Goal: Task Accomplishment & Management: Use online tool/utility

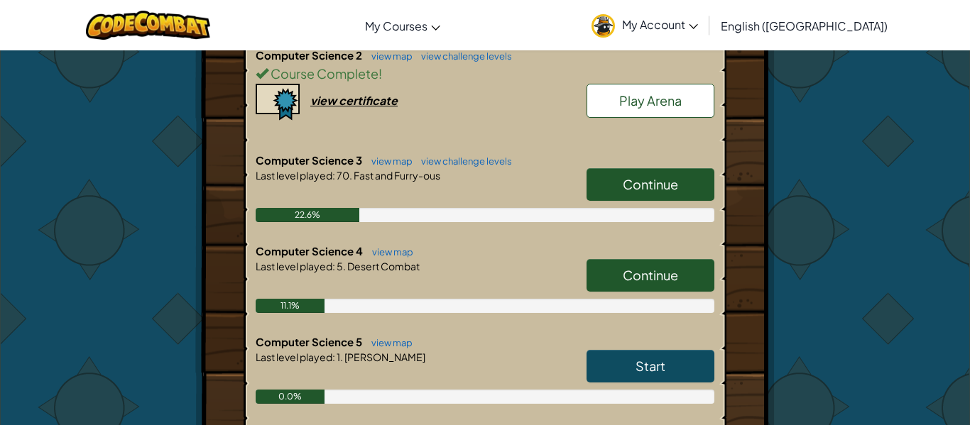
scroll to position [440, 0]
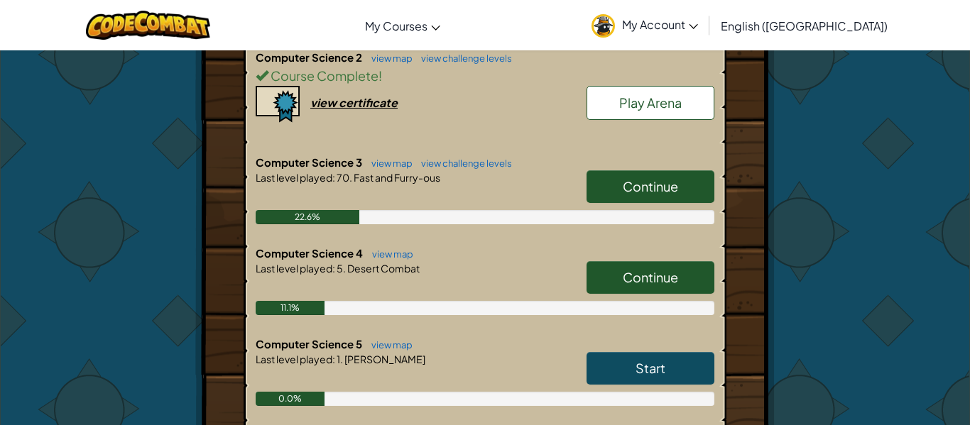
click at [654, 180] on span "Continue" at bounding box center [650, 186] width 55 height 16
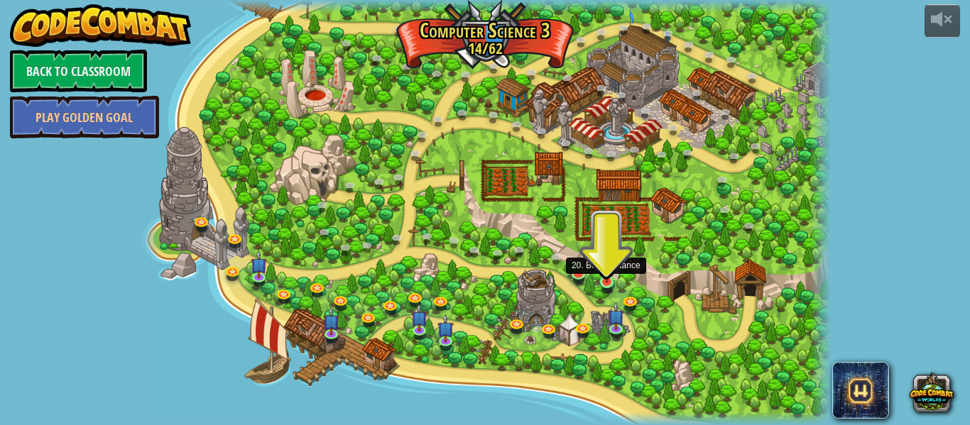
click at [607, 278] on img at bounding box center [607, 265] width 16 height 38
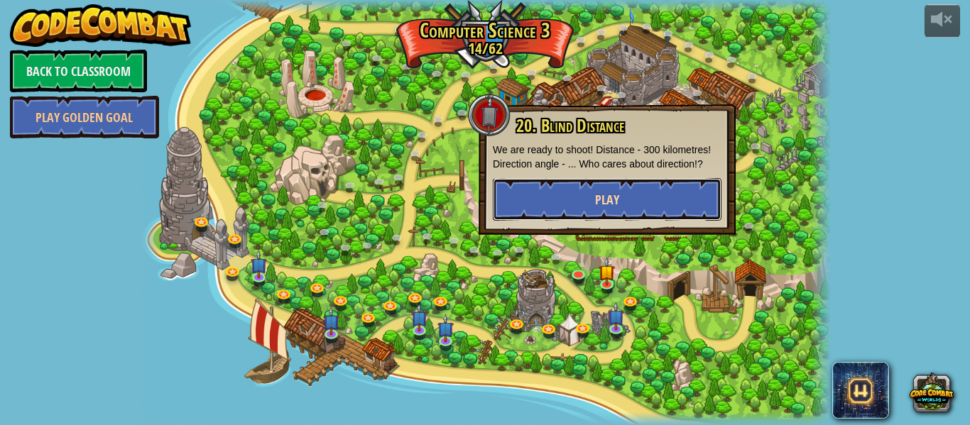
click at [592, 204] on button "Play" at bounding box center [607, 199] width 229 height 43
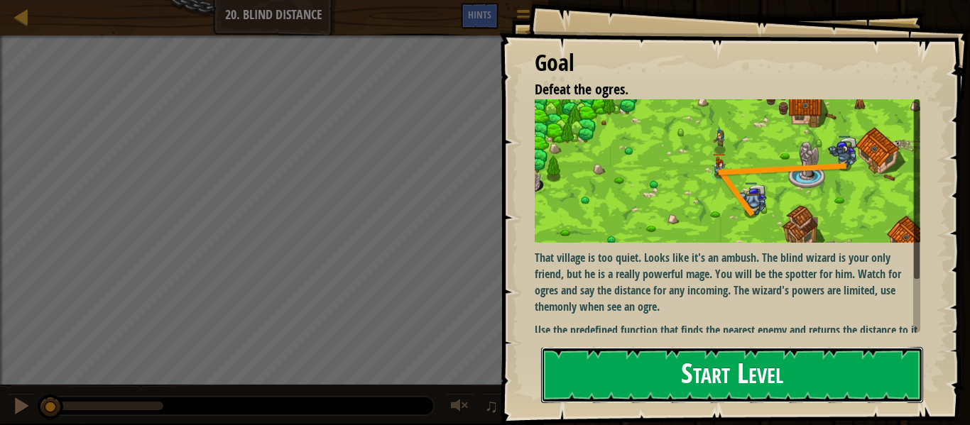
click at [869, 381] on button "Start Level" at bounding box center [732, 375] width 382 height 56
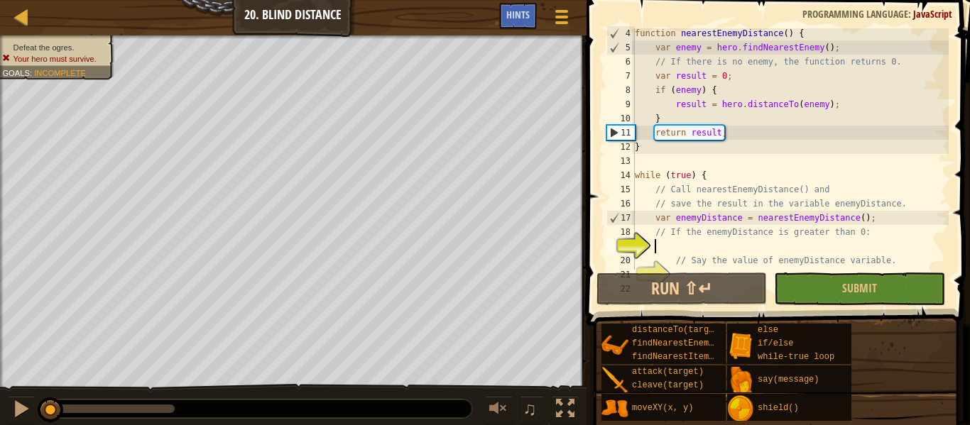
scroll to position [99, 0]
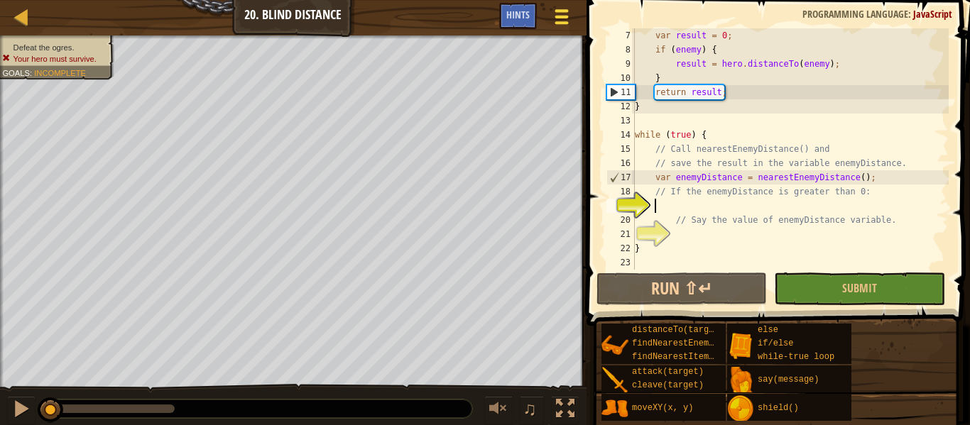
click at [568, 17] on span at bounding box center [561, 17] width 13 height 3
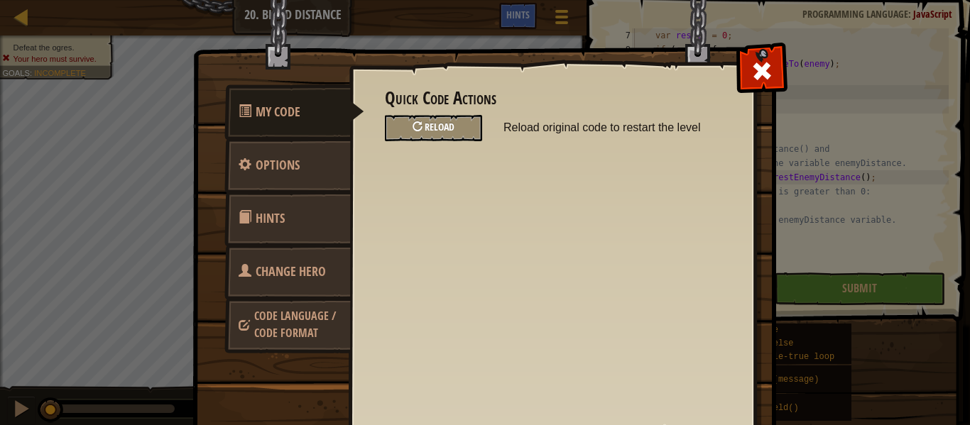
click at [453, 129] on span "Reload" at bounding box center [440, 126] width 30 height 13
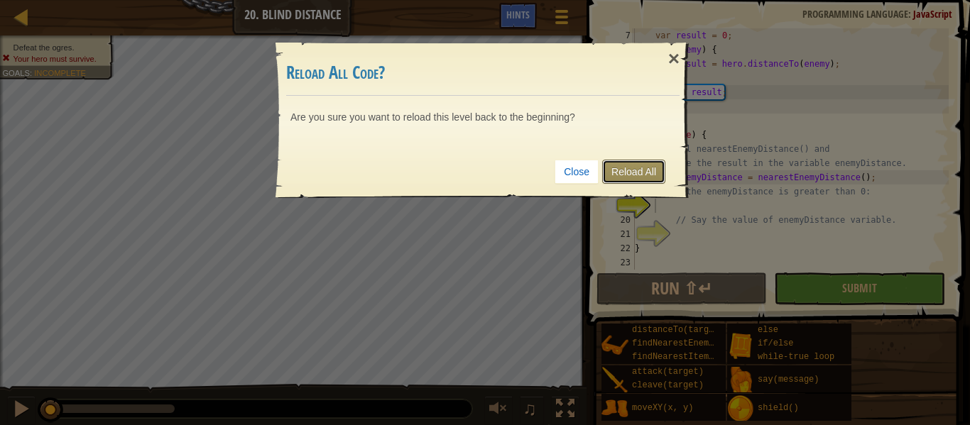
click at [616, 160] on link "Reload All" at bounding box center [633, 172] width 63 height 24
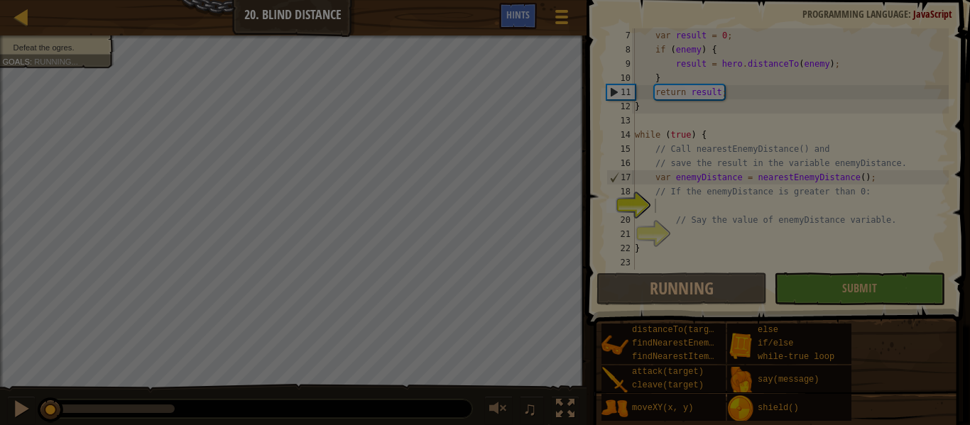
click at [631, 156] on div at bounding box center [485, 212] width 970 height 425
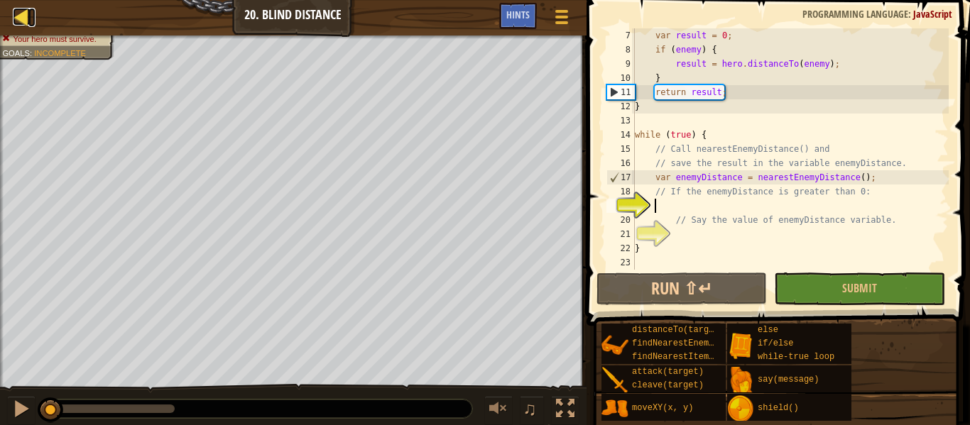
click at [26, 21] on div at bounding box center [22, 17] width 18 height 18
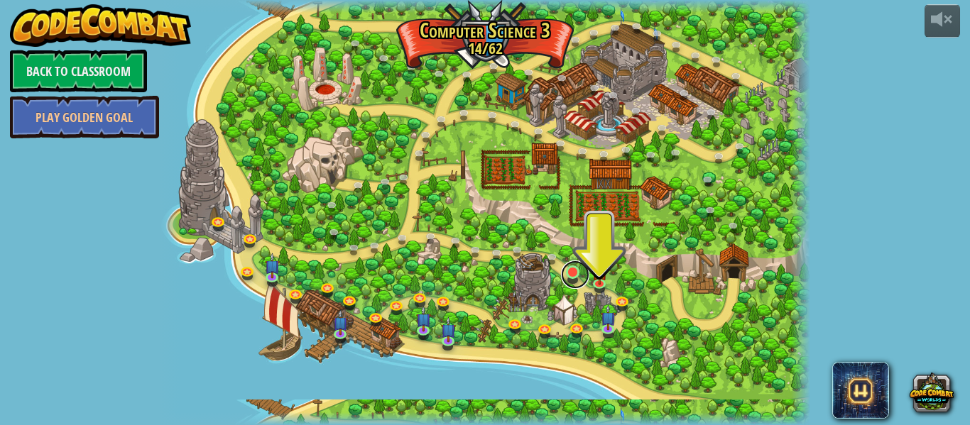
click at [574, 281] on link at bounding box center [575, 275] width 28 height 28
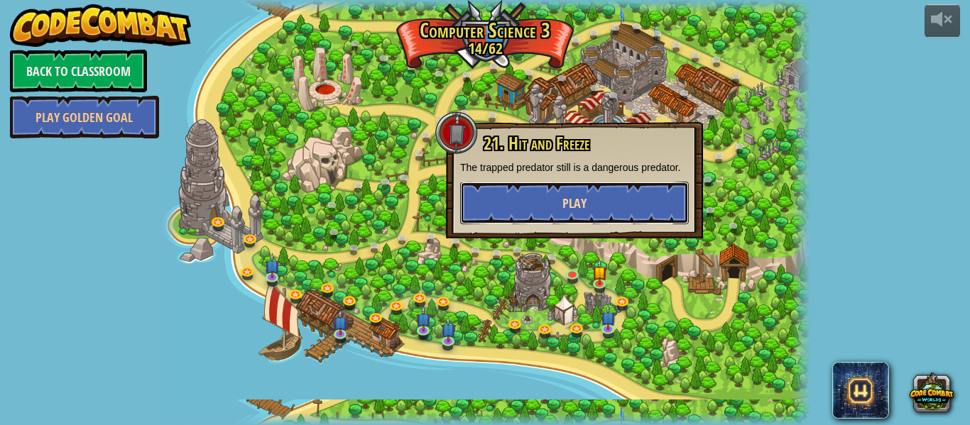
click at [626, 202] on button "Play" at bounding box center [574, 203] width 229 height 43
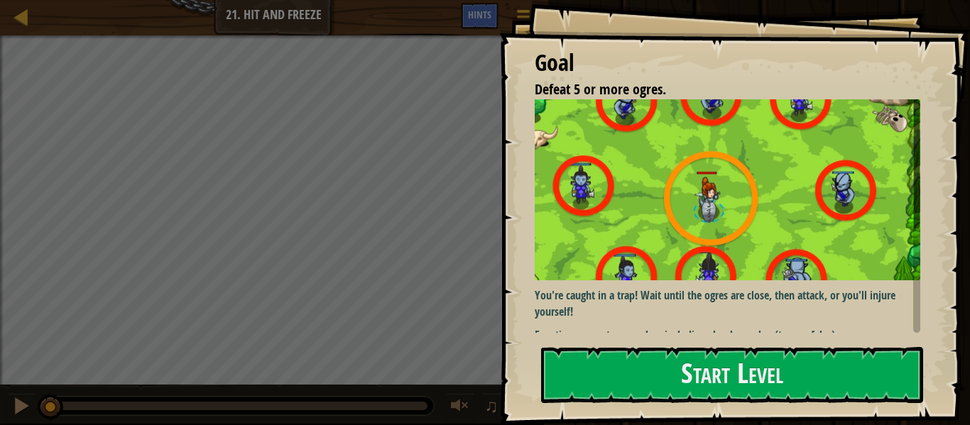
click at [806, 265] on img at bounding box center [728, 189] width 386 height 181
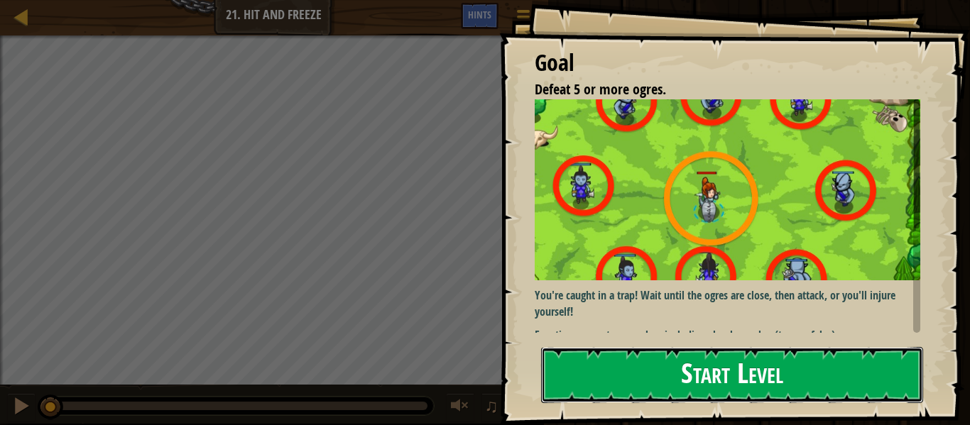
click at [850, 359] on button "Start Level" at bounding box center [732, 375] width 382 height 56
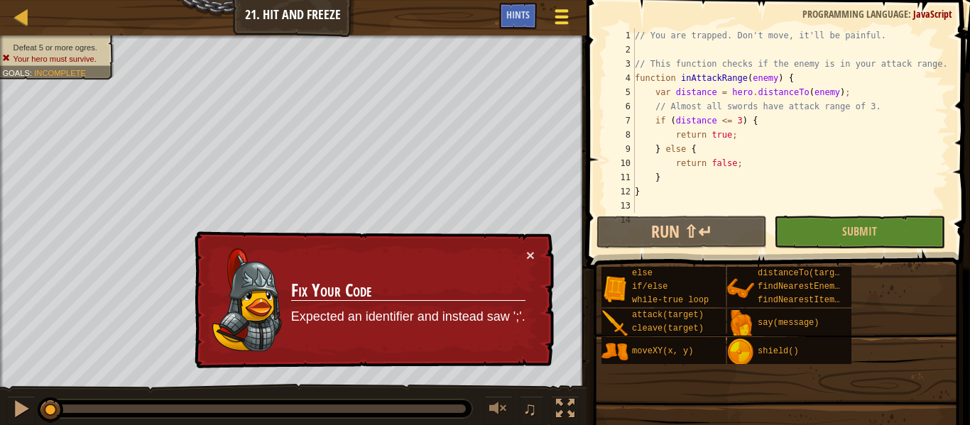
click at [571, 14] on div at bounding box center [561, 16] width 19 height 21
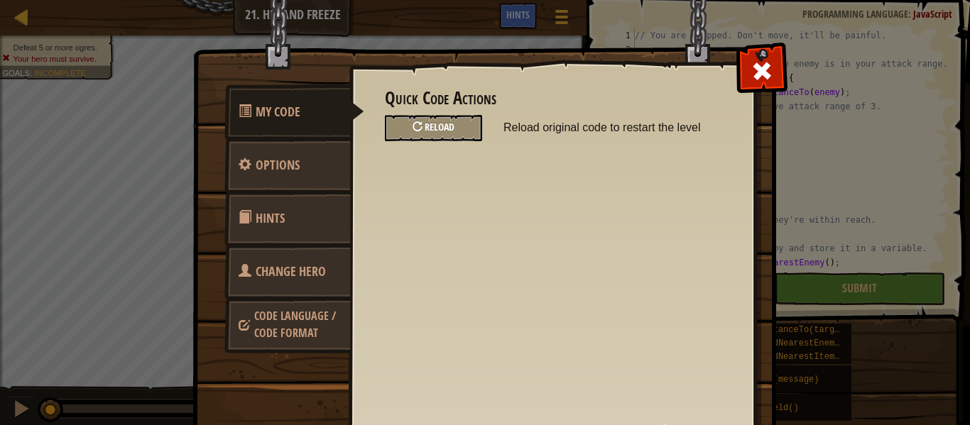
click at [461, 130] on div "Reload" at bounding box center [433, 128] width 97 height 26
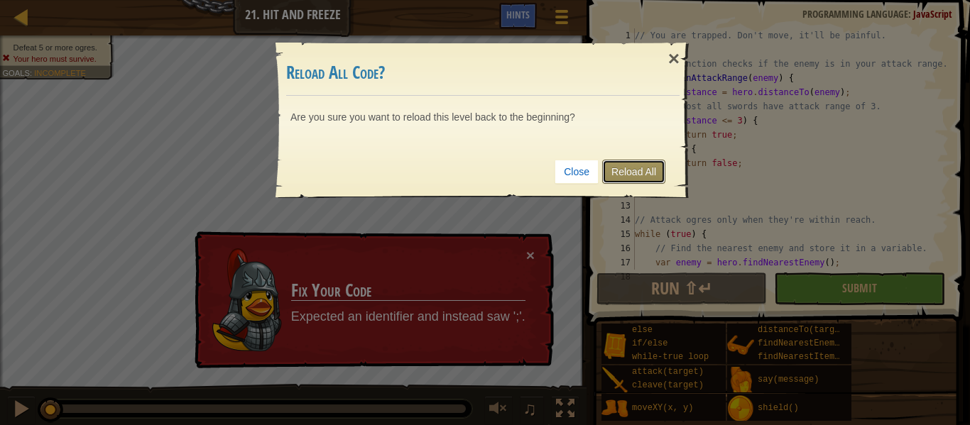
click at [631, 165] on link "Reload All" at bounding box center [633, 172] width 63 height 24
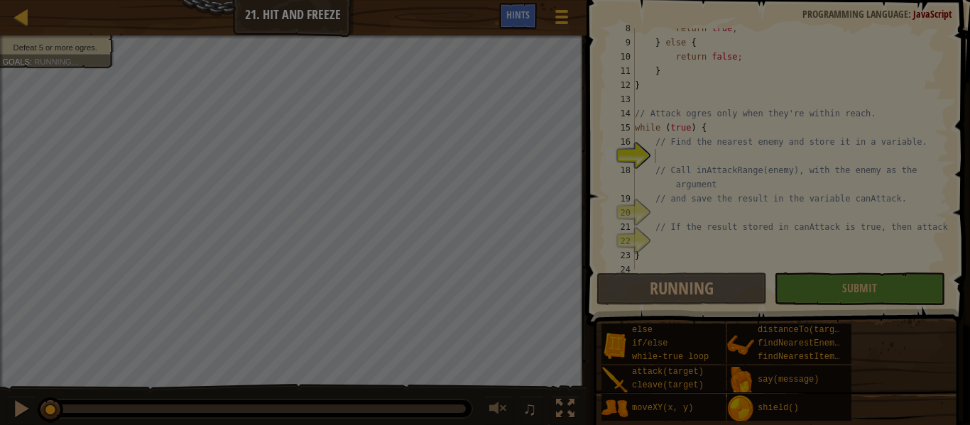
scroll to position [107, 0]
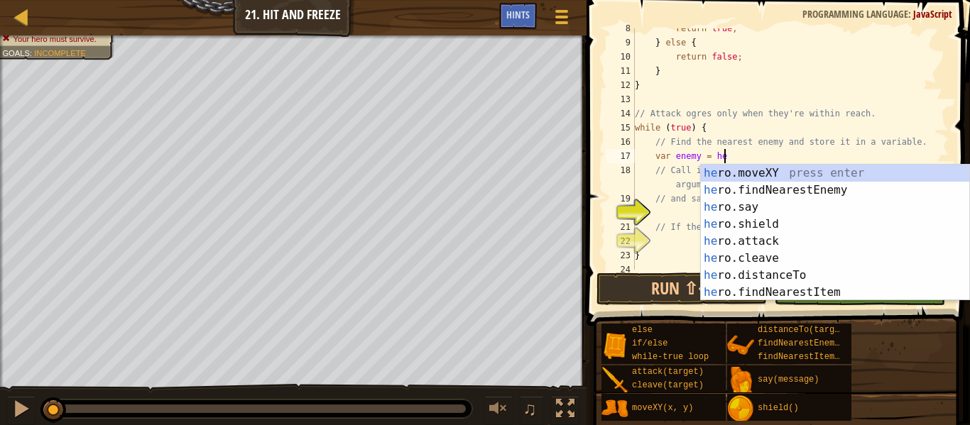
type textarea "var enemy = her"
click at [797, 197] on div "her o.moveXY press enter her o.findNearestEnemy press enter her o.say press ent…" at bounding box center [835, 250] width 268 height 170
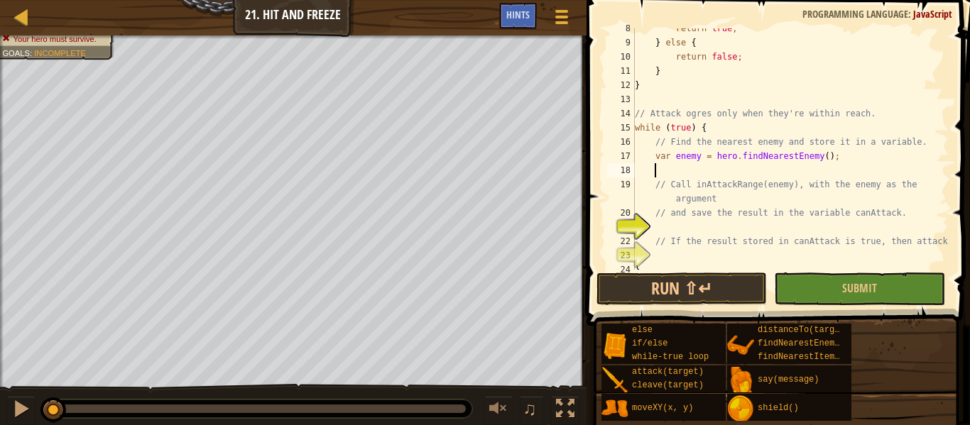
scroll to position [6, 0]
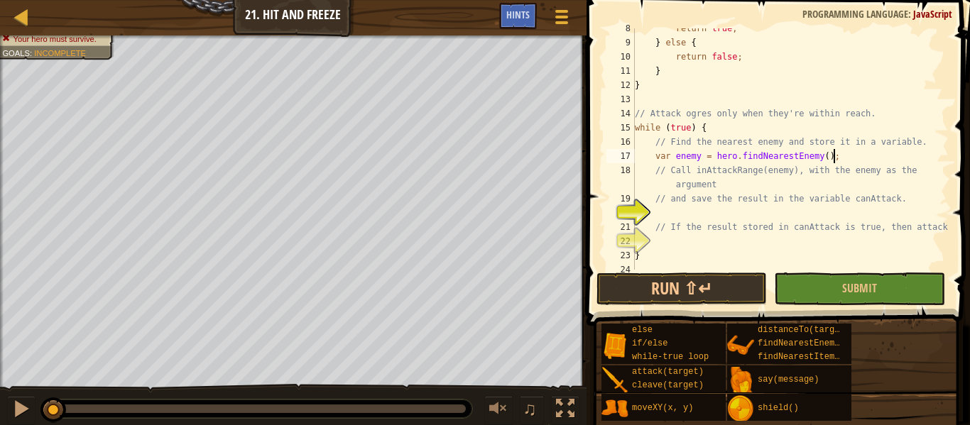
click at [798, 187] on div "return true ; } else { return false ; } } // Attack ogres only when they're wit…" at bounding box center [790, 156] width 317 height 270
type textarea "// Call inAttackRange(enemy), with the enemy as the argument"
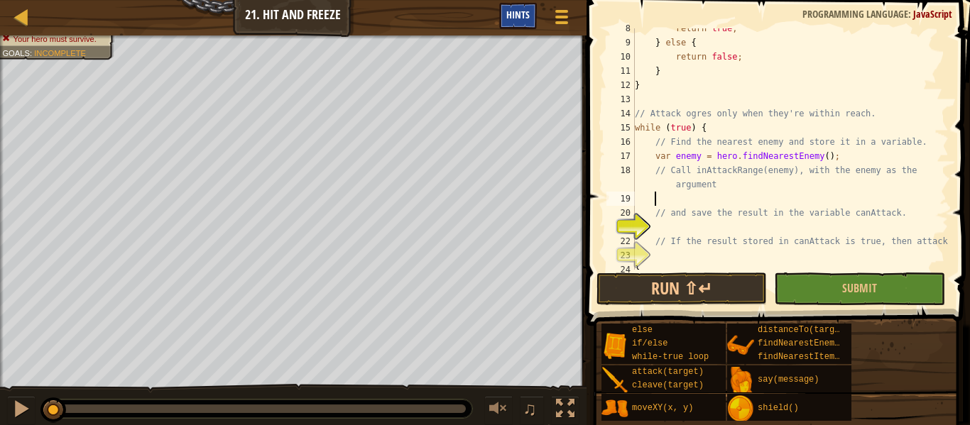
click at [503, 18] on div "Hints" at bounding box center [518, 16] width 38 height 26
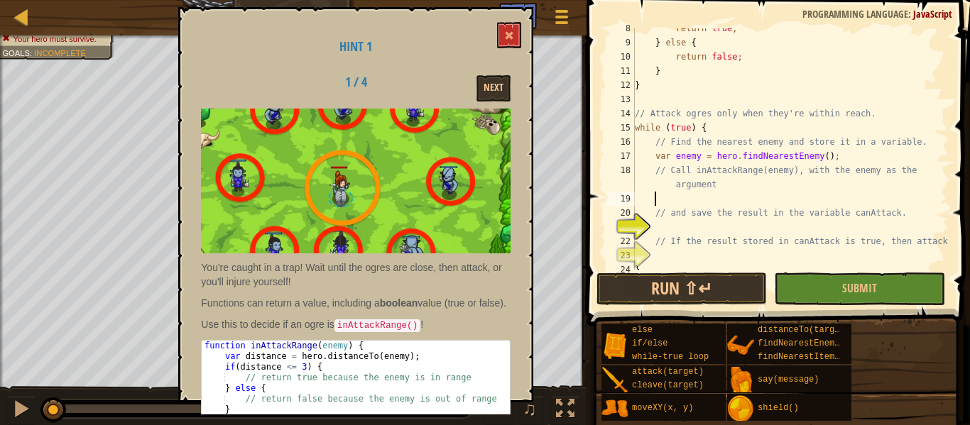
scroll to position [73, 0]
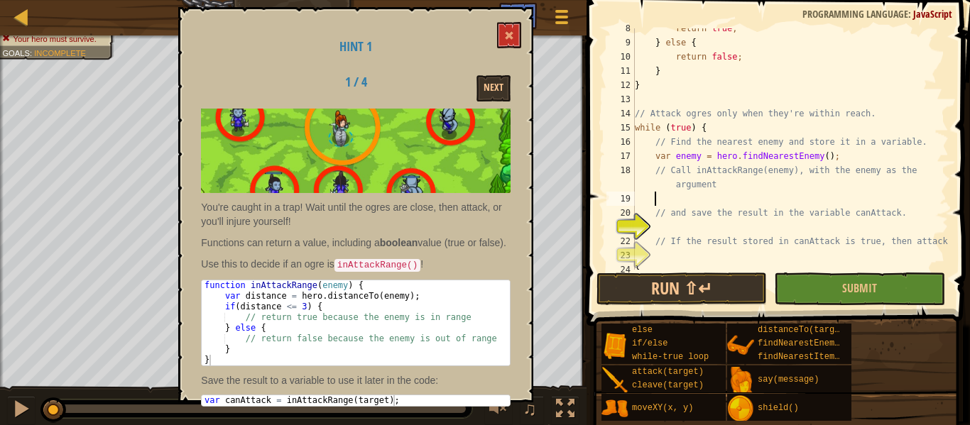
click at [834, 158] on div "return true ; } else { return false ; } } // Attack ogres only when they're wit…" at bounding box center [790, 156] width 317 height 270
type textarea "var enemy = hero.findNearestEnemy();"
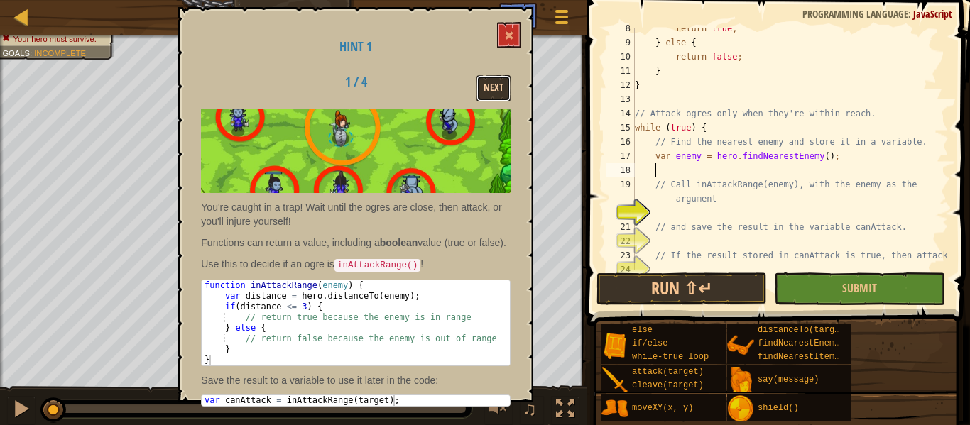
click at [502, 91] on button "Next" at bounding box center [493, 88] width 34 height 26
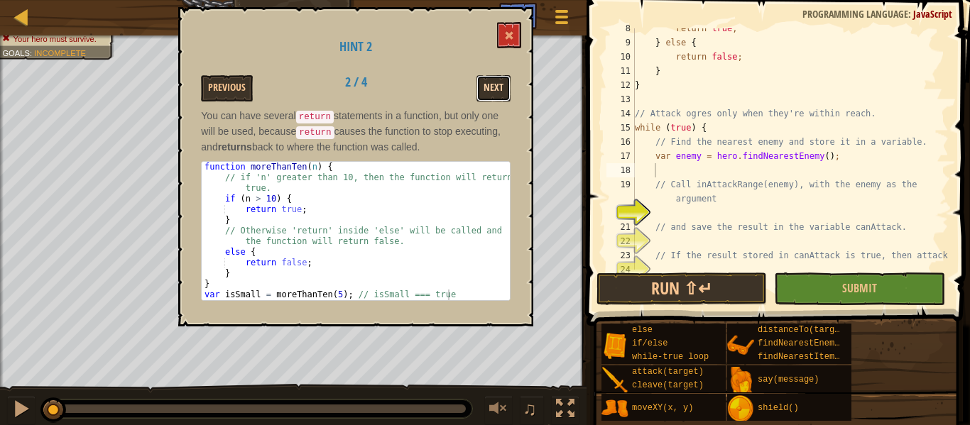
click at [477, 80] on button "Next" at bounding box center [493, 88] width 34 height 26
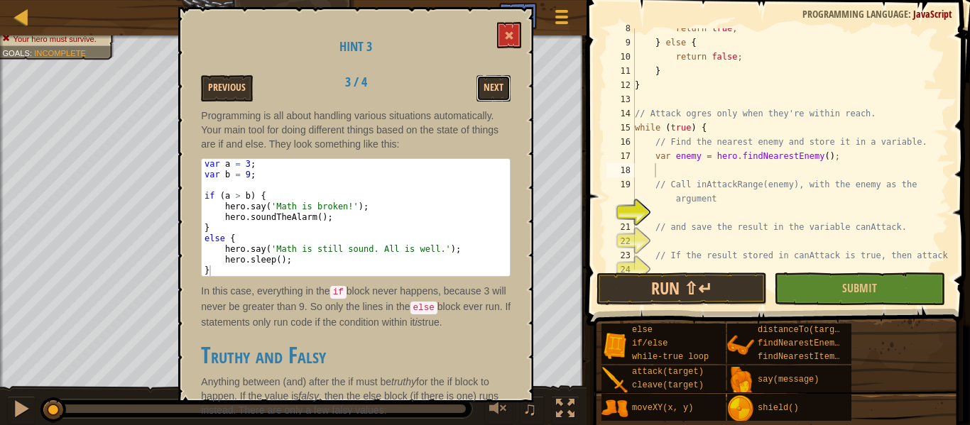
click at [477, 80] on button "Next" at bounding box center [493, 88] width 34 height 26
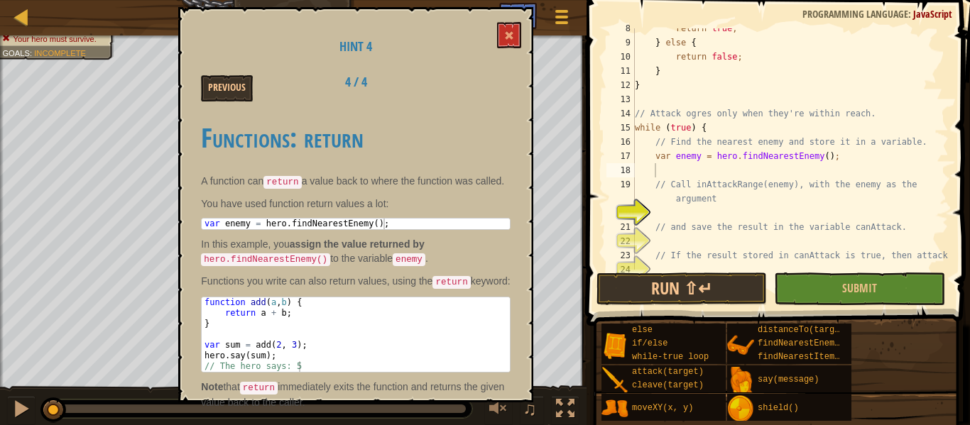
scroll to position [28, 0]
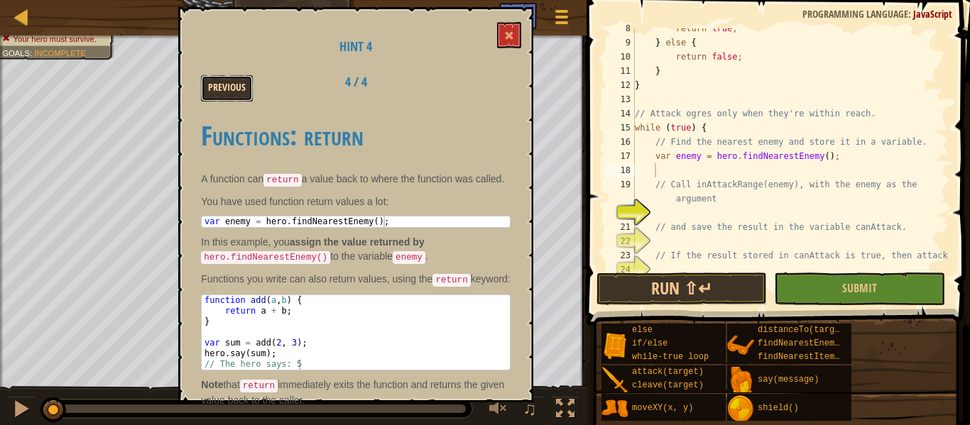
click at [233, 80] on button "Previous" at bounding box center [227, 88] width 52 height 26
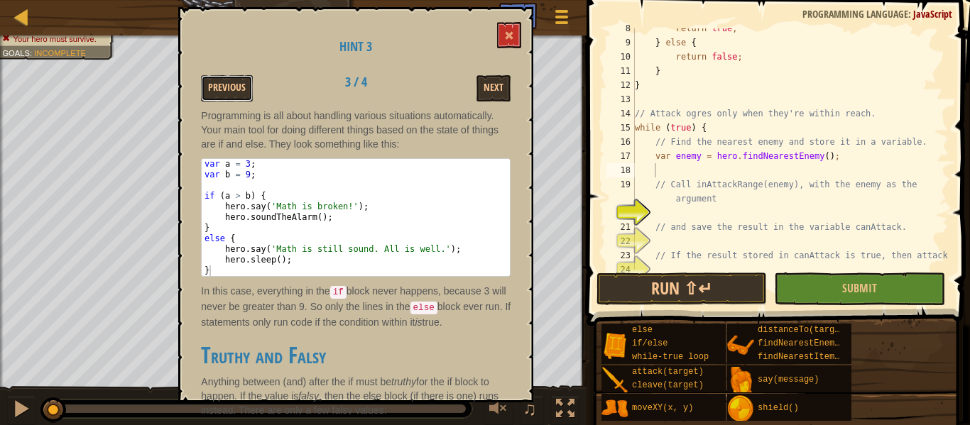
click at [233, 80] on button "Previous" at bounding box center [227, 88] width 52 height 26
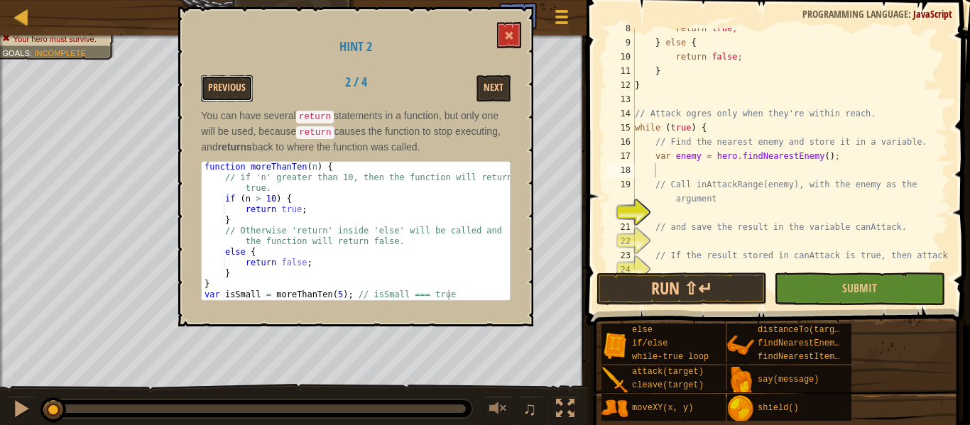
click at [233, 80] on button "Previous" at bounding box center [227, 88] width 52 height 26
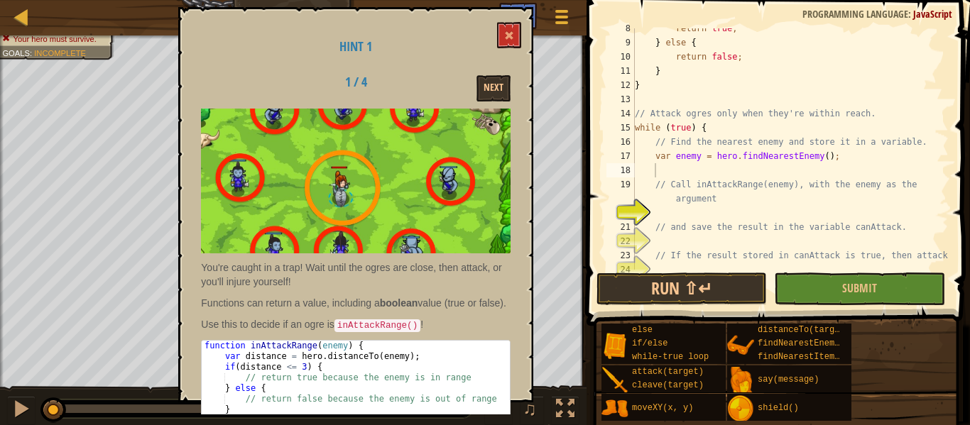
scroll to position [73, 0]
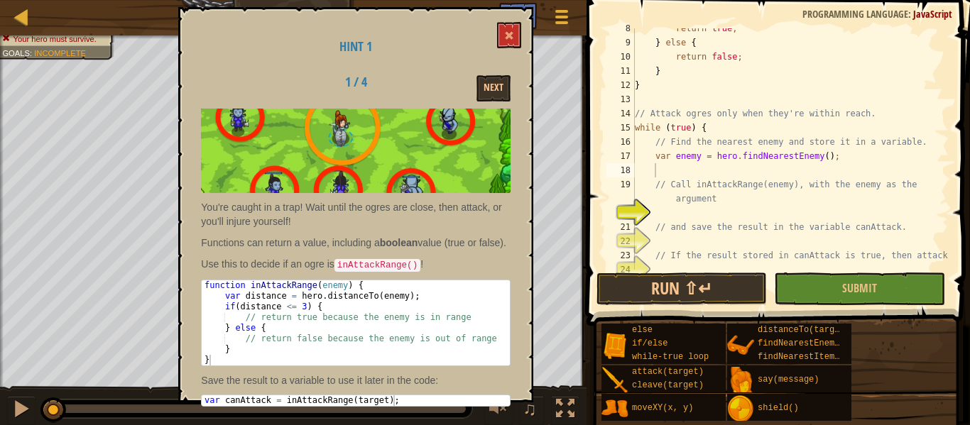
click at [687, 170] on div "return true ; } else { return false ; } } // Attack ogres only when they're wit…" at bounding box center [790, 156] width 317 height 270
type textarea "var enemy = hero.findNearestEnemy();"
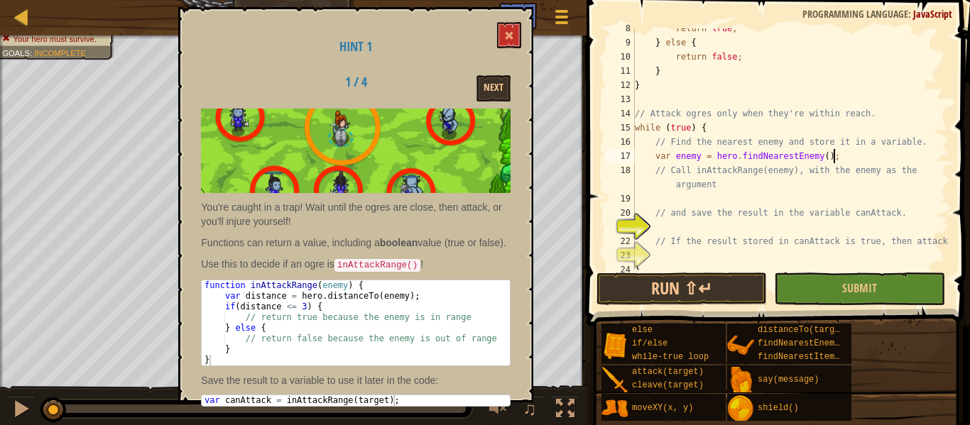
click at [712, 194] on div "return true ; } else { return false ; } } // Attack ogres only when they're wit…" at bounding box center [790, 156] width 317 height 270
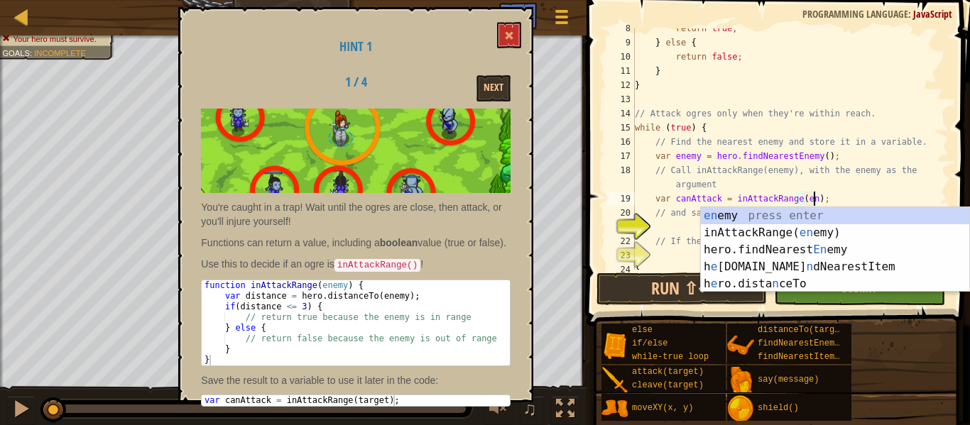
type textarea "var canAttack = inAttackRange(enemy);"
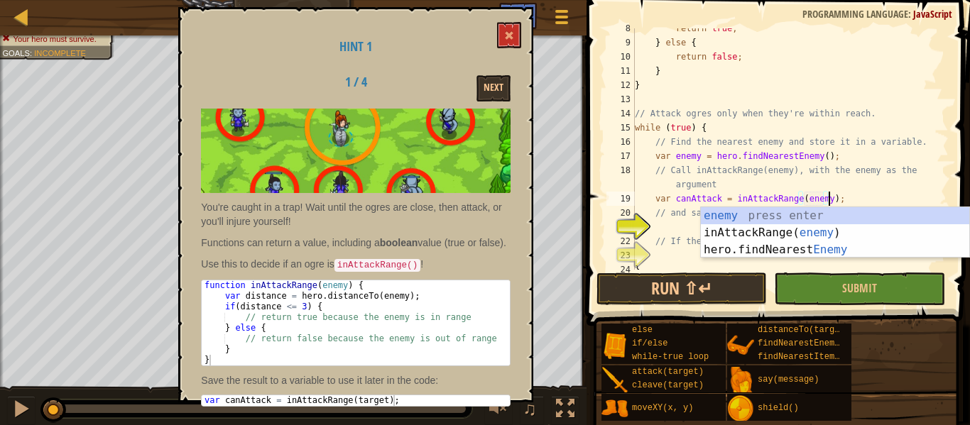
scroll to position [6, 28]
click at [765, 195] on div "return true ; } else { return false ; } } // Attack ogres only when they're wit…" at bounding box center [790, 156] width 317 height 270
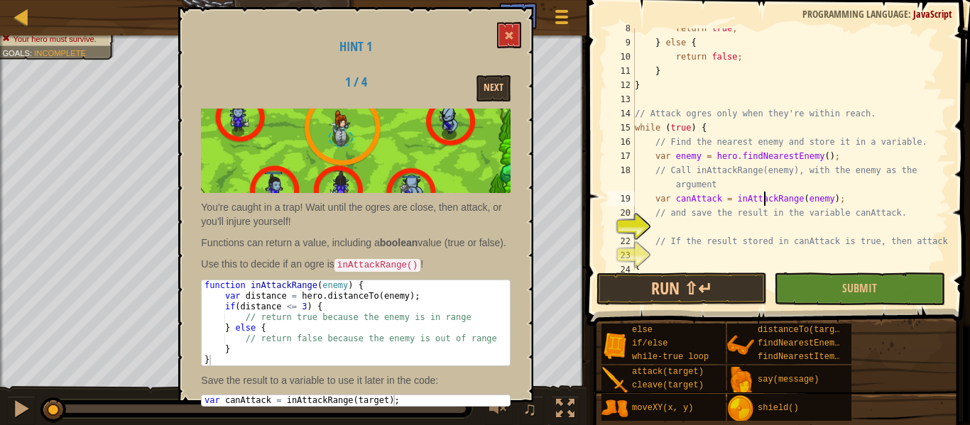
scroll to position [128, 0]
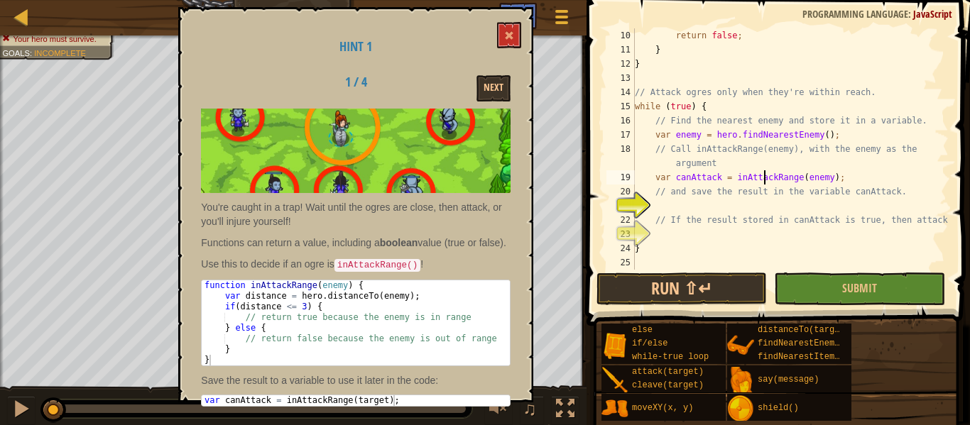
click at [761, 209] on div "return false ; } } // Attack ogres only when they're within reach. while ( true…" at bounding box center [790, 163] width 317 height 270
click at [701, 178] on div "return false ; } } // Attack ogres only when they're within reach. while ( true…" at bounding box center [790, 163] width 317 height 270
click at [701, 178] on div "return false ; } } // Attack ogres only when they're within reach. while ( true…" at bounding box center [790, 148] width 317 height 241
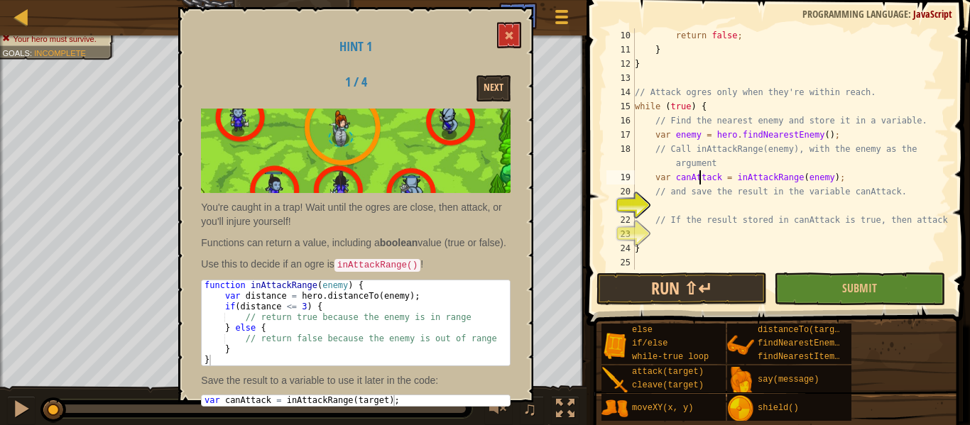
click at [701, 178] on div "return false ; } } // Attack ogres only when they're within reach. while ( true…" at bounding box center [790, 163] width 317 height 270
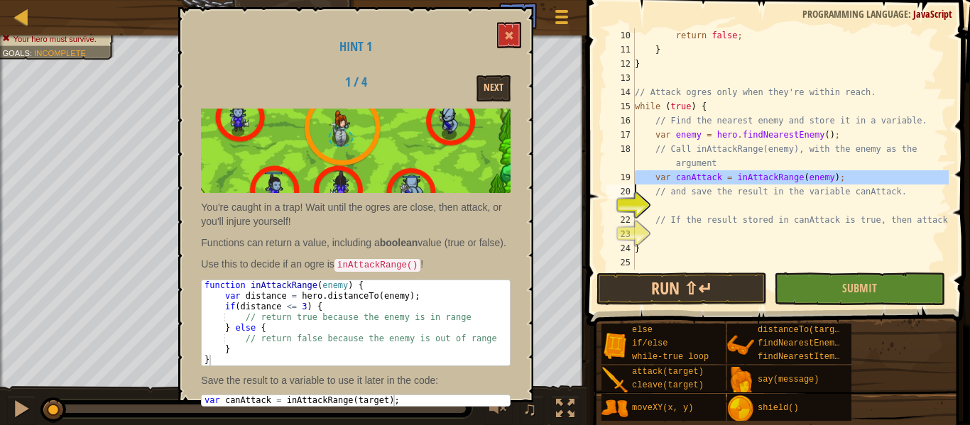
type textarea "// and save the result in the variable canAttack."
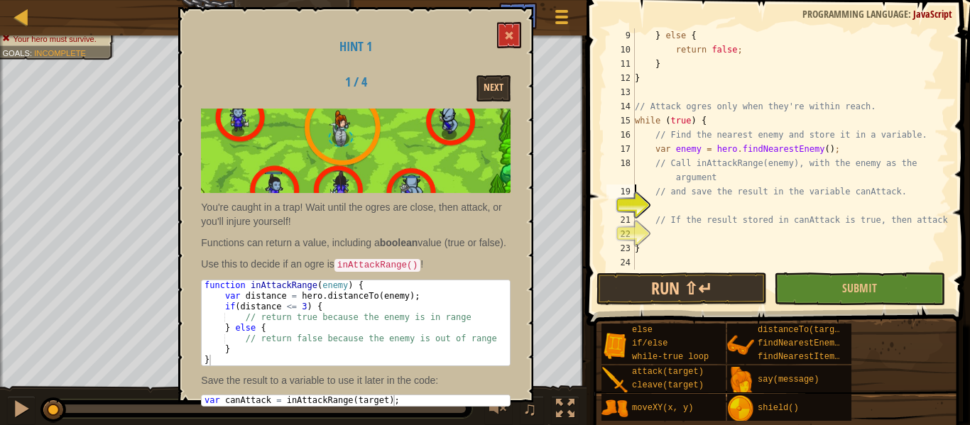
click at [721, 179] on div "} else { return false ; } } // Attack ogres only when they're within reach. whi…" at bounding box center [790, 163] width 317 height 270
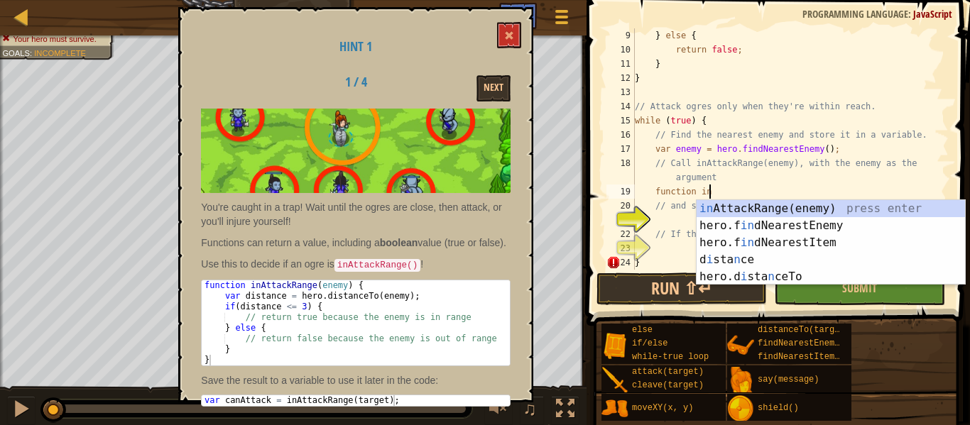
scroll to position [6, 11]
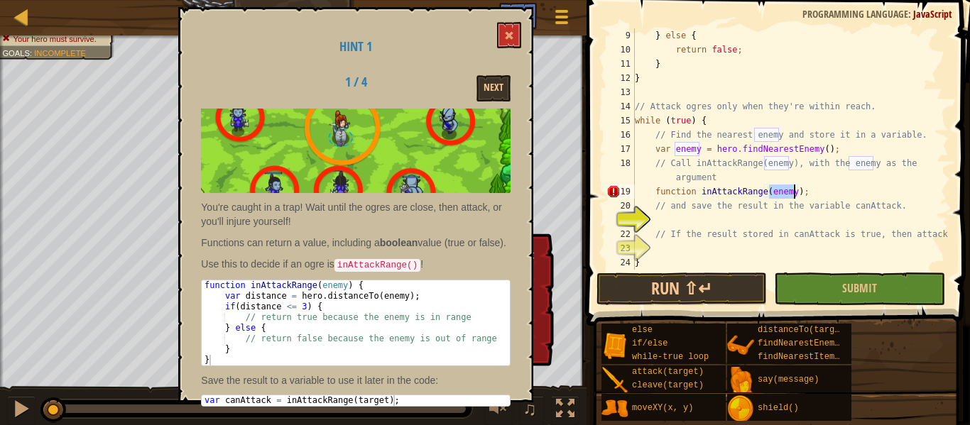
click at [812, 195] on div "} else { return false ; } } // Attack ogres only when they're within reach. whi…" at bounding box center [790, 163] width 317 height 270
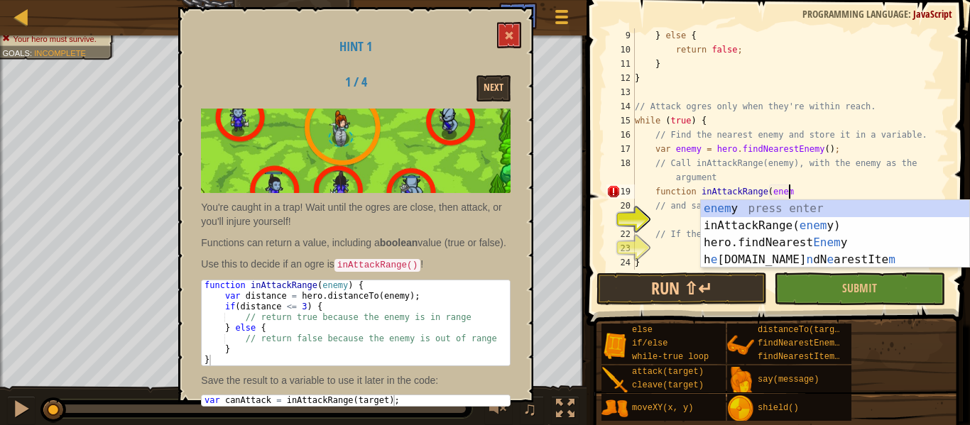
type textarea "function inAttackRange"
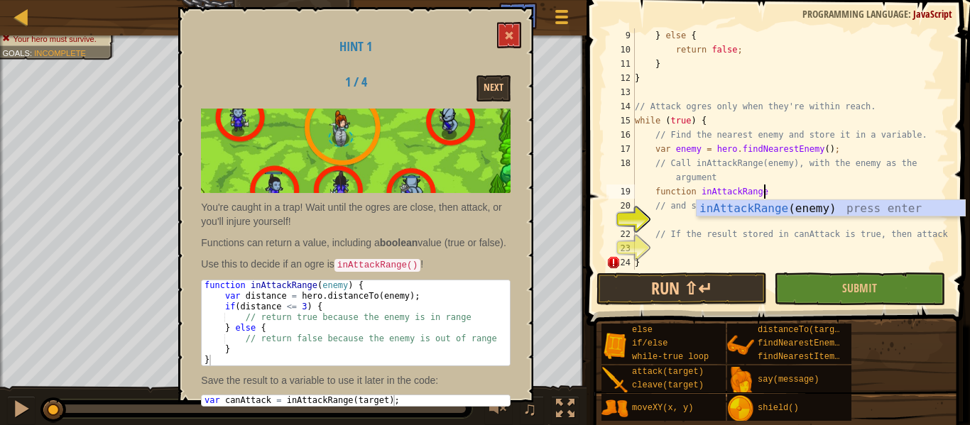
click at [788, 223] on div "} else { return false ; } } // Attack ogres only when they're within reach. whi…" at bounding box center [790, 163] width 317 height 270
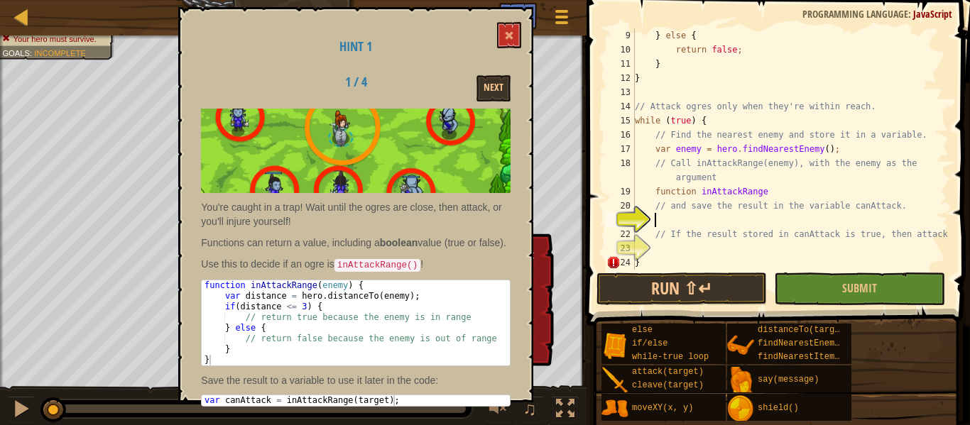
click at [525, 39] on div "Hint 1 1 / 4 Next You're caught in a trap! Wait until the ogres are close, then…" at bounding box center [355, 205] width 355 height 396
click at [511, 40] on span at bounding box center [509, 36] width 10 height 10
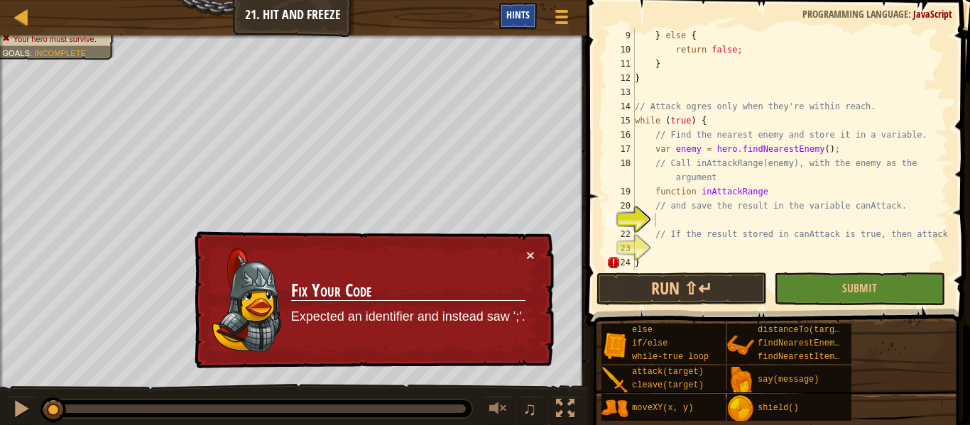
click at [523, 21] on span "Hints" at bounding box center [517, 14] width 23 height 13
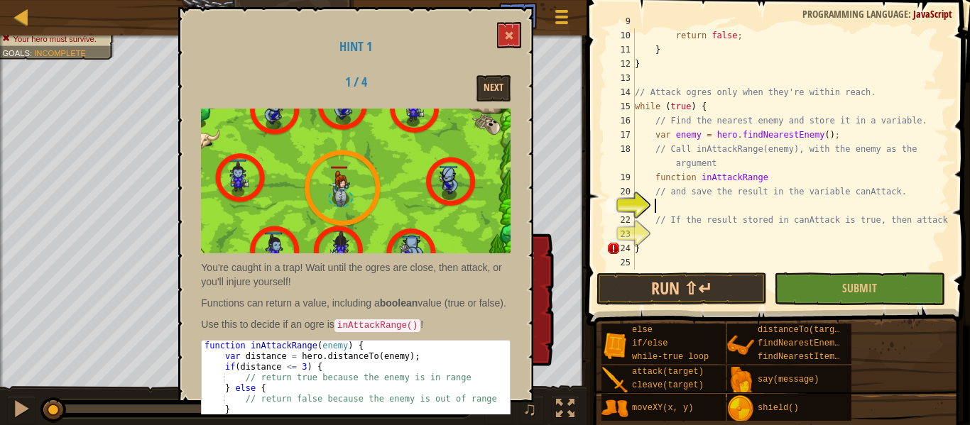
click at [813, 204] on div "} else { return false ; } } // Attack ogres only when they're within reach. whi…" at bounding box center [790, 149] width 317 height 270
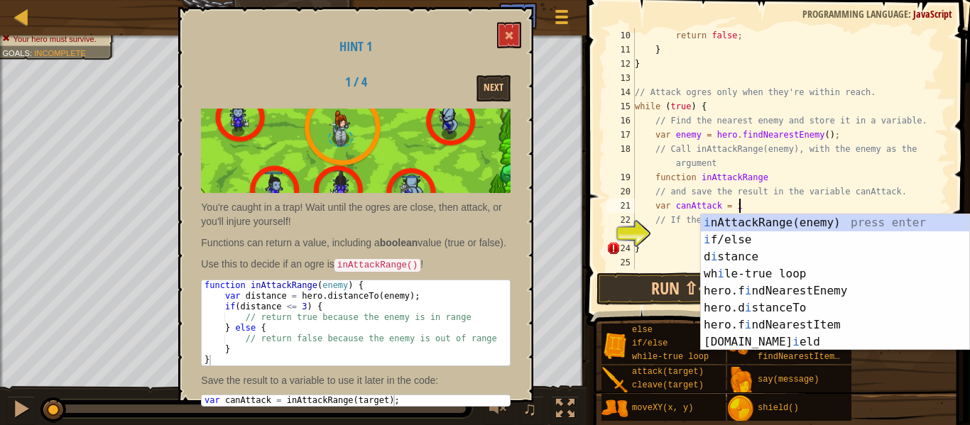
scroll to position [6, 15]
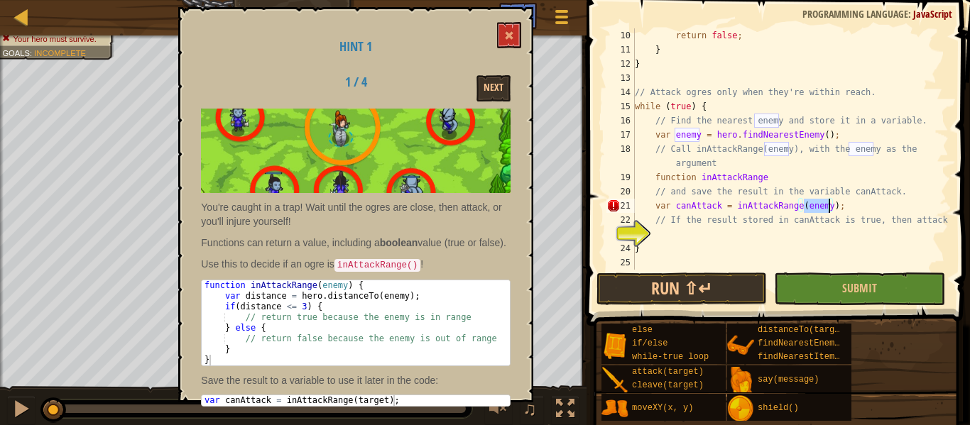
click at [791, 185] on div "return false ; } } // Attack ogres only when they're within reach. while ( true…" at bounding box center [790, 163] width 317 height 270
click at [800, 180] on div "return false ; } } // Attack ogres only when they're within reach. while ( true…" at bounding box center [790, 163] width 317 height 270
click at [921, 244] on div "return false ; } } // Attack ogres only when they're within reach. while ( true…" at bounding box center [790, 163] width 317 height 270
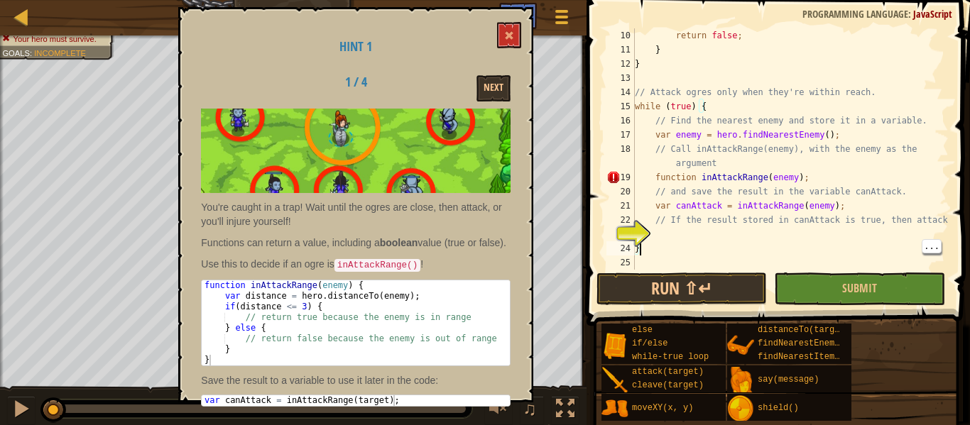
type textarea "}"
click at [926, 243] on span "..." at bounding box center [931, 246] width 18 height 13
click at [806, 231] on div "return false ; } } // Attack ogres only when they're within reach. while ( true…" at bounding box center [790, 163] width 317 height 270
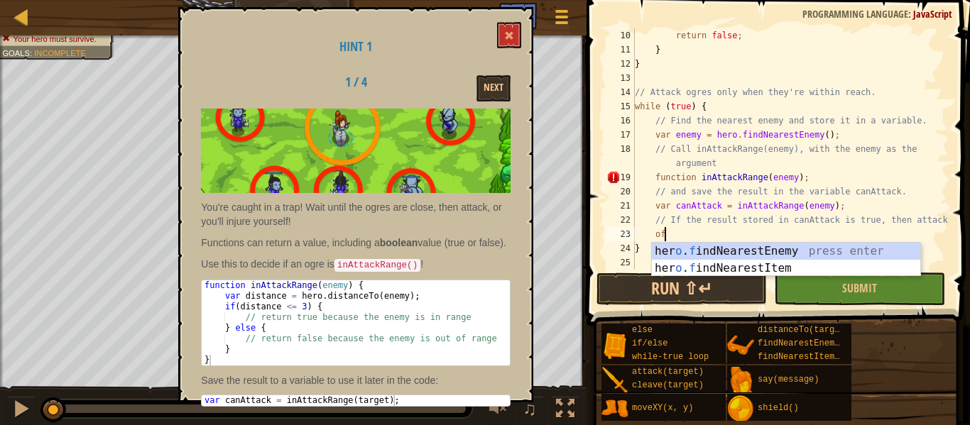
type textarea "o"
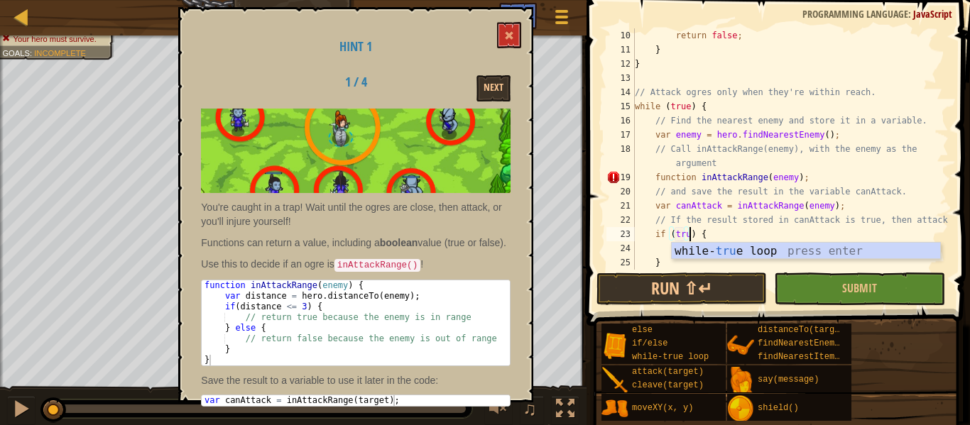
scroll to position [6, 9]
type textarea "if (true) {"
click at [844, 72] on div "return false ; } } // Attack ogres only when they're within reach. while ( true…" at bounding box center [790, 163] width 317 height 270
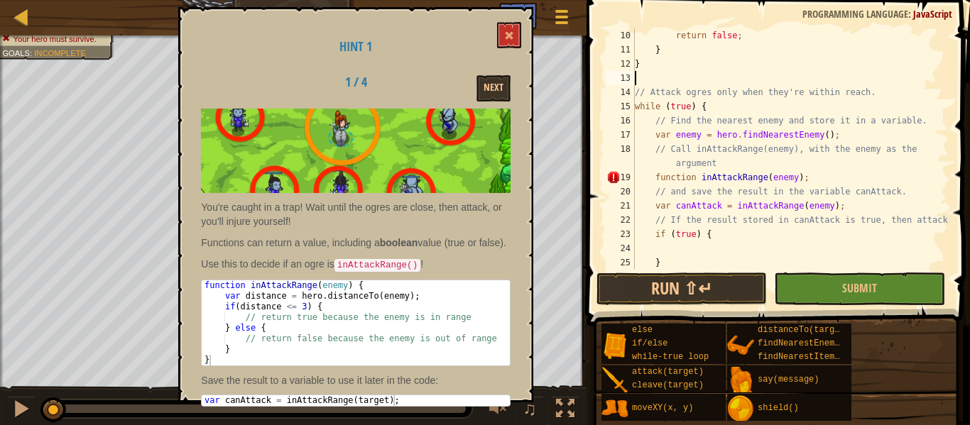
click at [710, 249] on div "return false ; } } // Attack ogres only when they're within reach. while ( true…" at bounding box center [790, 163] width 317 height 270
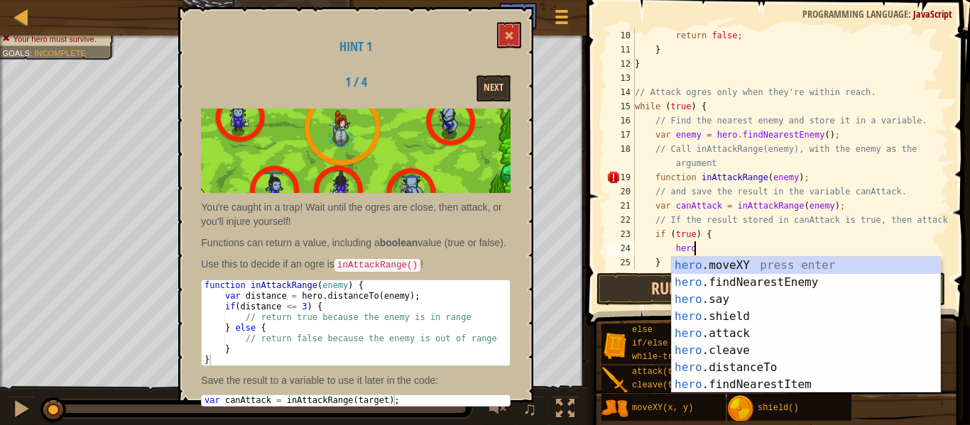
scroll to position [6, 8]
click at [723, 328] on div "hero .moveXY press enter hero .findNearestEnemy press enter hero .say press ent…" at bounding box center [806, 342] width 268 height 170
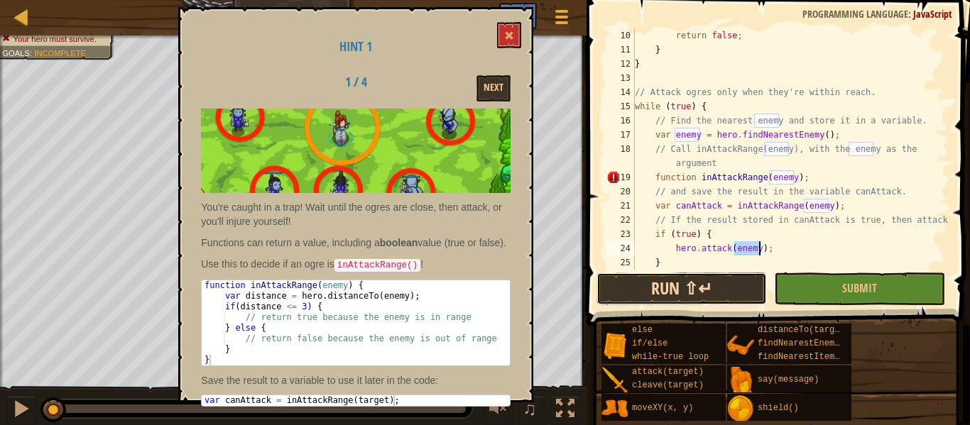
click at [671, 289] on button "Run ⇧↵" at bounding box center [681, 289] width 170 height 33
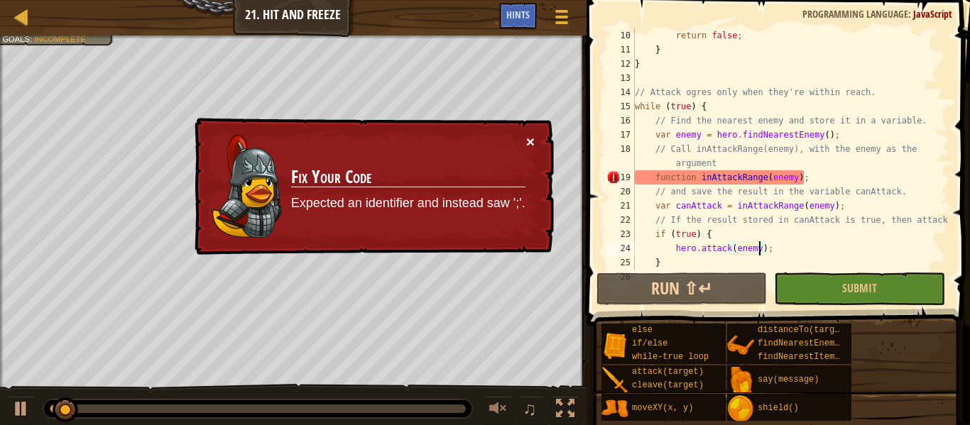
click at [533, 147] on button "×" at bounding box center [530, 142] width 9 height 15
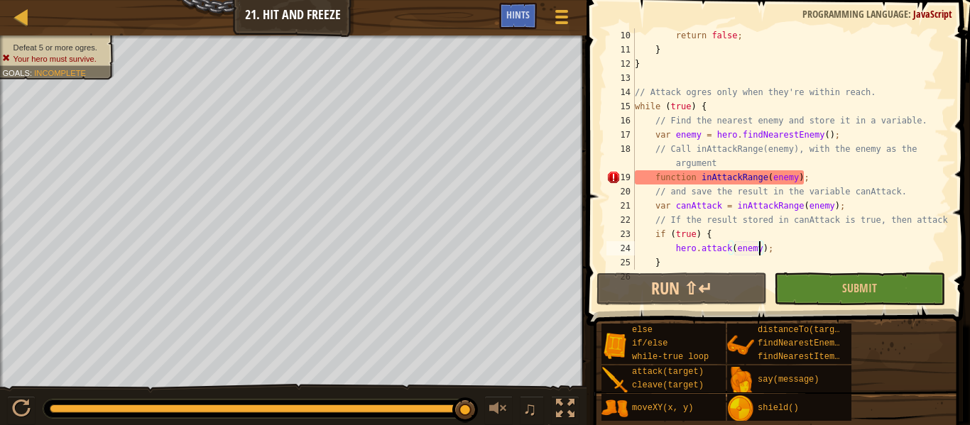
scroll to position [156, 0]
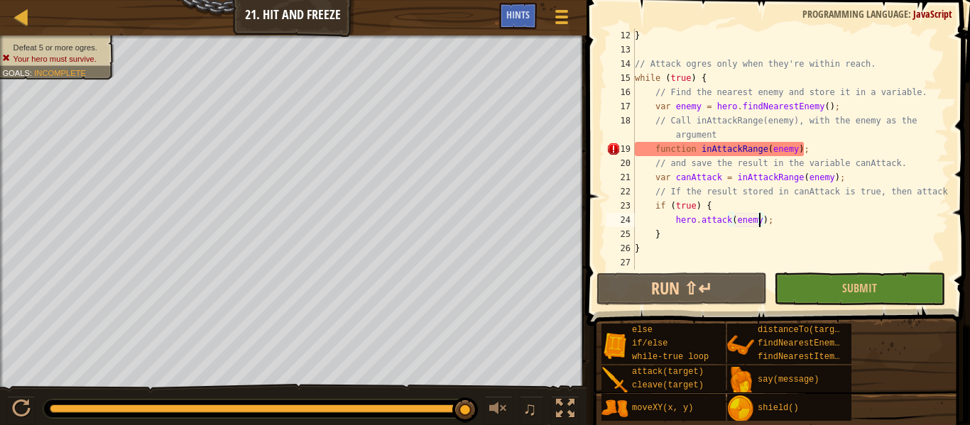
click at [770, 150] on div "} // Attack ogres only when they're within reach. while ( true ) { // Find the …" at bounding box center [790, 163] width 317 height 270
click at [807, 143] on div "} // Attack ogres only when they're within reach. while ( true ) { // Find the …" at bounding box center [790, 163] width 317 height 270
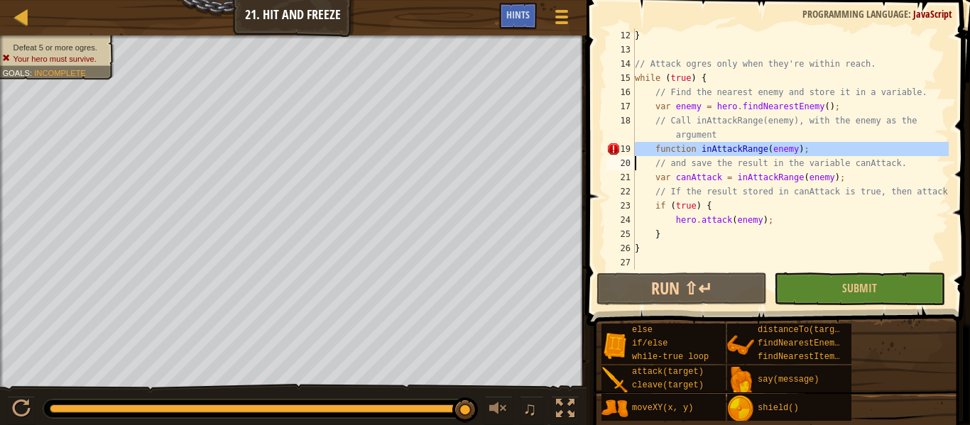
click at [807, 143] on div "} // Attack ogres only when they're within reach. while ( true ) { // Find the …" at bounding box center [790, 148] width 317 height 241
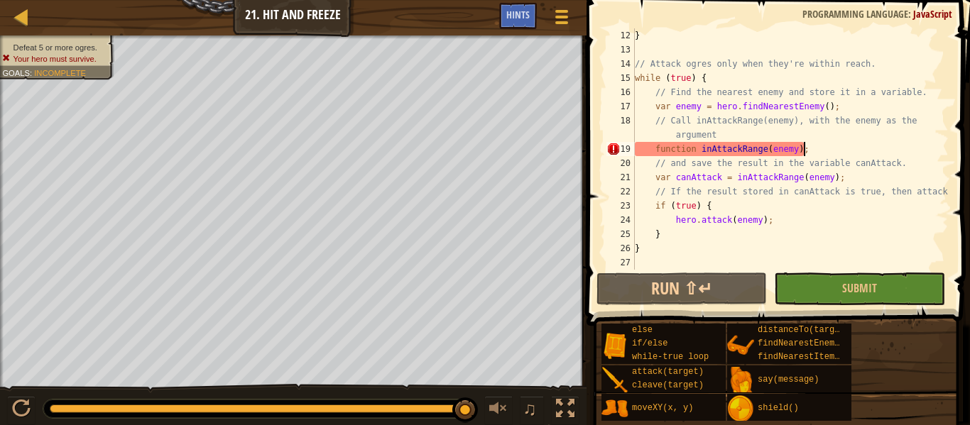
click at [807, 143] on div "} // Attack ogres only when they're within reach. while ( true ) { // Find the …" at bounding box center [790, 163] width 317 height 270
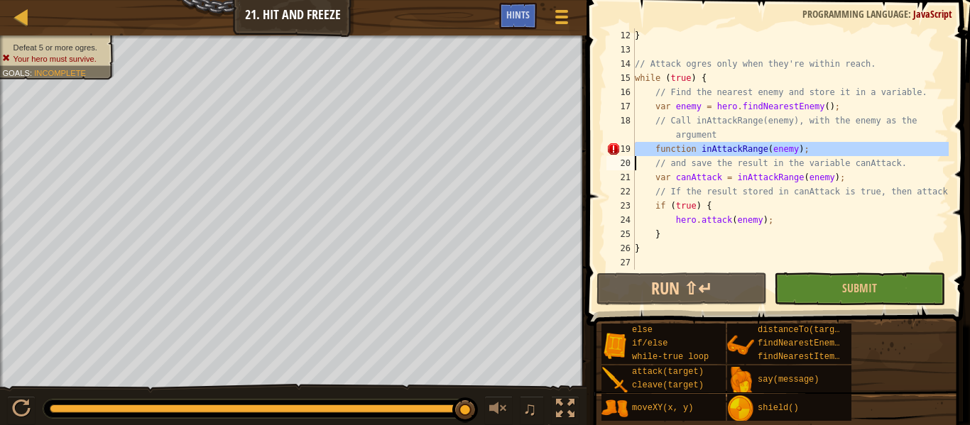
click at [807, 143] on div "} // Attack ogres only when they're within reach. while ( true ) { // Find the …" at bounding box center [790, 148] width 317 height 241
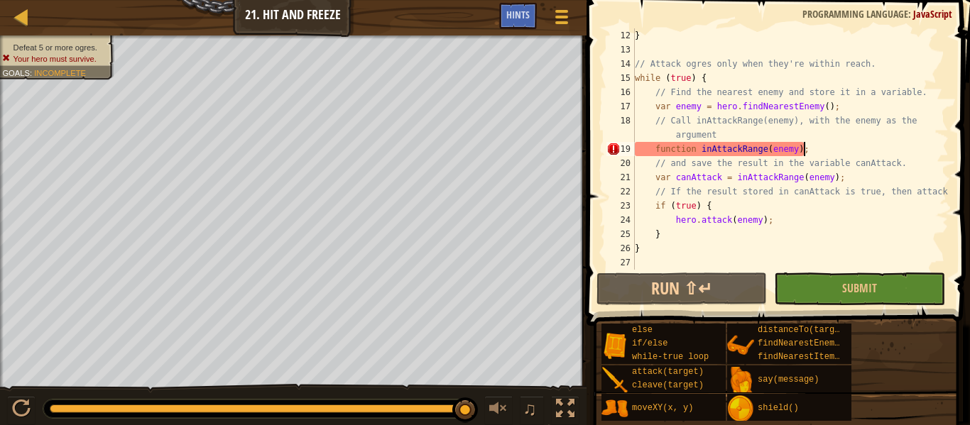
click at [807, 142] on div "} // Attack ogres only when they're within reach. while ( true ) { // Find the …" at bounding box center [790, 163] width 317 height 270
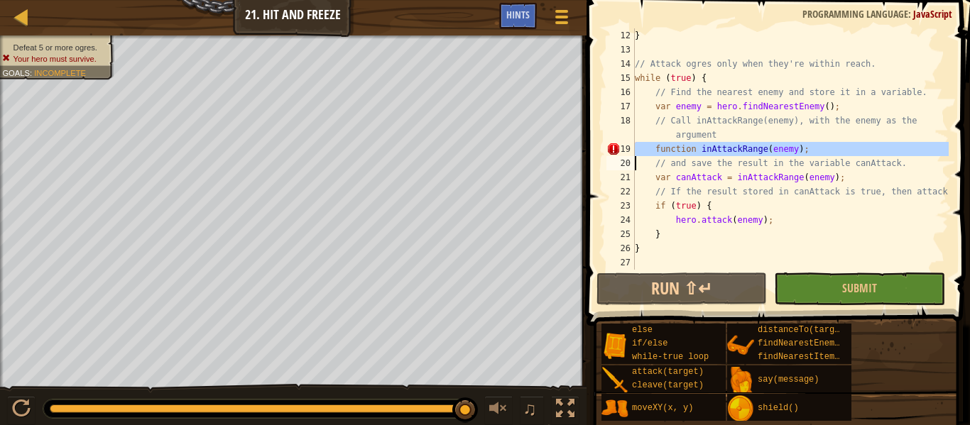
click at [802, 143] on div "} // Attack ogres only when they're within reach. while ( true ) { // Find the …" at bounding box center [790, 148] width 317 height 241
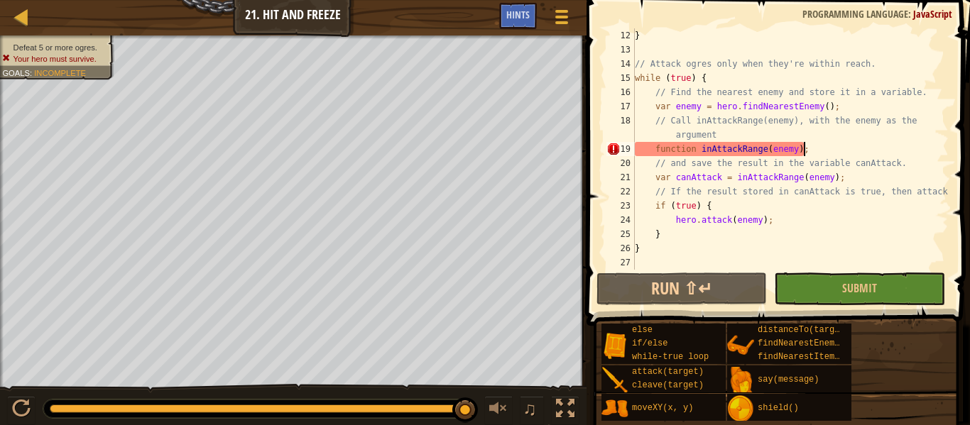
click at [802, 145] on div "} // Attack ogres only when they're within reach. while ( true ) { // Find the …" at bounding box center [790, 163] width 317 height 270
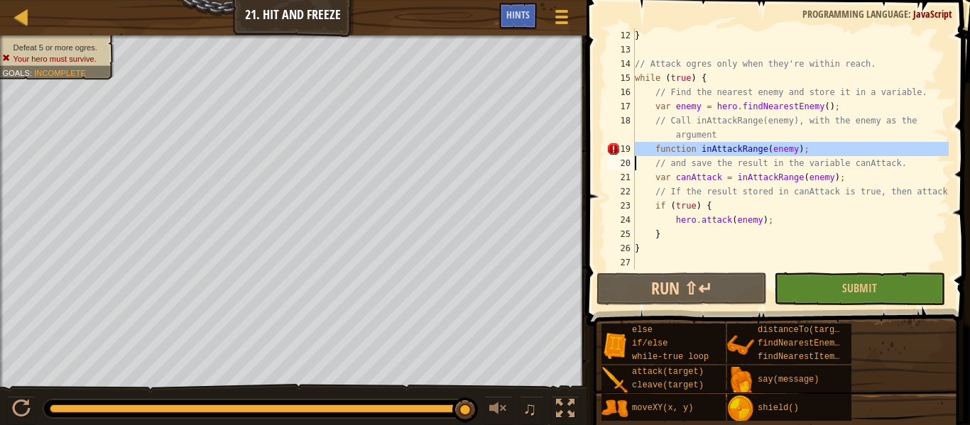
click at [802, 145] on div "} // Attack ogres only when they're within reach. while ( true ) { // Find the …" at bounding box center [790, 148] width 317 height 241
click at [802, 145] on div "} // Attack ogres only when they're within reach. while ( true ) { // Find the …" at bounding box center [790, 163] width 317 height 270
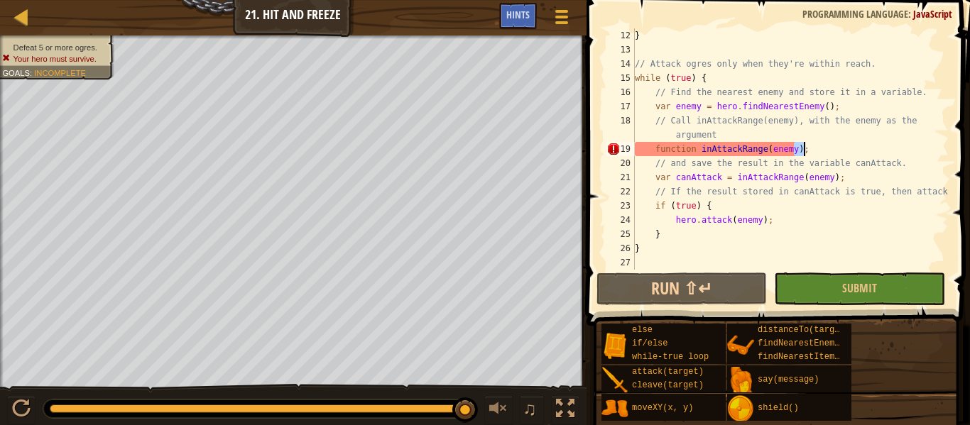
click at [802, 145] on div "} // Attack ogres only when they're within reach. while ( true ) { // Find the …" at bounding box center [790, 163] width 317 height 270
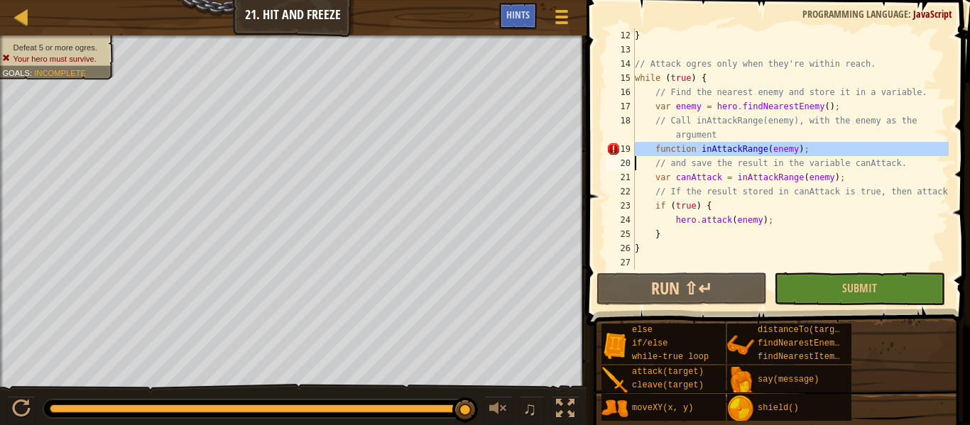
click at [802, 145] on div "} // Attack ogres only when they're within reach. while ( true ) { // Find the …" at bounding box center [790, 148] width 317 height 241
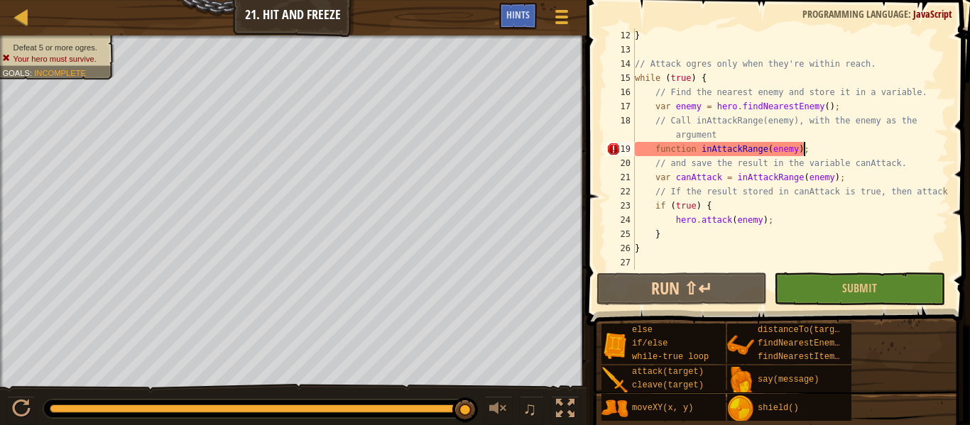
click at [802, 145] on div "} // Attack ogres only when they're within reach. while ( true ) { // Find the …" at bounding box center [790, 163] width 317 height 270
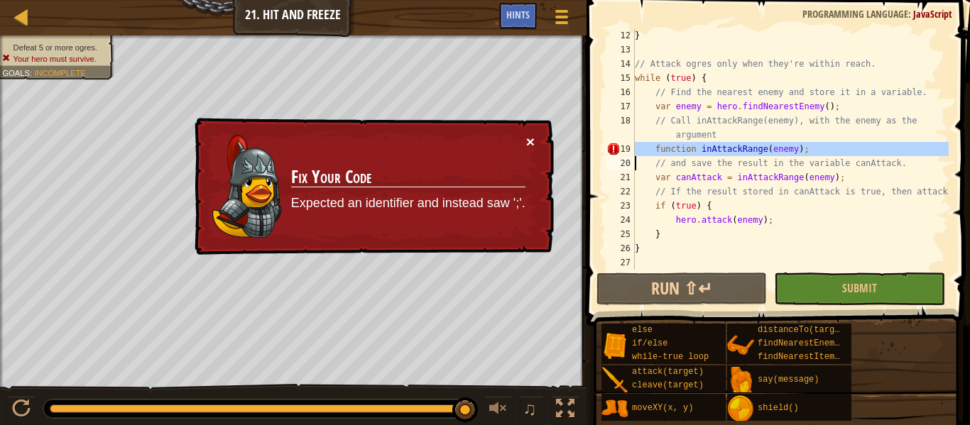
click at [527, 135] on button "×" at bounding box center [530, 142] width 9 height 15
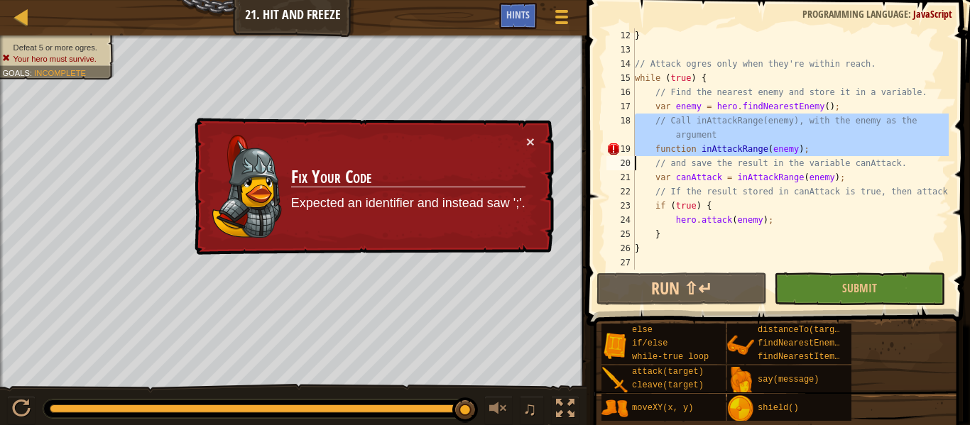
drag, startPoint x: 633, startPoint y: 129, endPoint x: 650, endPoint y: 155, distance: 31.3
click at [650, 155] on div "// and save the result in the variable canAttack. 12 13 14 15 16 17 18 19 20 21…" at bounding box center [776, 148] width 345 height 241
click at [650, 155] on div "} // Attack ogres only when they're within reach. while ( true ) { // Find the …" at bounding box center [790, 148] width 317 height 241
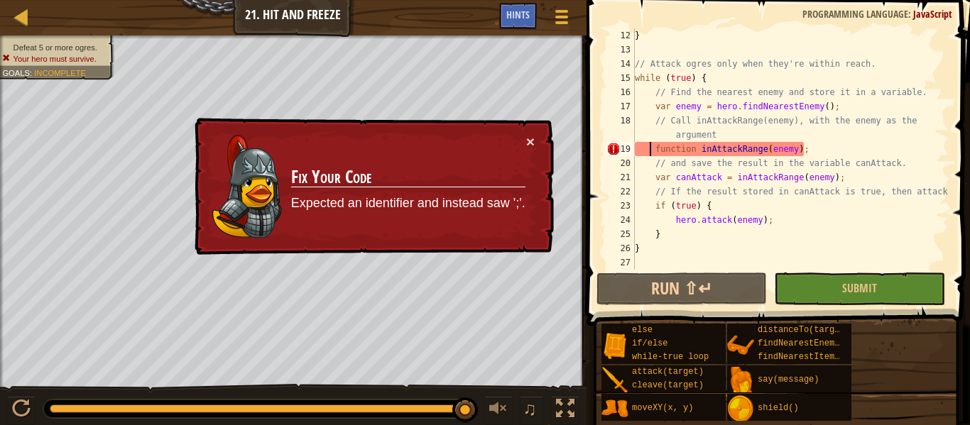
click at [680, 177] on div "} // Attack ogres only when they're within reach. while ( true ) { // Find the …" at bounding box center [790, 163] width 317 height 270
click at [707, 249] on div "} // Attack ogres only when they're within reach. while ( true ) { // Find the …" at bounding box center [790, 163] width 317 height 270
click at [532, 145] on button "×" at bounding box center [529, 138] width 9 height 15
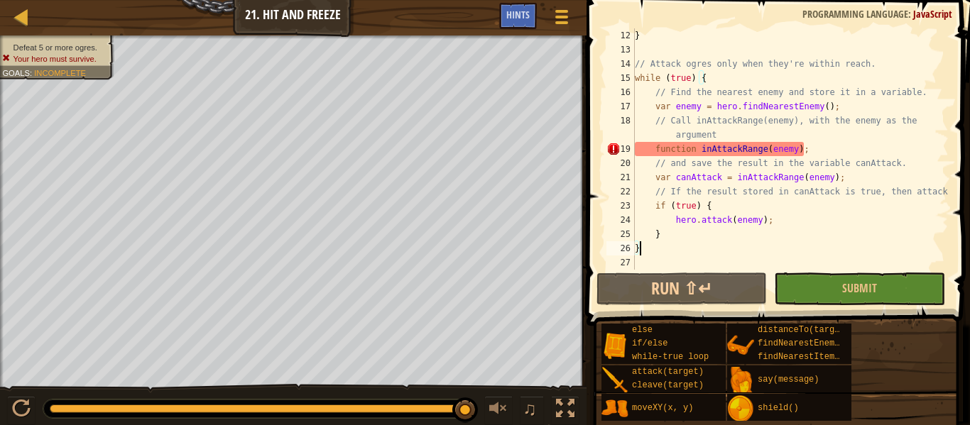
click at [845, 149] on div "} // Attack ogres only when they're within reach. while ( true ) { // Find the …" at bounding box center [790, 163] width 317 height 270
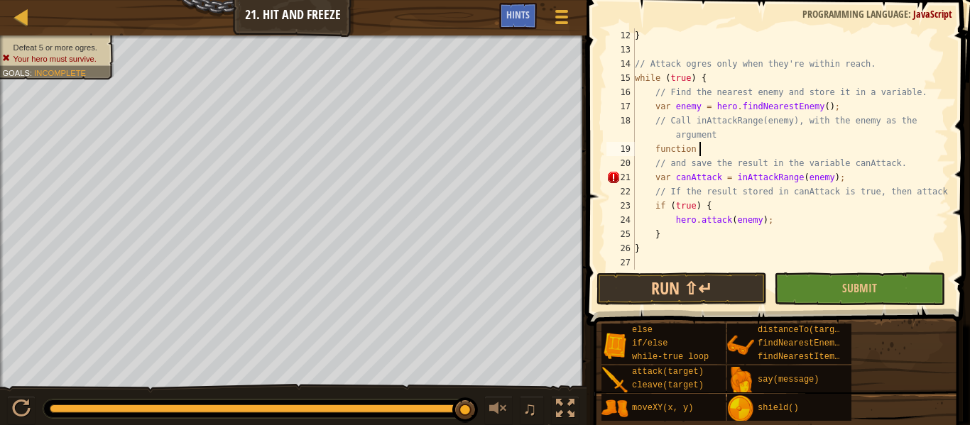
scroll to position [6, 9]
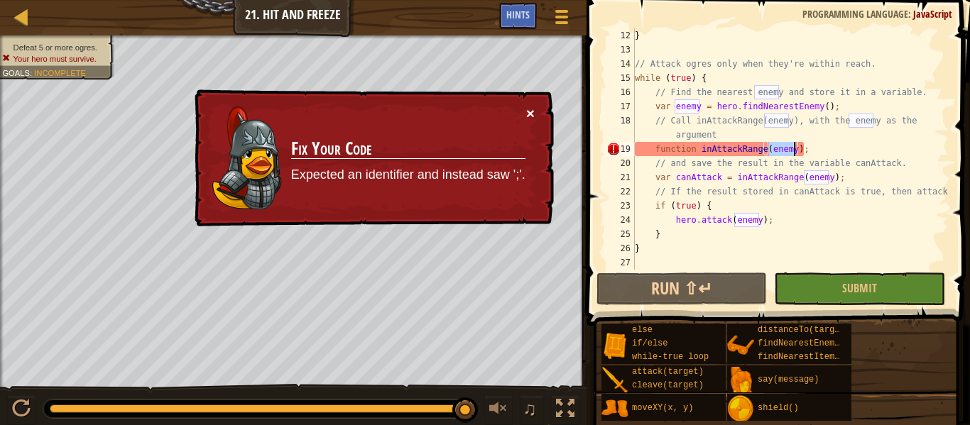
type textarea "function inAttackRange(enemy);"
click at [528, 116] on button "×" at bounding box center [529, 110] width 9 height 15
click at [672, 148] on div "} // Attack ogres only when they're within reach. while ( true ) { // Find the …" at bounding box center [790, 163] width 317 height 270
click at [523, 115] on td "Fix Your Code Expected an identifier and instead saw ';'." at bounding box center [408, 158] width 236 height 106
click at [526, 115] on button "×" at bounding box center [530, 115] width 9 height 15
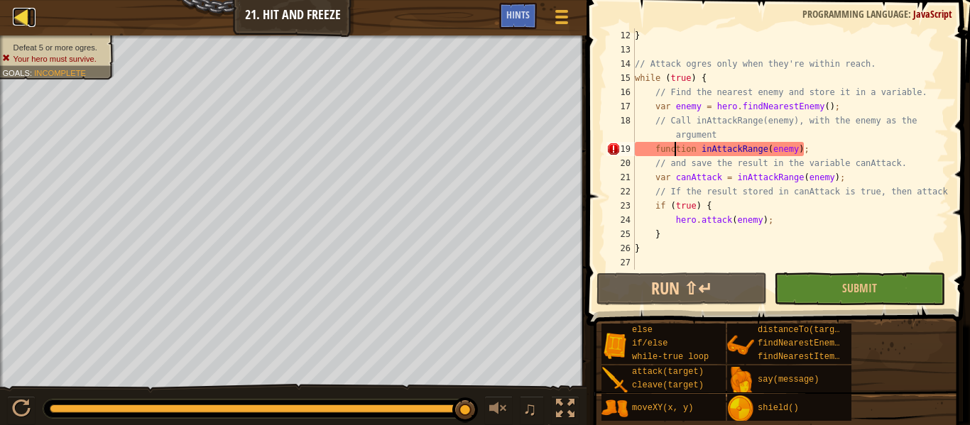
click at [20, 23] on div at bounding box center [22, 17] width 18 height 18
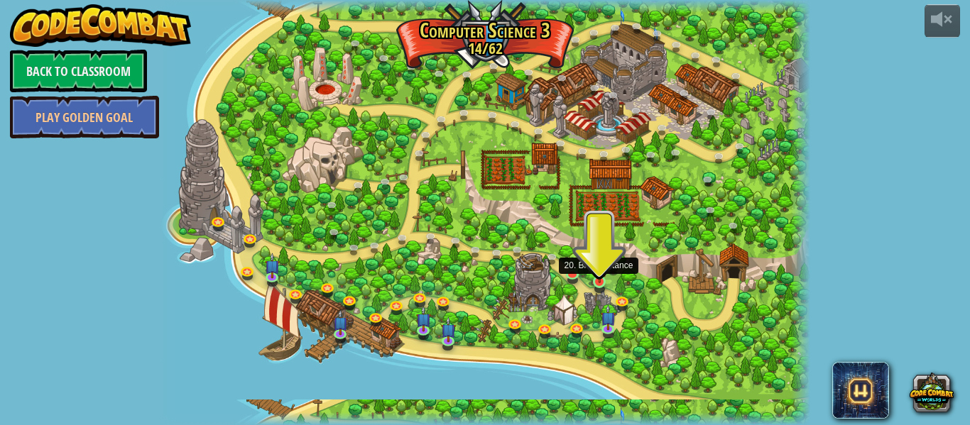
click at [596, 277] on img at bounding box center [599, 266] width 15 height 34
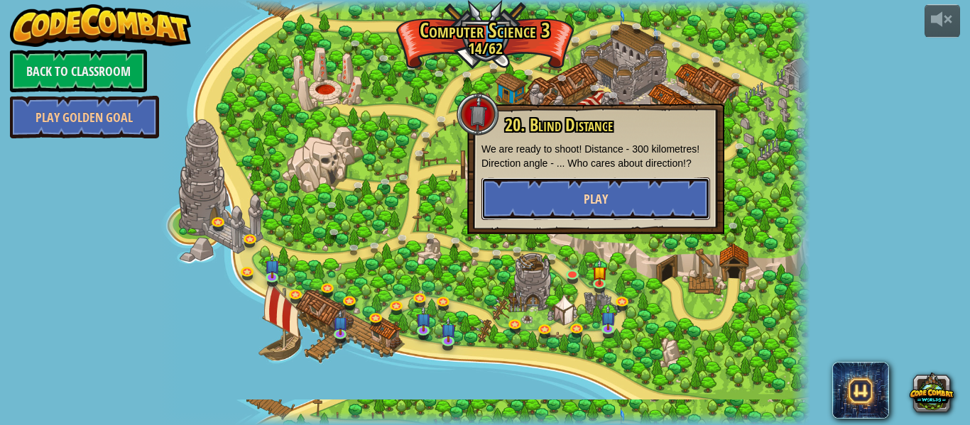
click at [569, 209] on button "Play" at bounding box center [595, 199] width 229 height 43
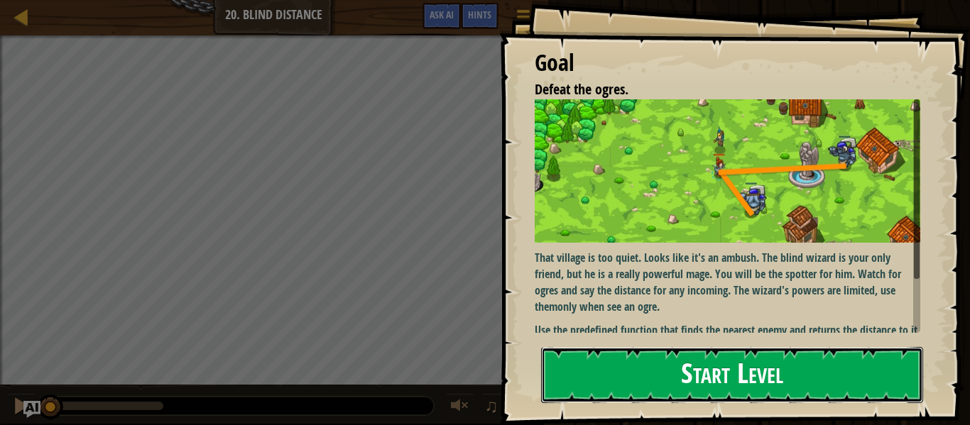
click at [596, 347] on button "Start Level" at bounding box center [732, 375] width 382 height 56
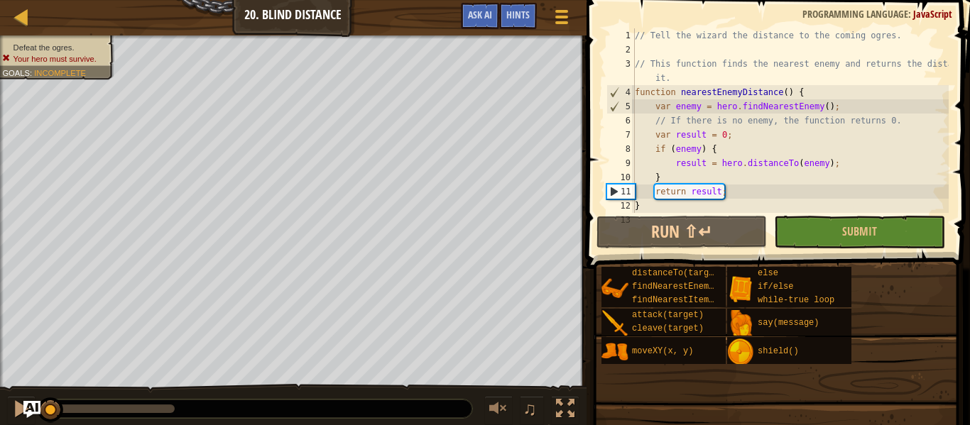
scroll to position [99, 0]
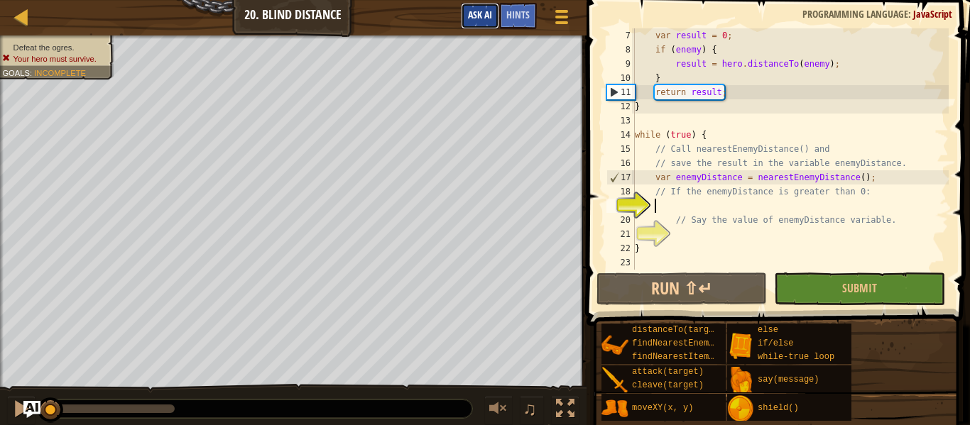
click at [486, 13] on span "Ask AI" at bounding box center [480, 14] width 24 height 13
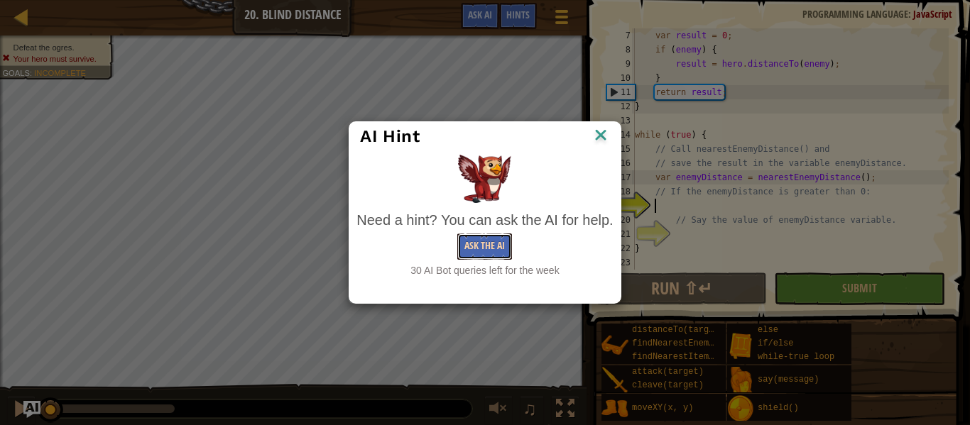
click at [480, 255] on button "Ask the AI" at bounding box center [484, 247] width 55 height 26
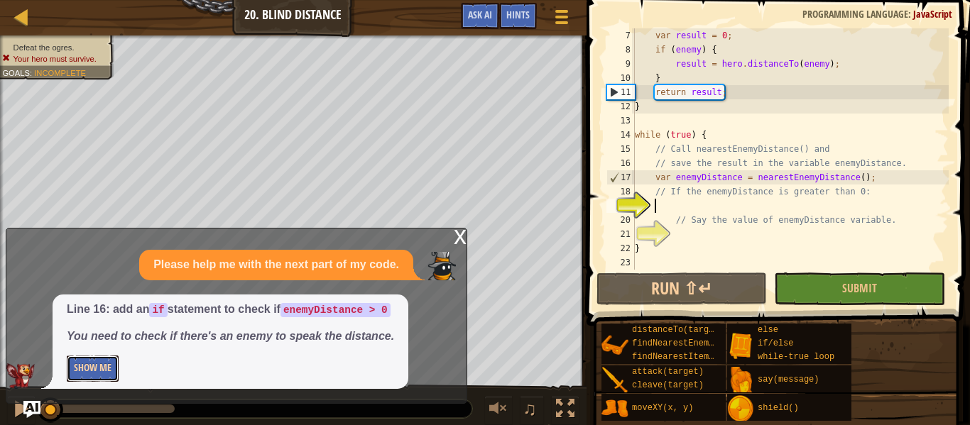
click at [70, 366] on button "Show Me" at bounding box center [93, 369] width 52 height 26
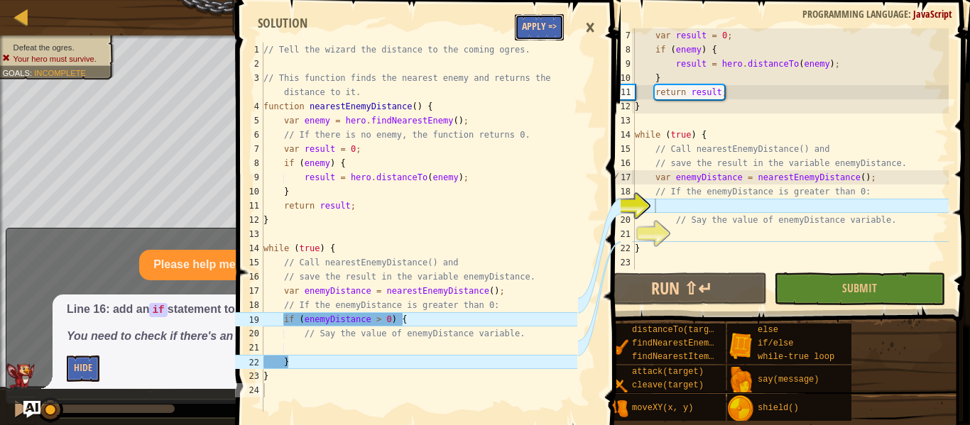
click at [549, 30] on button "Apply =>" at bounding box center [539, 27] width 49 height 26
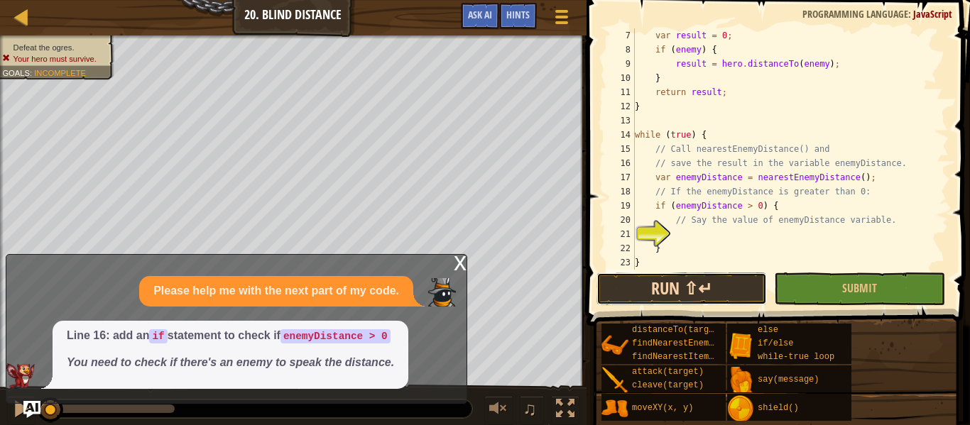
click at [696, 284] on button "Run ⇧↵" at bounding box center [681, 289] width 170 height 33
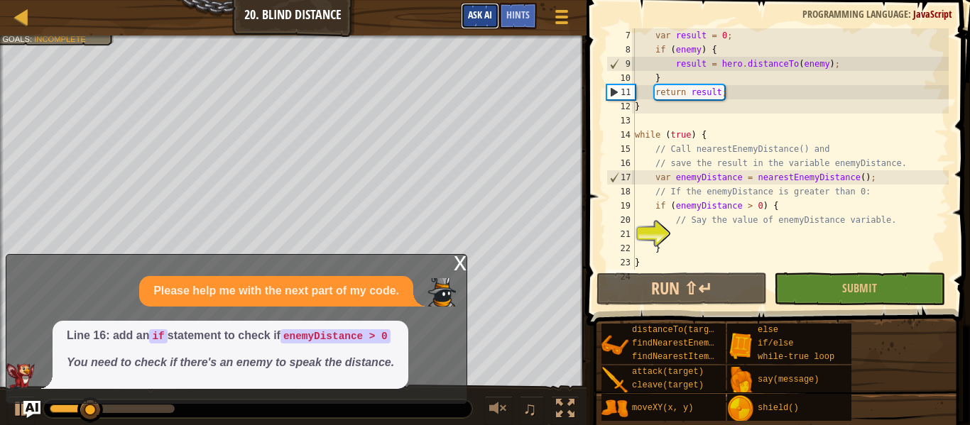
click at [481, 11] on span "Ask AI" at bounding box center [480, 14] width 24 height 13
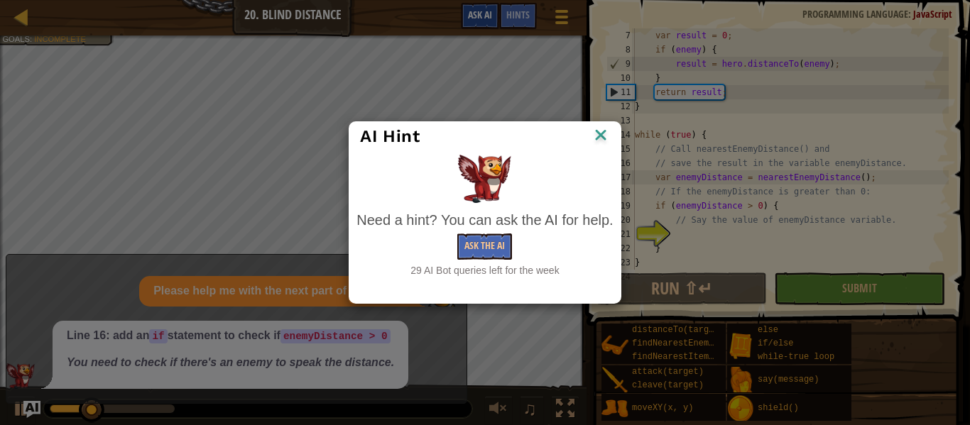
click at [481, 11] on div "AI Hint Need a hint? You can ask the AI for help. Ask the AI 29 AI Bot queries …" at bounding box center [485, 212] width 970 height 425
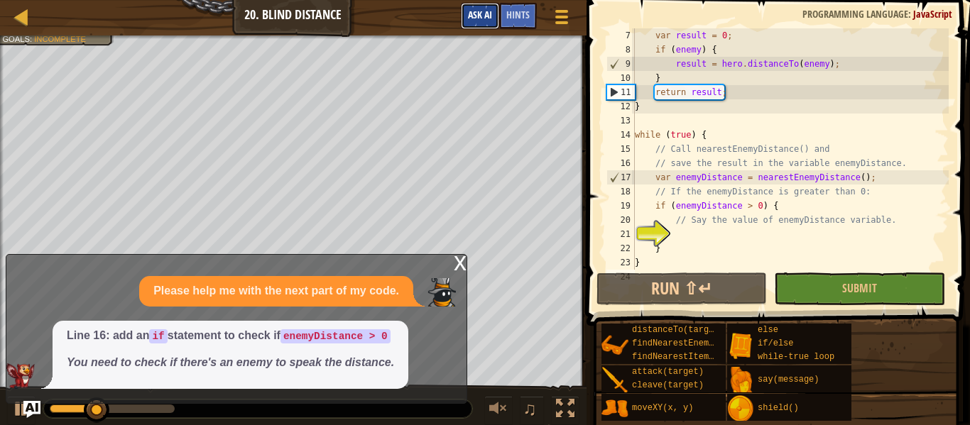
click at [481, 11] on span "Ask AI" at bounding box center [480, 14] width 24 height 13
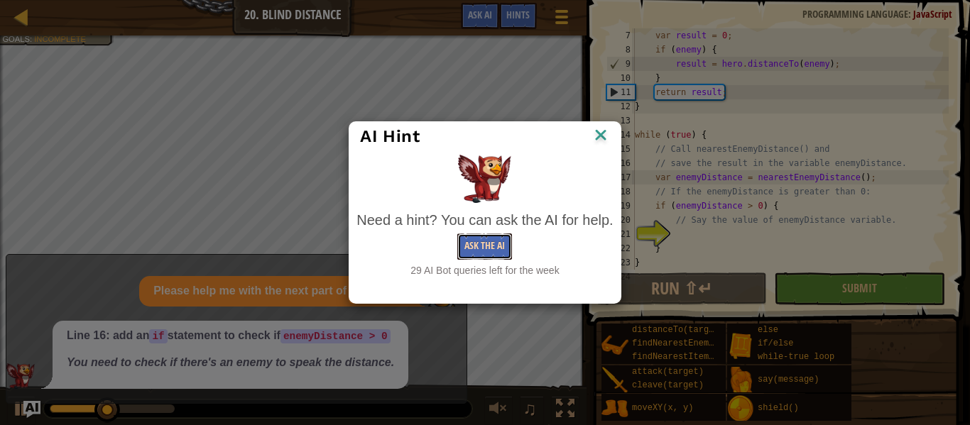
click at [497, 237] on button "Ask the AI" at bounding box center [484, 247] width 55 height 26
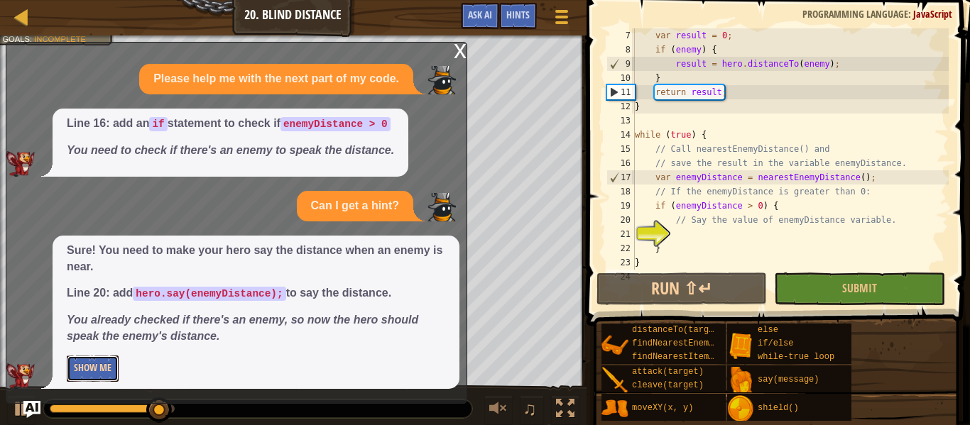
click at [93, 362] on button "Show Me" at bounding box center [93, 369] width 52 height 26
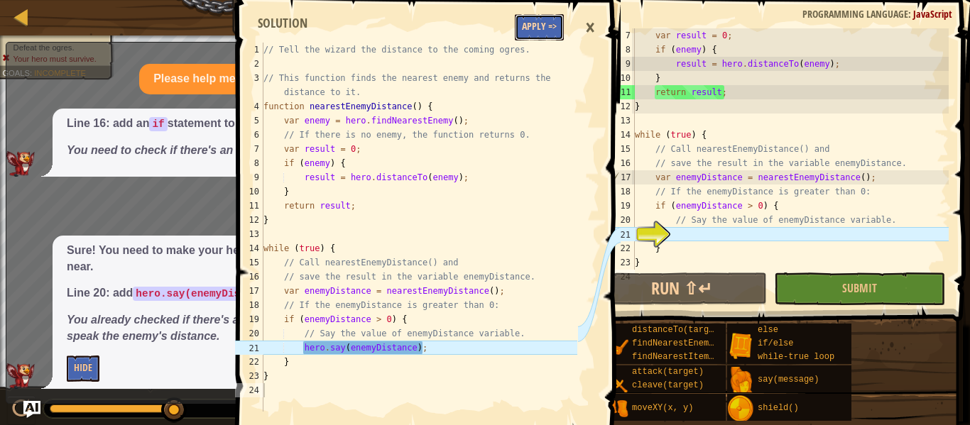
click at [540, 30] on button "Apply =>" at bounding box center [539, 27] width 49 height 26
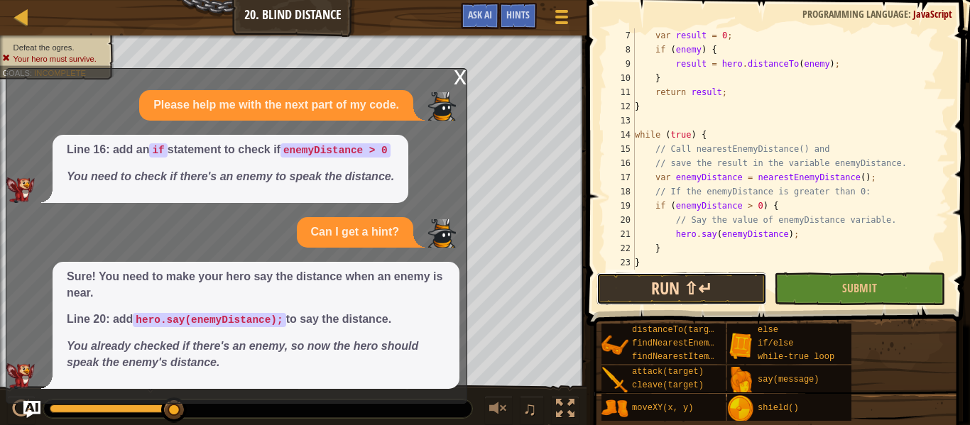
click at [692, 290] on button "Run ⇧↵" at bounding box center [681, 289] width 170 height 33
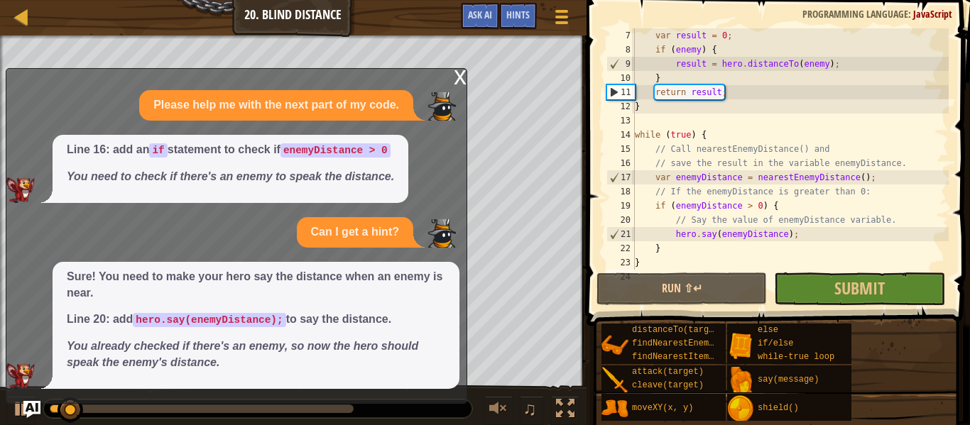
click at [467, 75] on div "x Please help me with the next part of my code. Line 16: add an if statement to…" at bounding box center [237, 236] width 462 height 336
click at [459, 77] on div "x" at bounding box center [460, 76] width 13 height 14
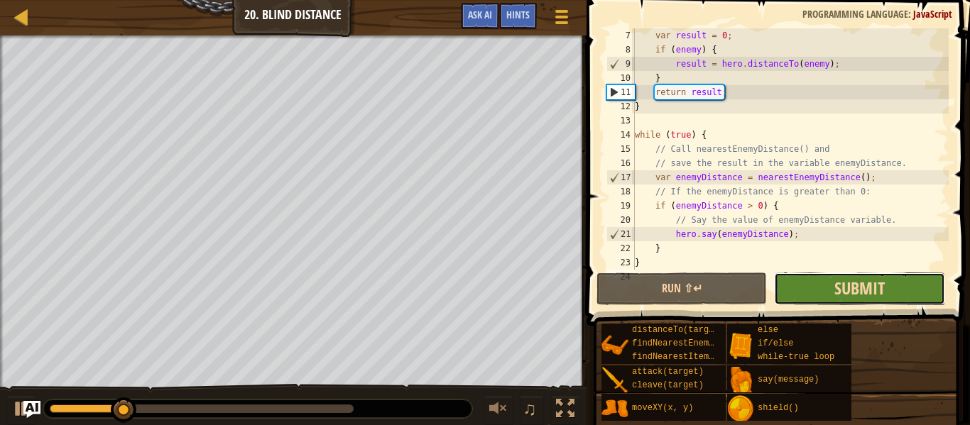
click at [883, 291] on span "Submit" at bounding box center [859, 288] width 50 height 23
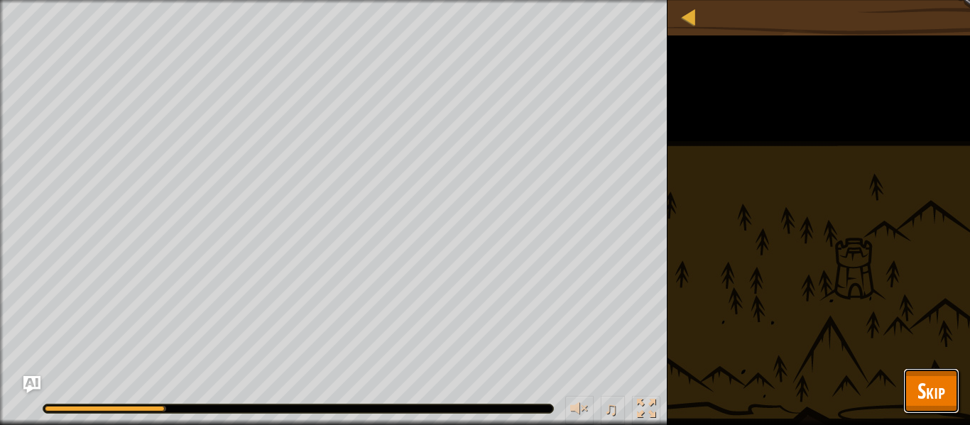
click at [951, 405] on button "Skip" at bounding box center [931, 391] width 56 height 45
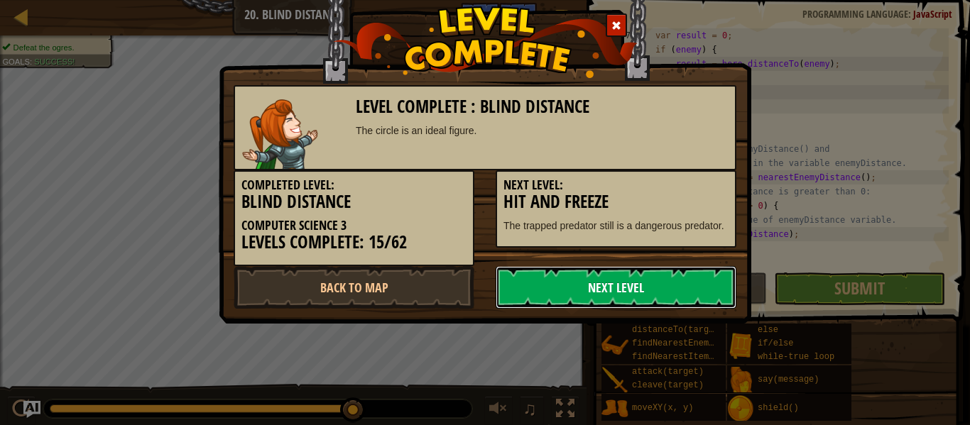
click at [696, 293] on link "Next Level" at bounding box center [616, 287] width 241 height 43
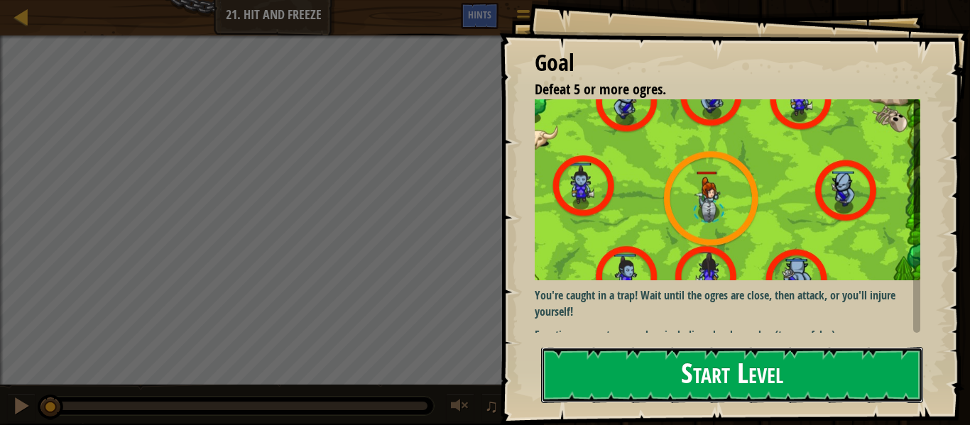
click at [876, 347] on button "Start Level" at bounding box center [732, 375] width 382 height 56
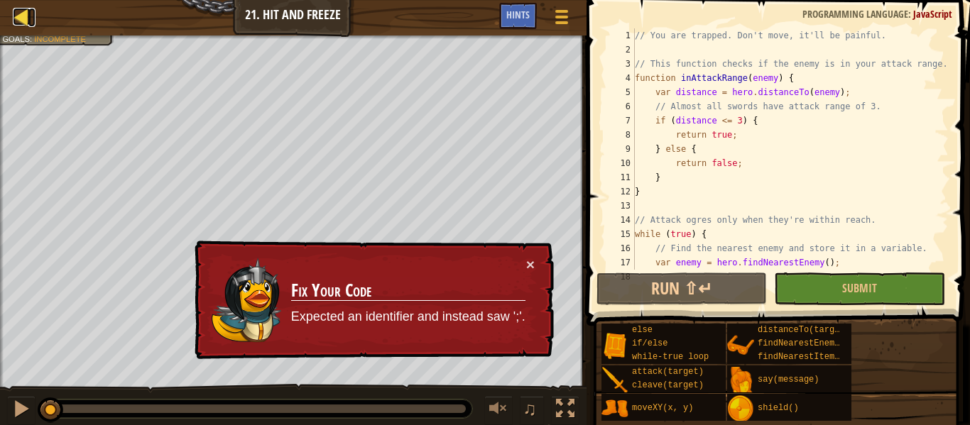
click at [19, 24] on div at bounding box center [22, 17] width 18 height 18
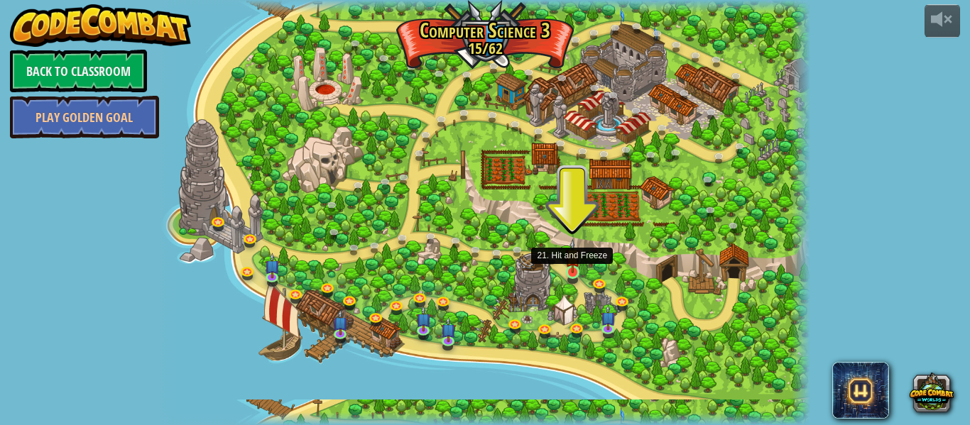
click at [566, 264] on img at bounding box center [572, 256] width 15 height 34
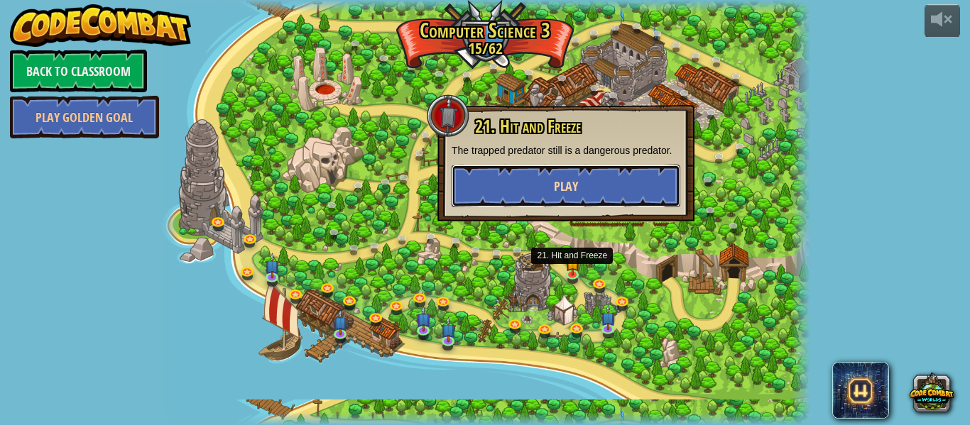
click at [648, 168] on button "Play" at bounding box center [566, 186] width 229 height 43
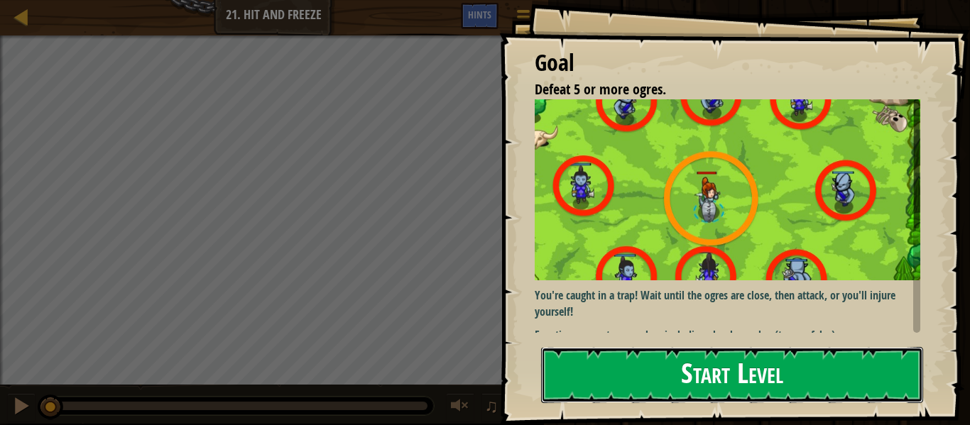
click at [592, 391] on button "Start Level" at bounding box center [732, 375] width 382 height 56
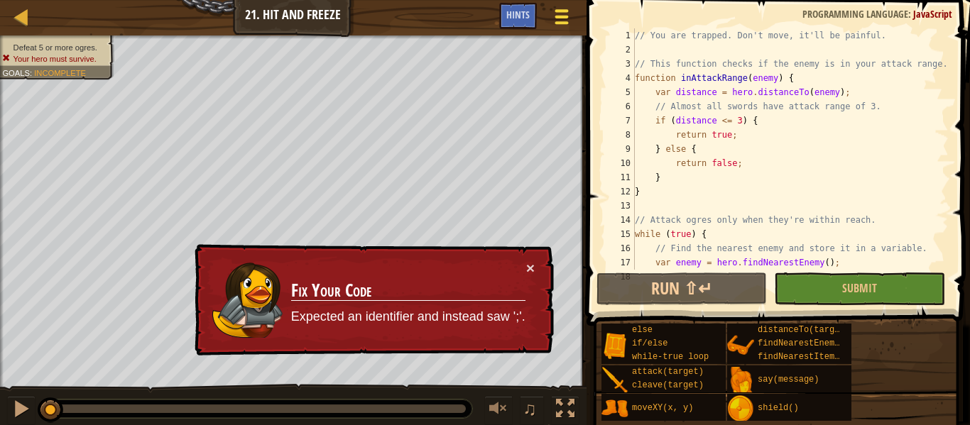
click at [558, 16] on span at bounding box center [561, 17] width 13 height 3
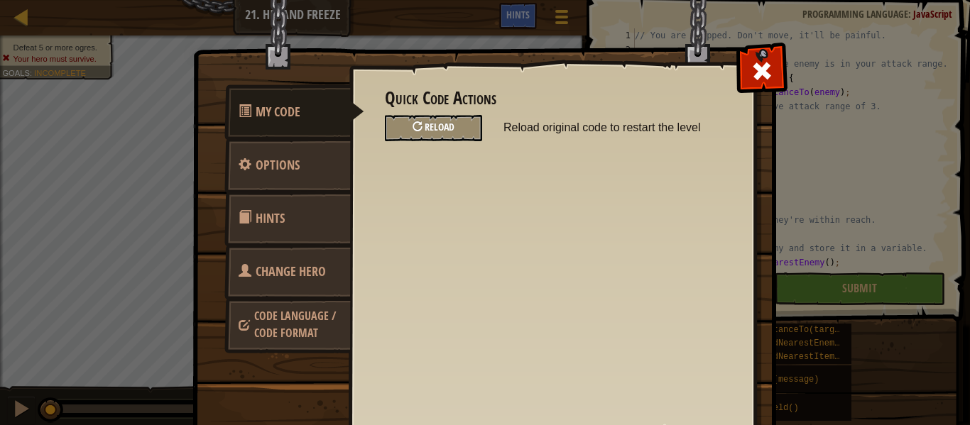
click at [457, 131] on div "Reload" at bounding box center [433, 128] width 97 height 26
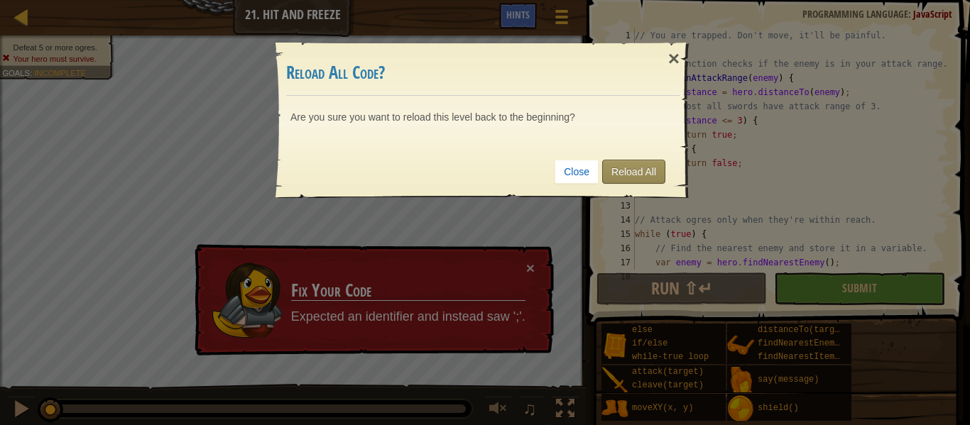
click at [630, 167] on link "Reload All" at bounding box center [633, 172] width 63 height 24
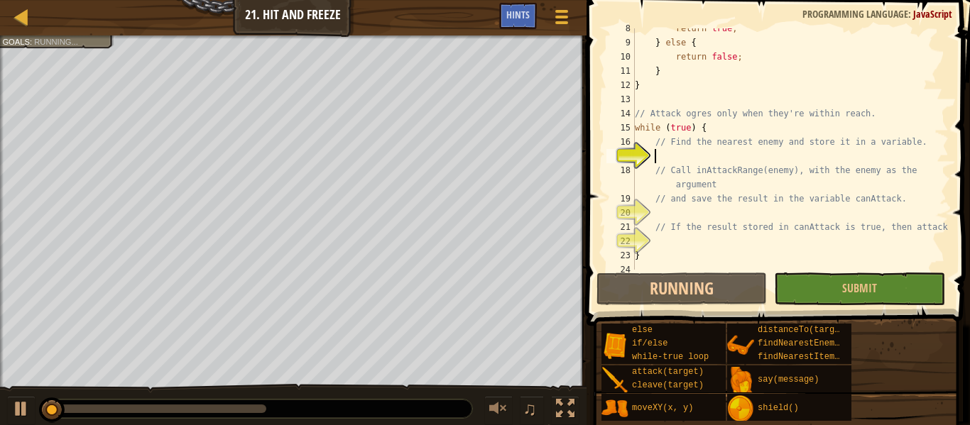
scroll to position [113, 0]
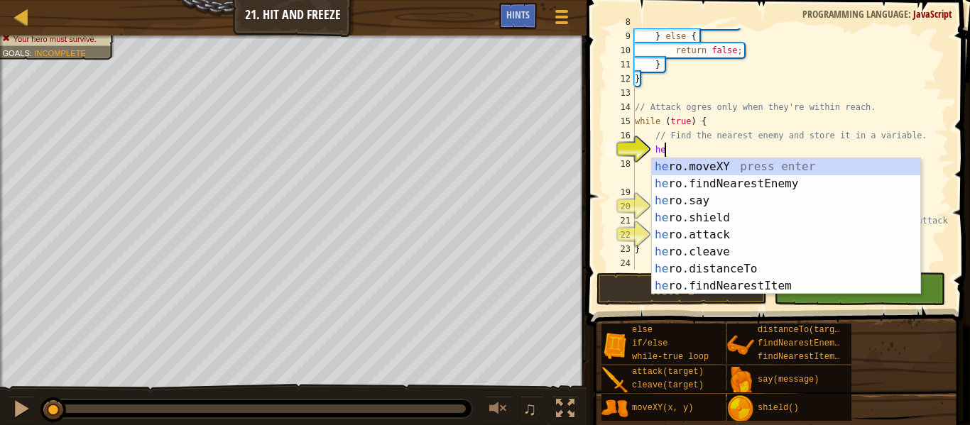
type textarea "h"
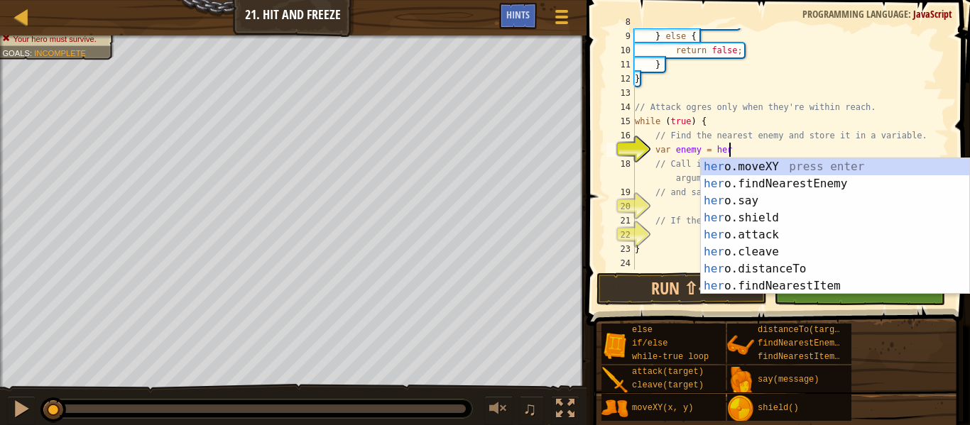
scroll to position [6, 13]
type textarea "var enemy = hero"
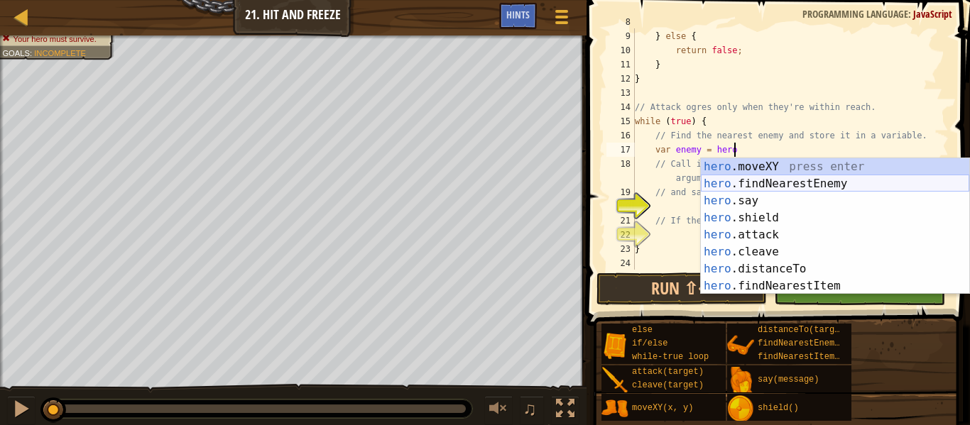
click at [904, 182] on div "hero .moveXY press enter hero .findNearestEnemy press enter hero .say press ent…" at bounding box center [835, 243] width 268 height 170
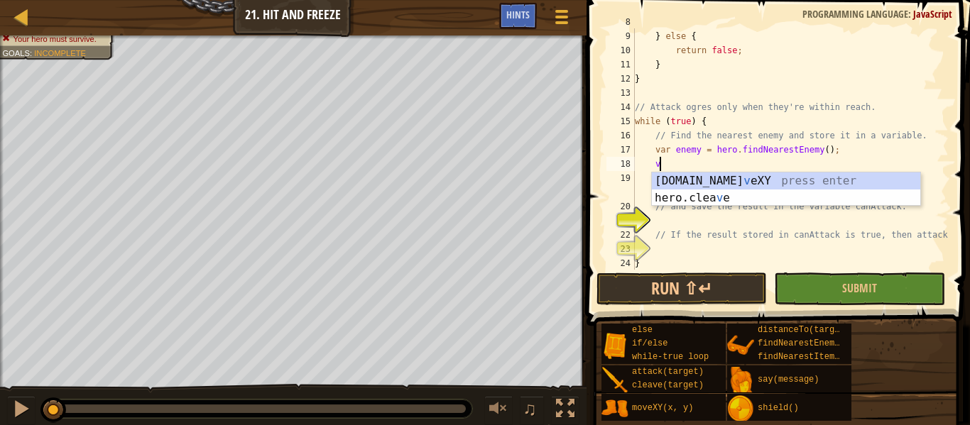
scroll to position [6, 4]
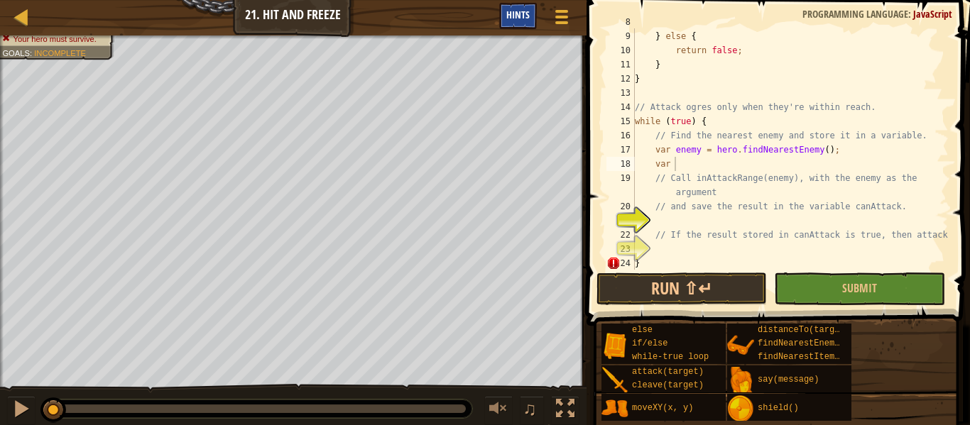
click at [504, 13] on div "Hints" at bounding box center [518, 16] width 38 height 26
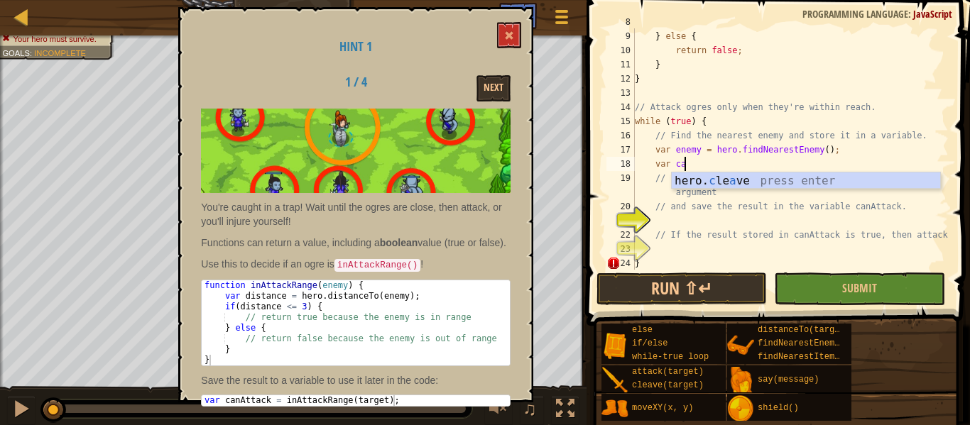
scroll to position [6, 7]
type textarea "v"
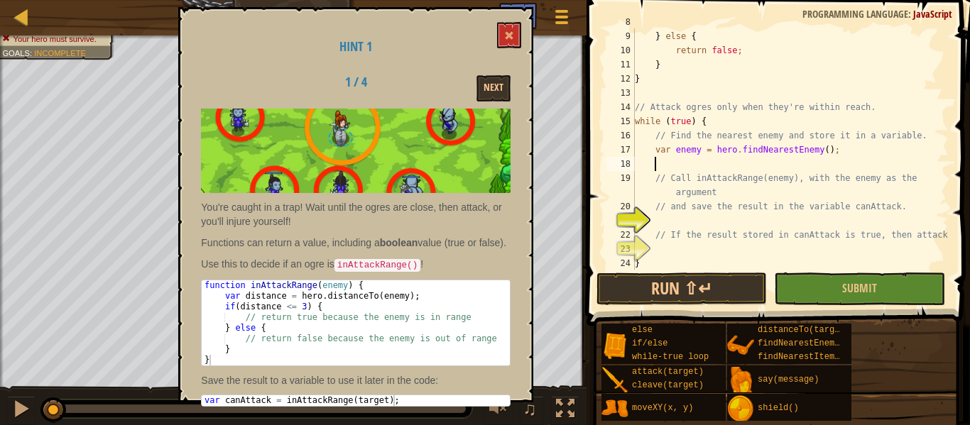
scroll to position [6, 0]
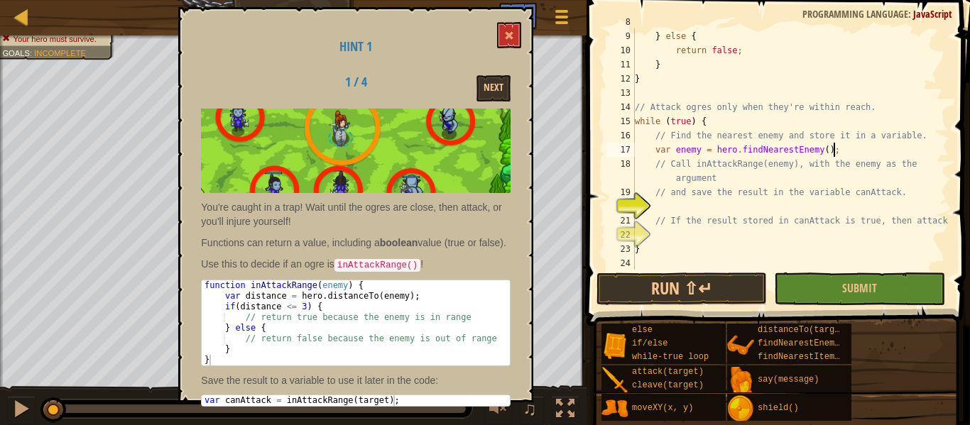
click at [740, 176] on div "return true ; } else { return false ; } } // Attack ogres only when they're wit…" at bounding box center [790, 150] width 317 height 270
type textarea "// Call inAttackRange(enemy), with the enemy as the argument"
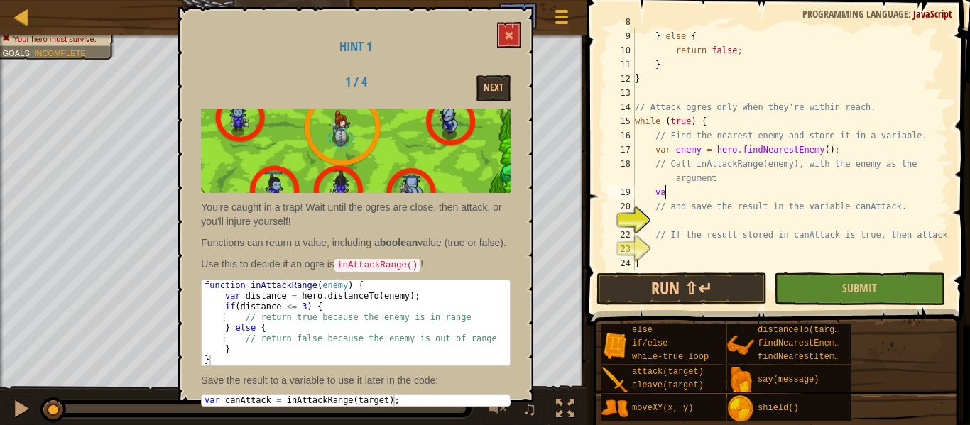
scroll to position [6, 4]
type textarea "v"
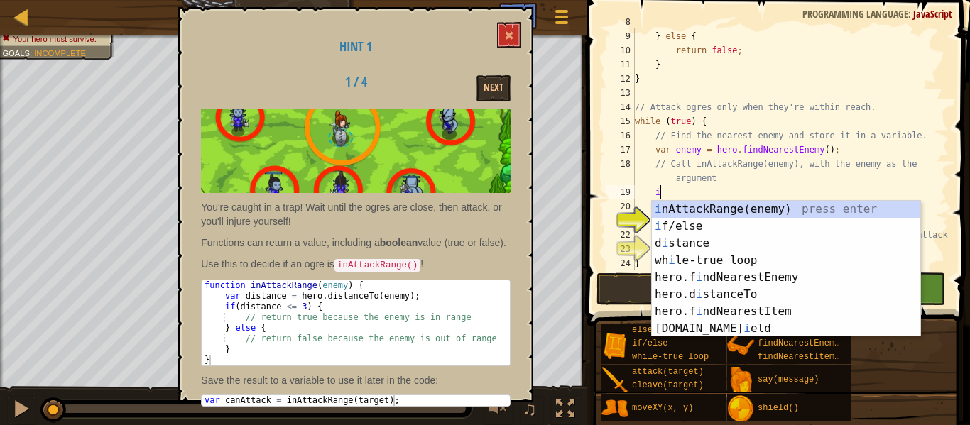
scroll to position [6, 4]
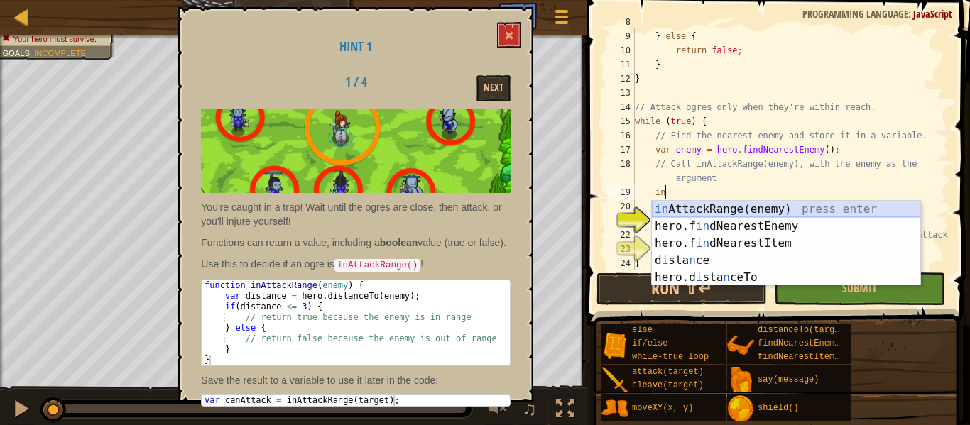
type textarea "inAttackRange(enemy);"
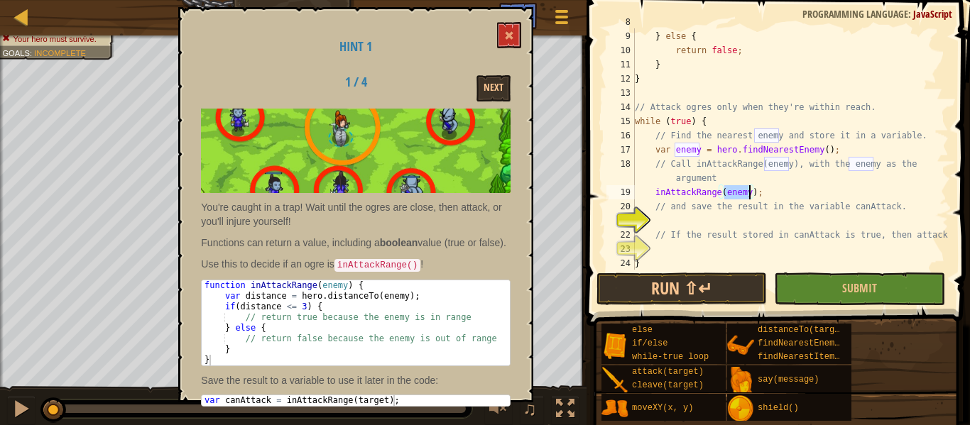
click at [785, 190] on div "return true ; } else { return false ; } } // Attack ogres only when they're wit…" at bounding box center [790, 150] width 317 height 270
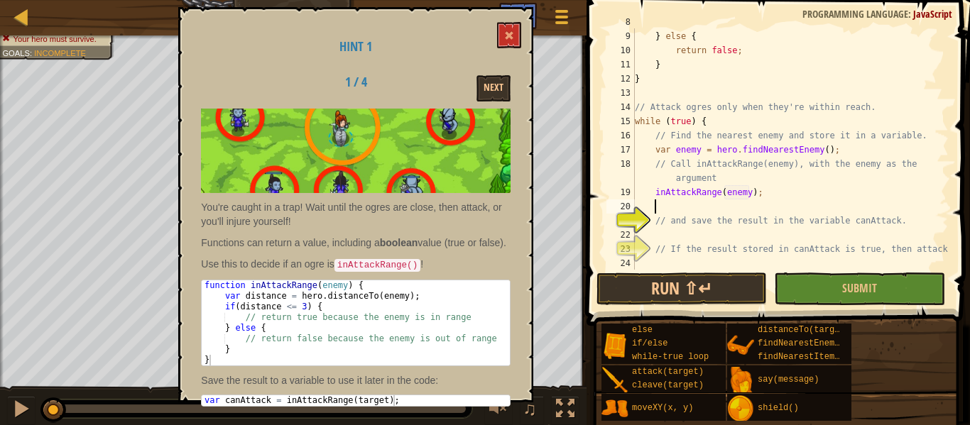
scroll to position [6, 2]
type textarea "c"
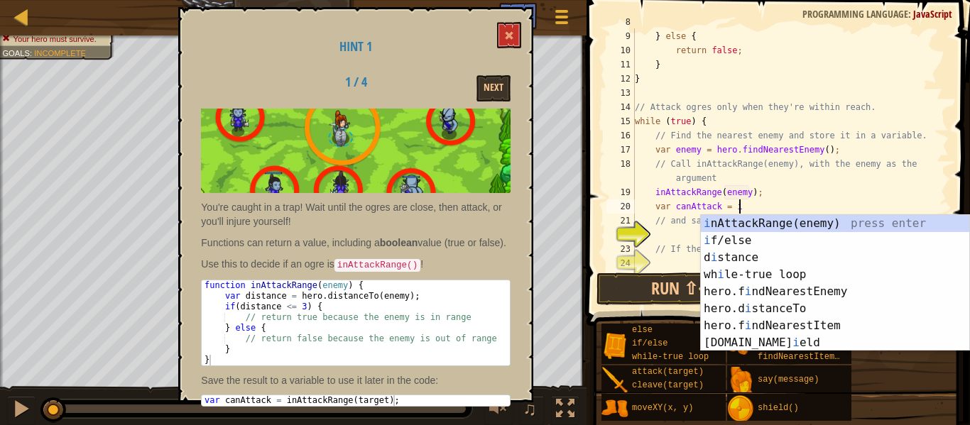
scroll to position [6, 15]
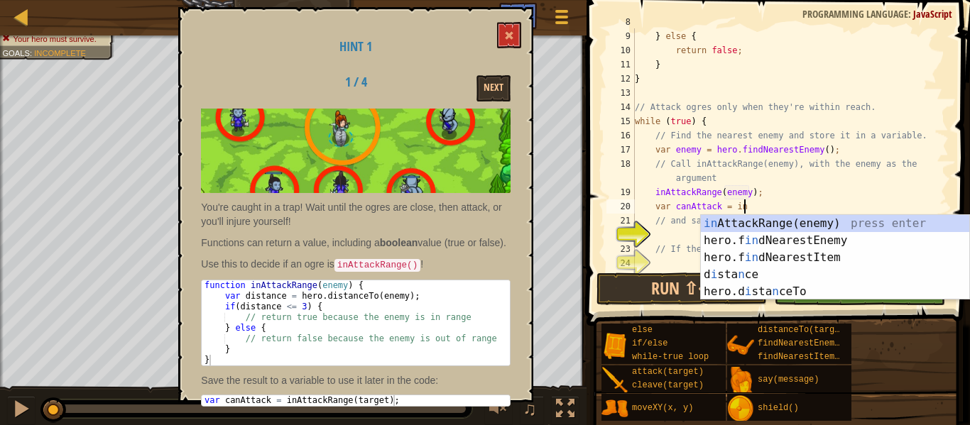
type textarea "var canAttack = inAttackRange(enemy);"
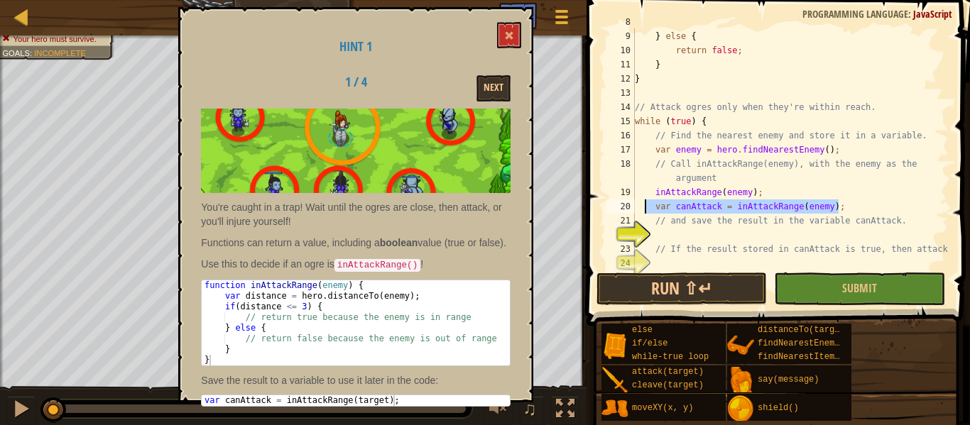
drag, startPoint x: 851, startPoint y: 201, endPoint x: 645, endPoint y: 212, distance: 205.5
click at [645, 212] on div "return true ; } else { return false ; } } // Attack ogres only when they're wit…" at bounding box center [790, 150] width 317 height 270
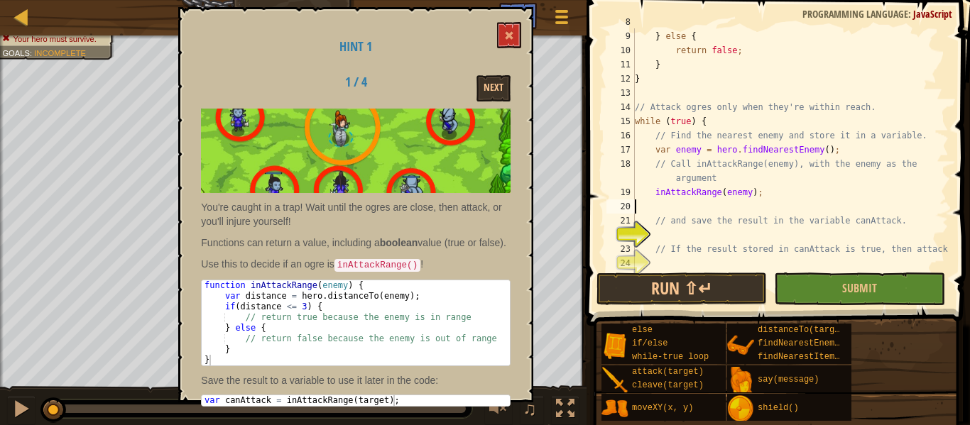
type textarea "inAttackRange(enemy);"
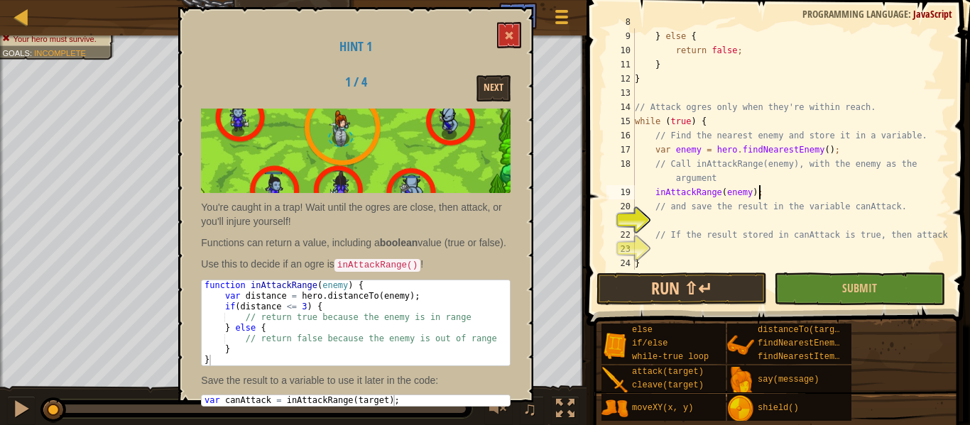
click at [704, 222] on div "return true ; } else { return false ; } } // Attack ogres only when they're wit…" at bounding box center [790, 150] width 317 height 270
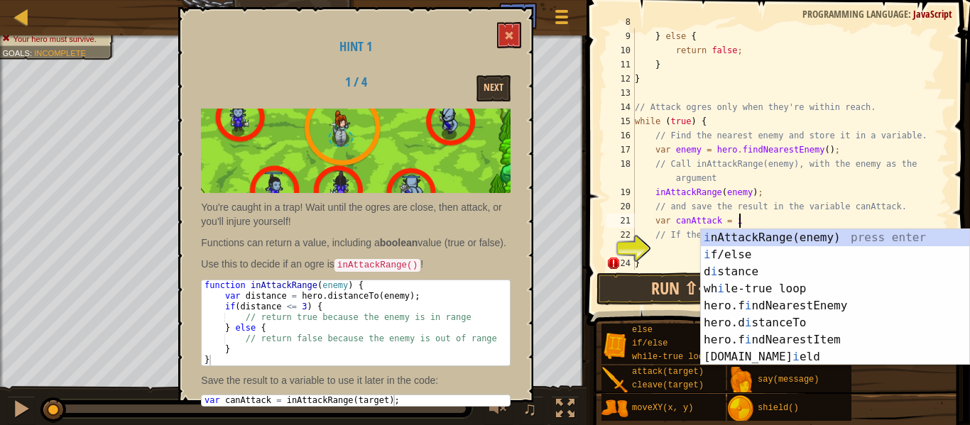
scroll to position [6, 15]
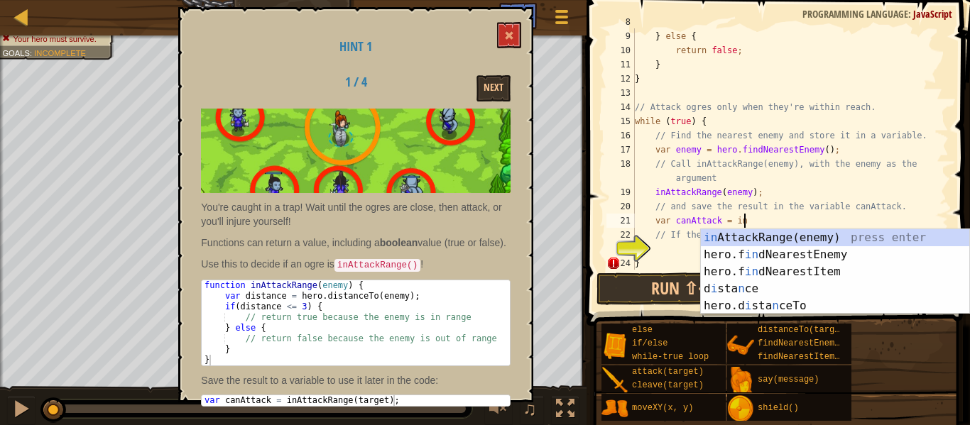
type textarea "var canAttack = inAttackRange(enemy);"
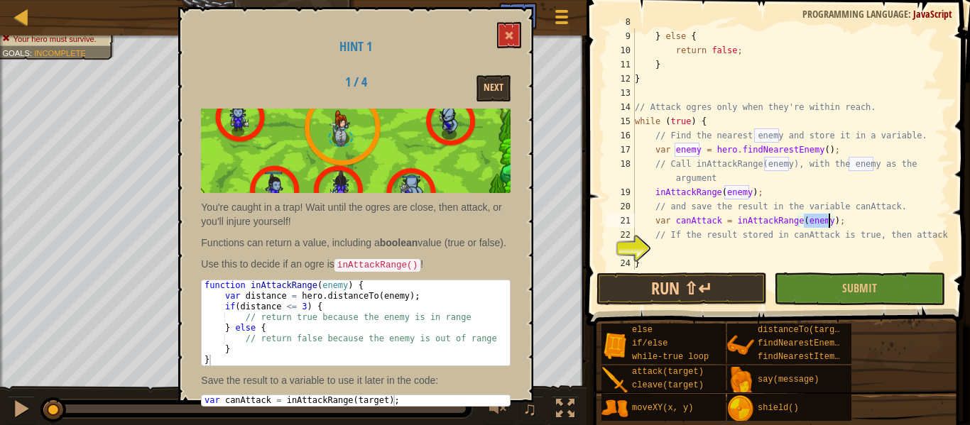
click at [741, 244] on div "return true ; } else { return false ; } } // Attack ogres only when they're wit…" at bounding box center [790, 150] width 317 height 270
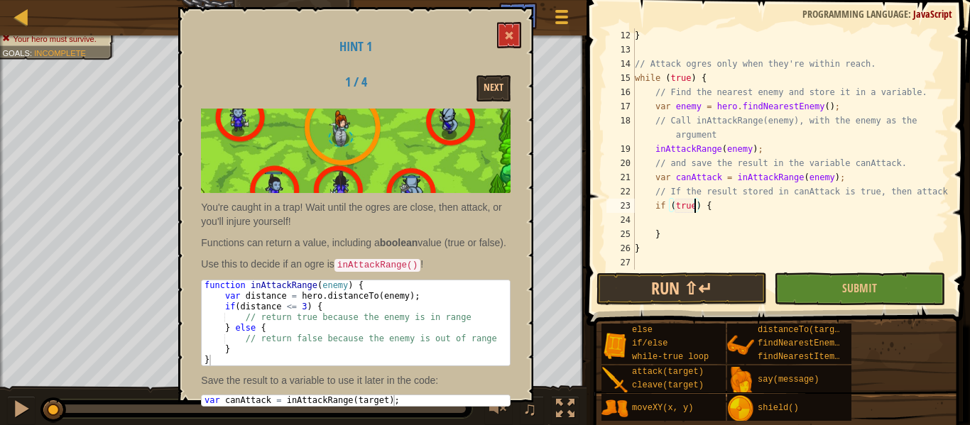
scroll to position [156, 0]
type textarea "if (true) {"
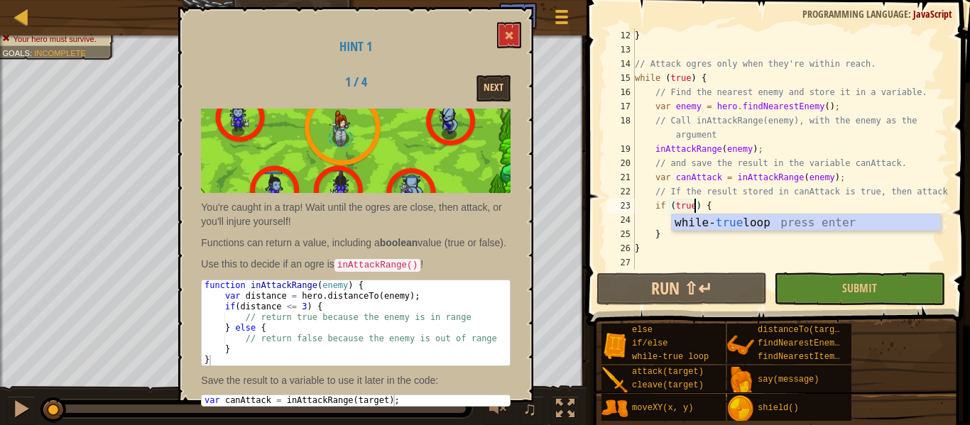
click at [705, 223] on div "while- true loop press enter" at bounding box center [806, 239] width 268 height 51
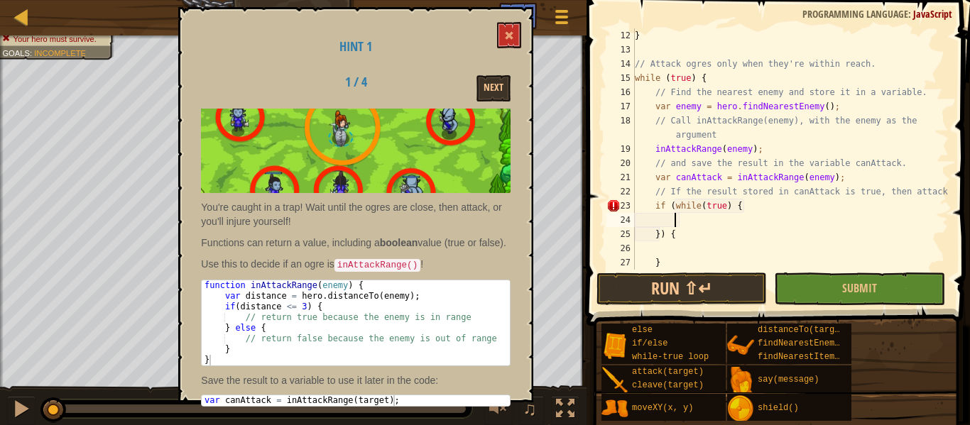
type textarea "if (true) {"
click at [705, 223] on div "} // Attack ogres only when they're within reach. while ( true ) { // Find the …" at bounding box center [790, 163] width 317 height 270
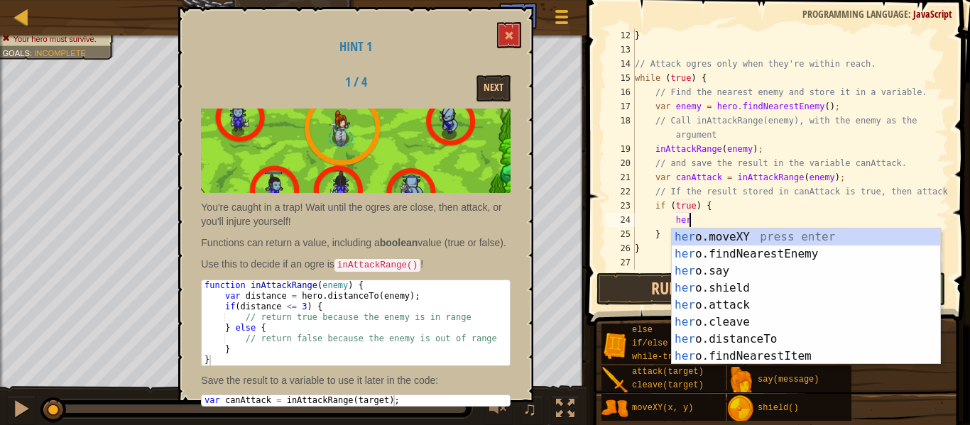
scroll to position [6, 8]
click at [694, 308] on div "hero .moveXY press enter hero .findNearestEnemy press enter hero .say press ent…" at bounding box center [806, 314] width 268 height 170
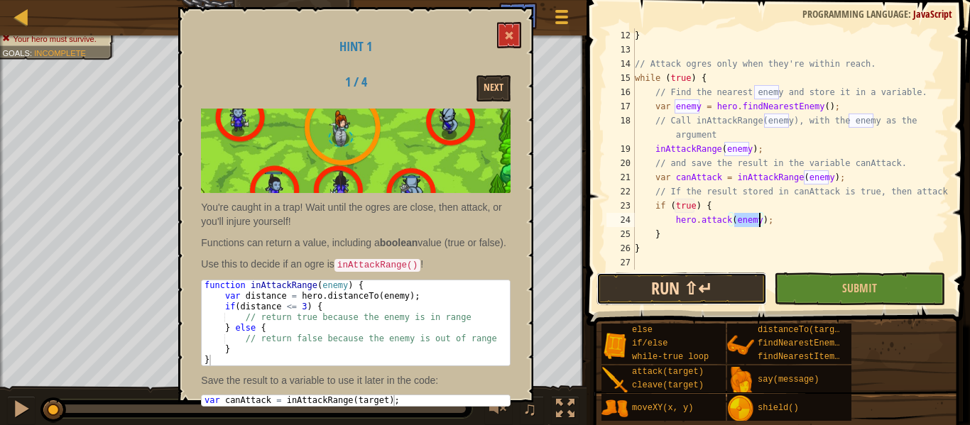
click at [638, 283] on button "Run ⇧↵" at bounding box center [681, 289] width 170 height 33
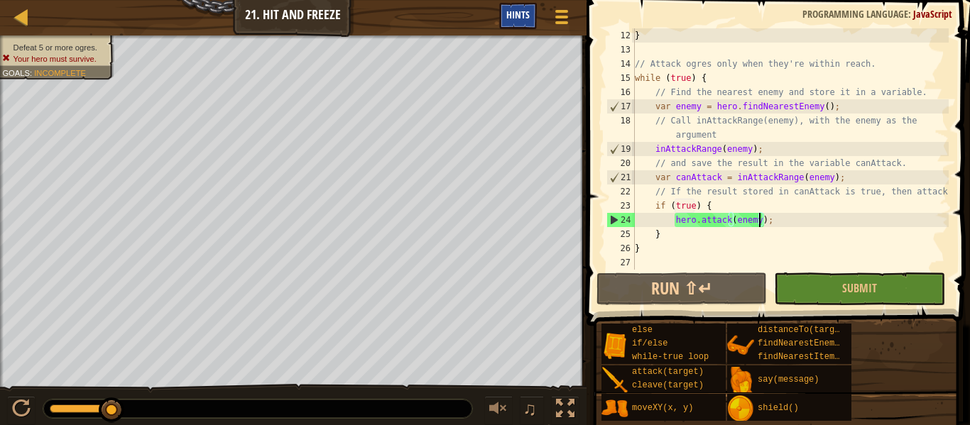
click at [507, 20] on span "Hints" at bounding box center [517, 14] width 23 height 13
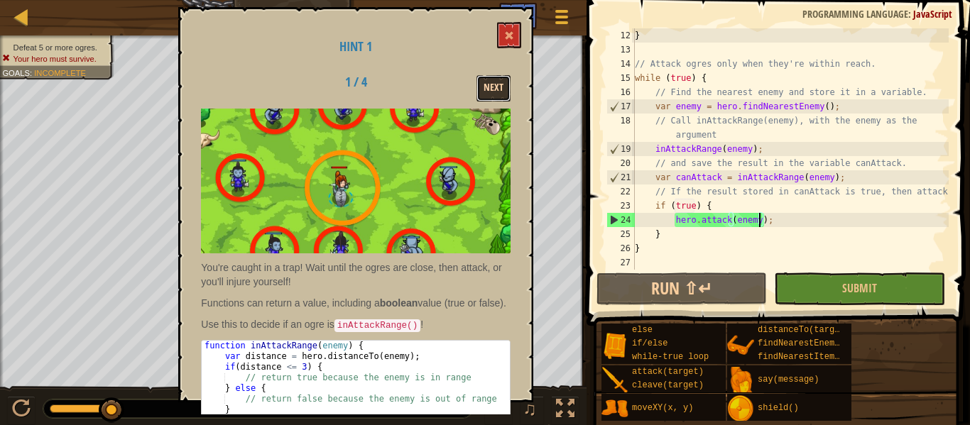
click at [481, 87] on button "Next" at bounding box center [493, 88] width 34 height 26
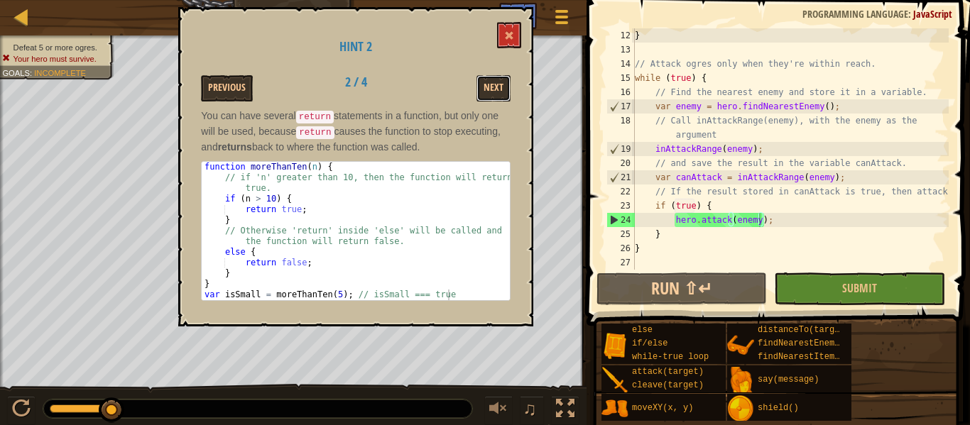
click at [481, 87] on button "Next" at bounding box center [493, 88] width 34 height 26
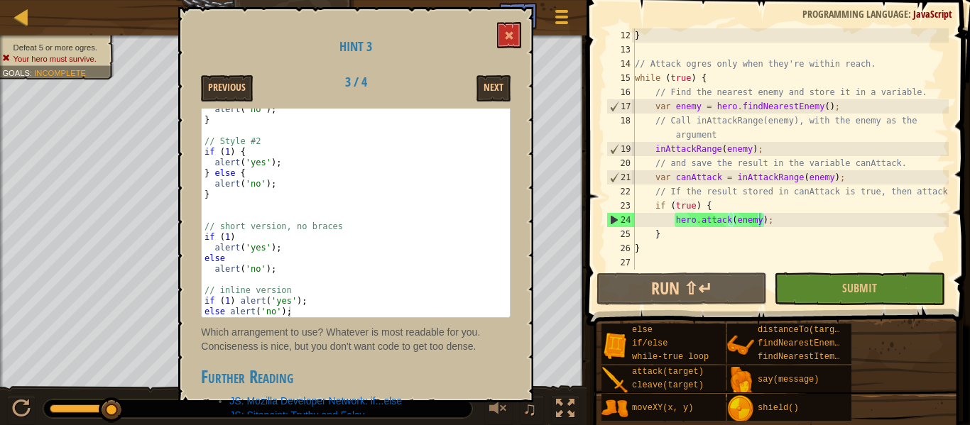
scroll to position [1349, 0]
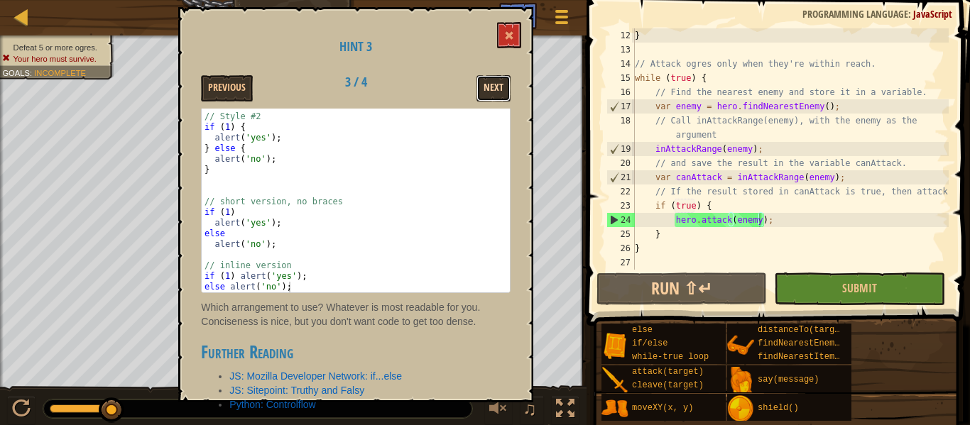
click at [485, 77] on button "Next" at bounding box center [493, 88] width 34 height 26
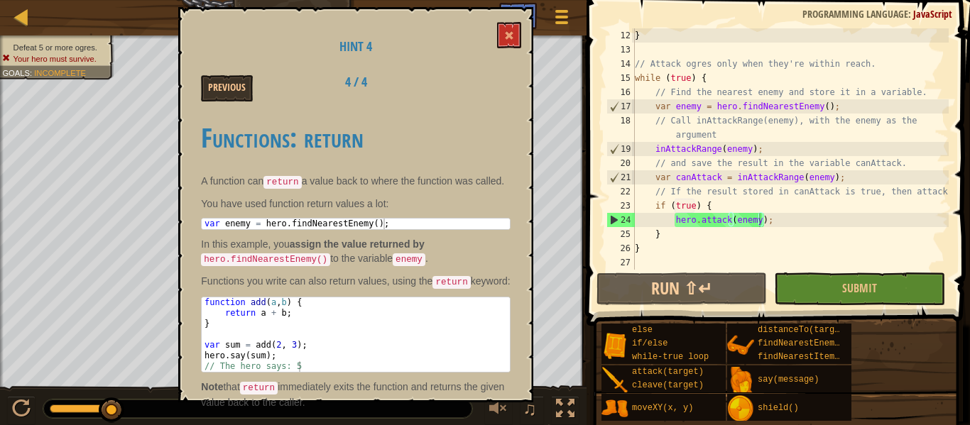
scroll to position [28, 0]
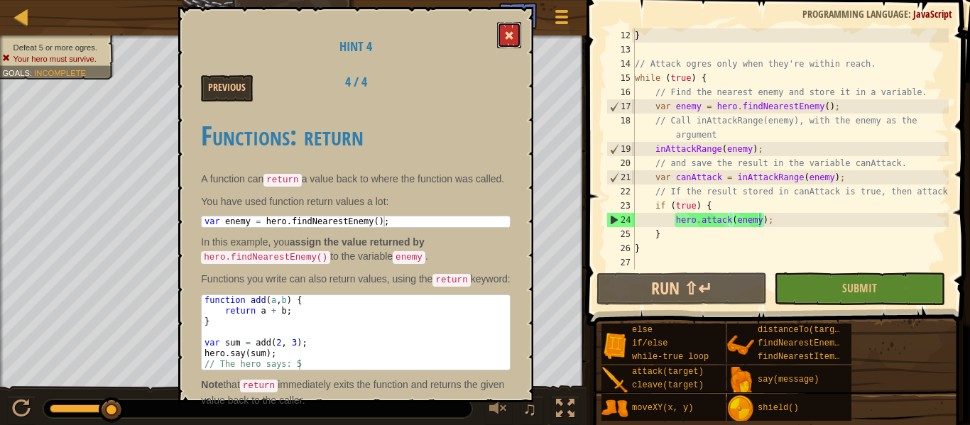
click at [498, 31] on button at bounding box center [509, 35] width 24 height 26
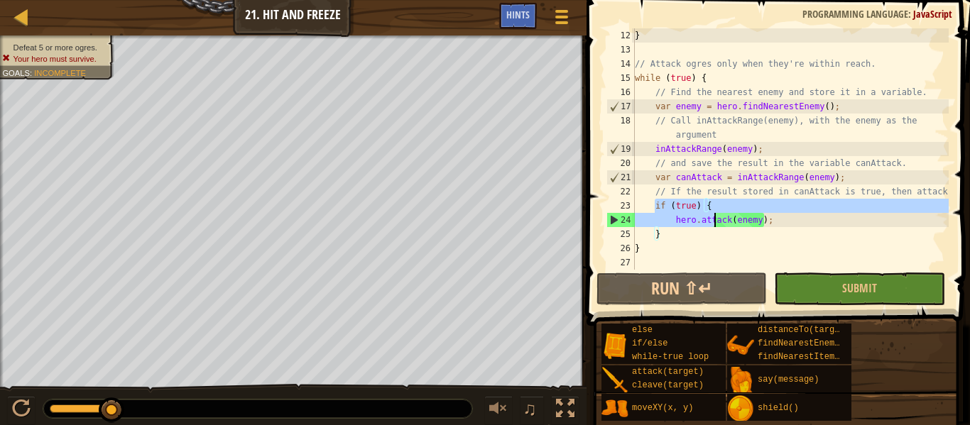
drag, startPoint x: 655, startPoint y: 207, endPoint x: 718, endPoint y: 214, distance: 62.9
click at [718, 214] on div "} // Attack ogres only when they're within reach. while ( true ) { // Find the …" at bounding box center [790, 163] width 317 height 270
click at [714, 203] on div "} // Attack ogres only when they're within reach. while ( true ) { // Find the …" at bounding box center [790, 148] width 317 height 241
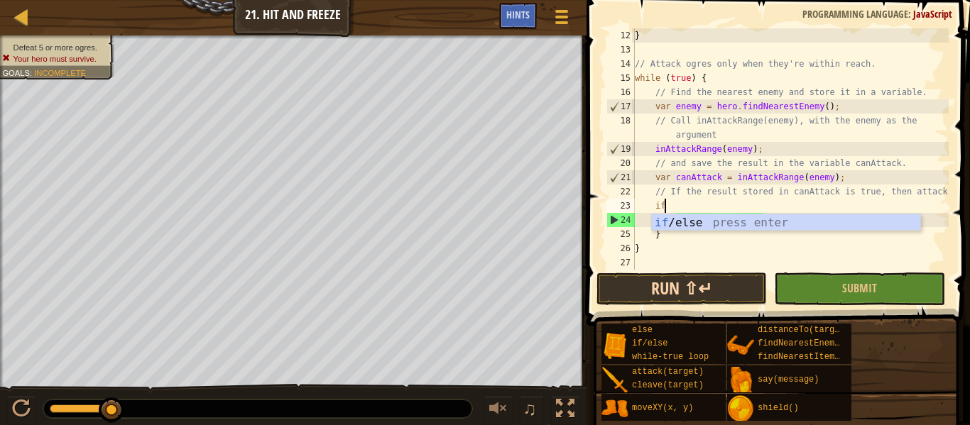
type textarea "i"
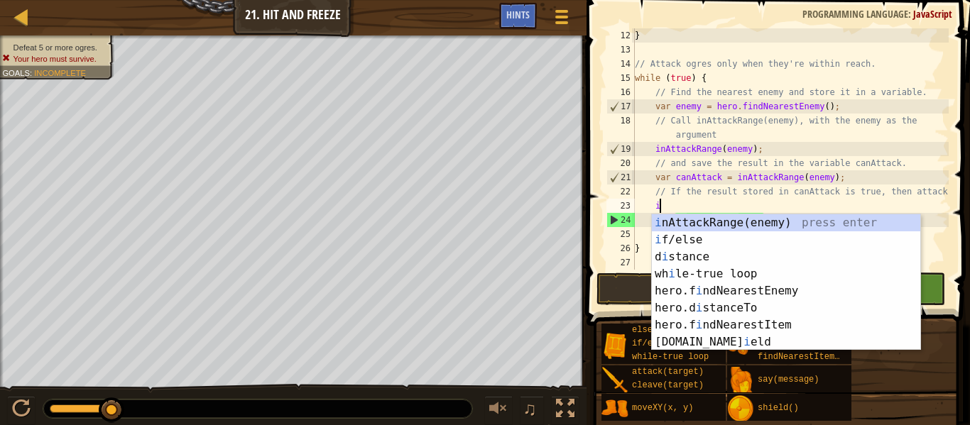
scroll to position [6, 2]
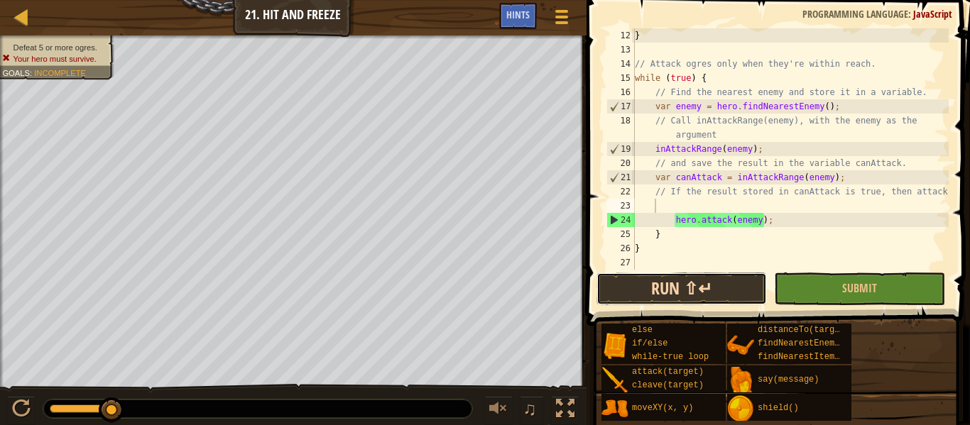
click at [667, 297] on button "Run ⇧↵" at bounding box center [681, 289] width 170 height 33
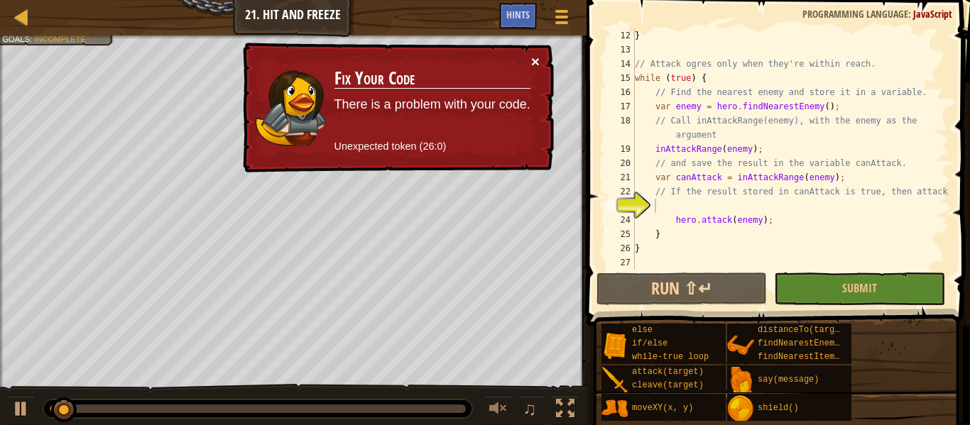
click at [536, 54] on button "×" at bounding box center [535, 61] width 9 height 15
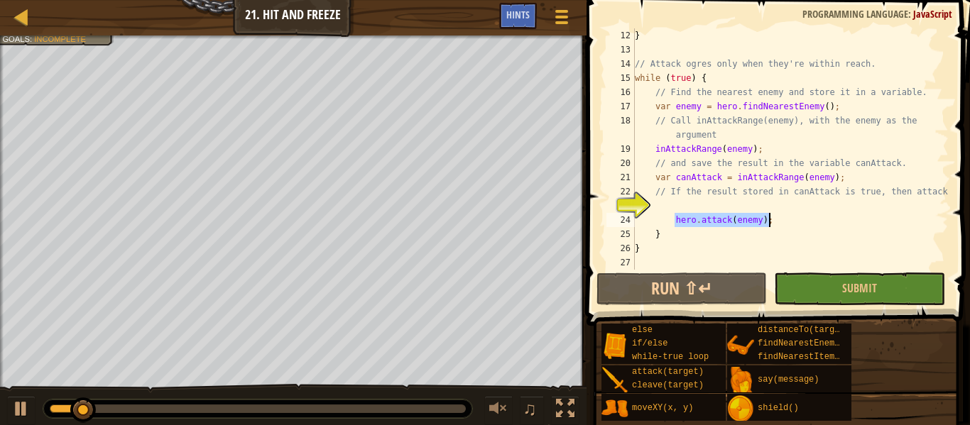
drag, startPoint x: 672, startPoint y: 221, endPoint x: 775, endPoint y: 227, distance: 103.1
click at [775, 227] on div "} // Attack ogres only when they're within reach. while ( true ) { // Find the …" at bounding box center [790, 163] width 317 height 270
type textarea "hero.attack(enemy);"
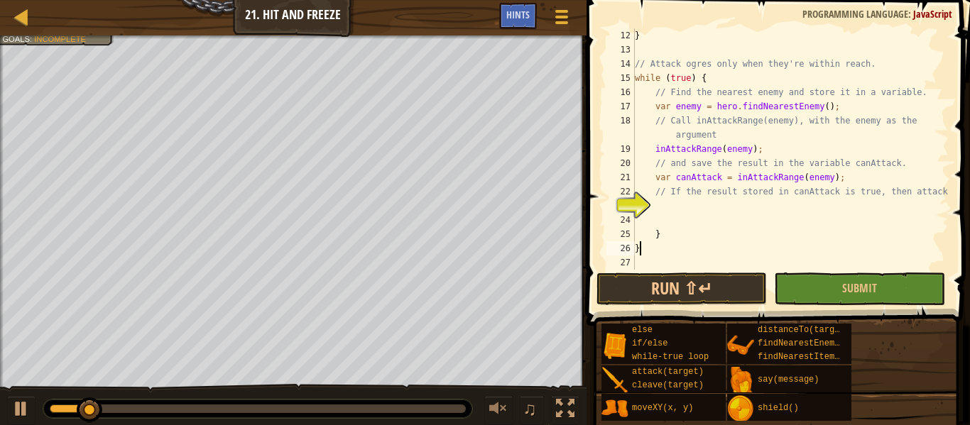
click at [669, 254] on div "} // Attack ogres only when they're within reach. while ( true ) { // Find the …" at bounding box center [790, 163] width 317 height 270
click at [672, 238] on div "} // Attack ogres only when they're within reach. while ( true ) { // Find the …" at bounding box center [790, 163] width 317 height 270
type textarea "}"
click at [680, 205] on div "} // Attack ogres only when they're within reach. while ( true ) { // Find the …" at bounding box center [790, 163] width 317 height 270
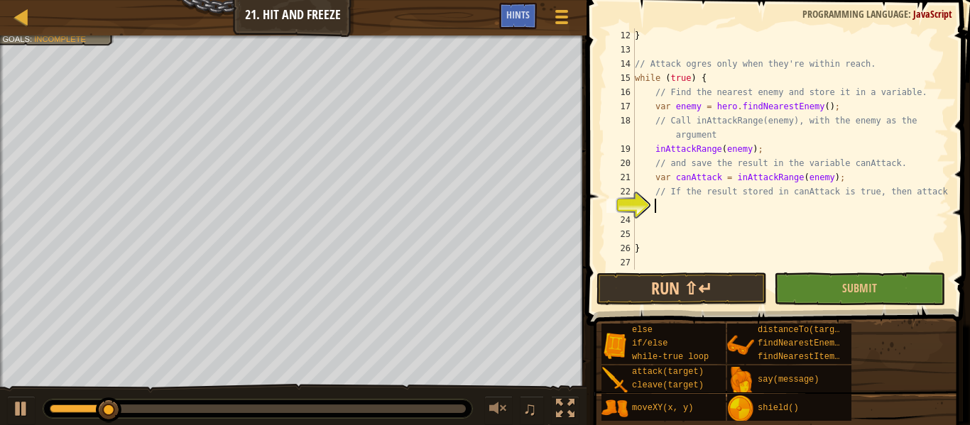
click at [653, 247] on div "} // Attack ogres only when they're within reach. while ( true ) { // Find the …" at bounding box center [790, 163] width 317 height 270
type textarea "}"
click at [668, 227] on div "} // Attack ogres only when they're within reach. while ( true ) { // Find the …" at bounding box center [790, 163] width 317 height 270
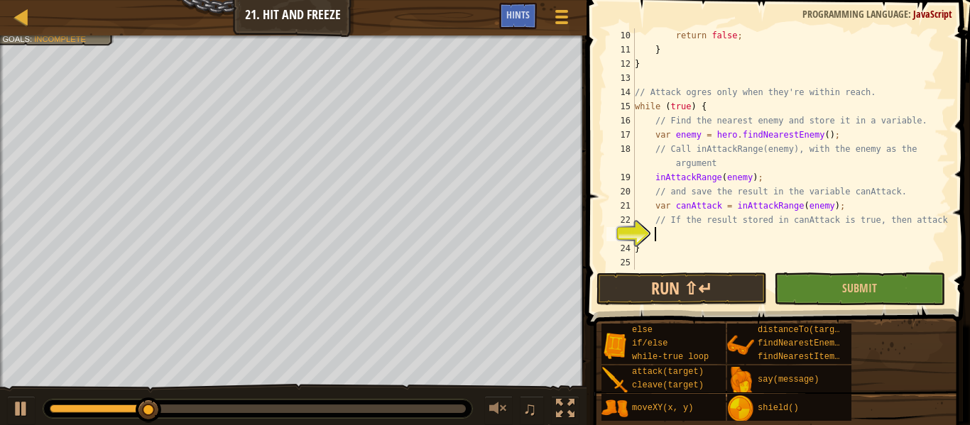
scroll to position [128, 0]
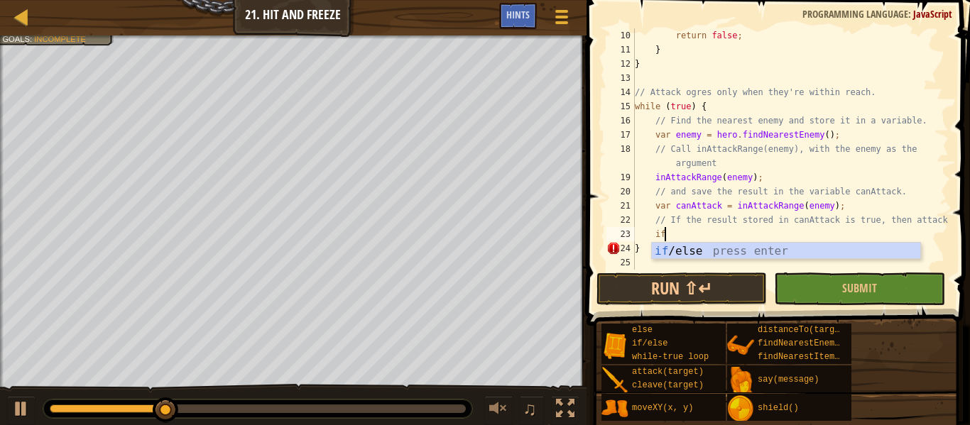
type textarea "i"
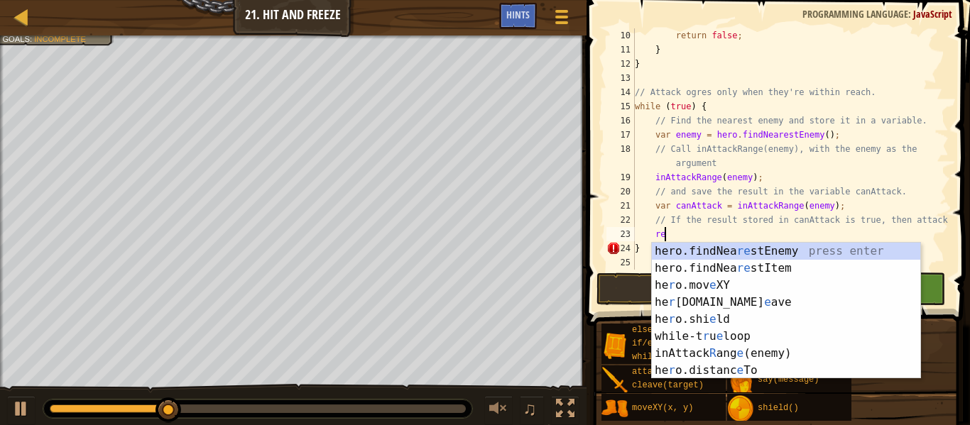
scroll to position [6, 4]
type textarea "r"
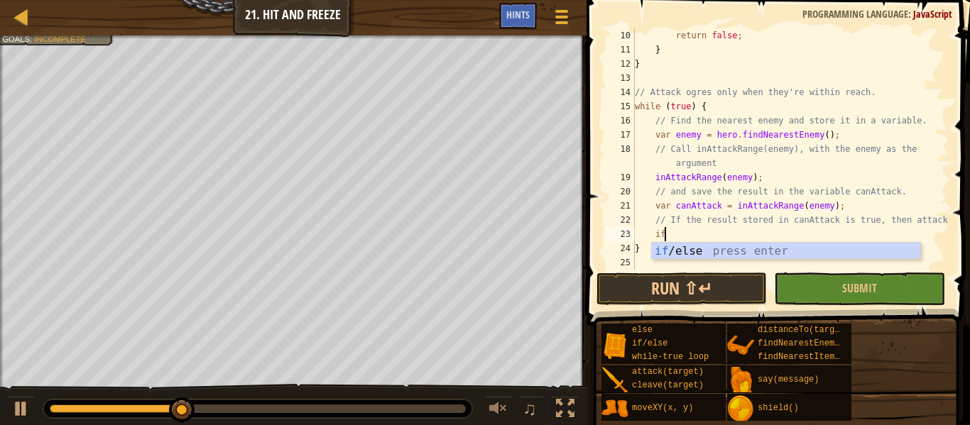
type textarea "if (enemy) {"
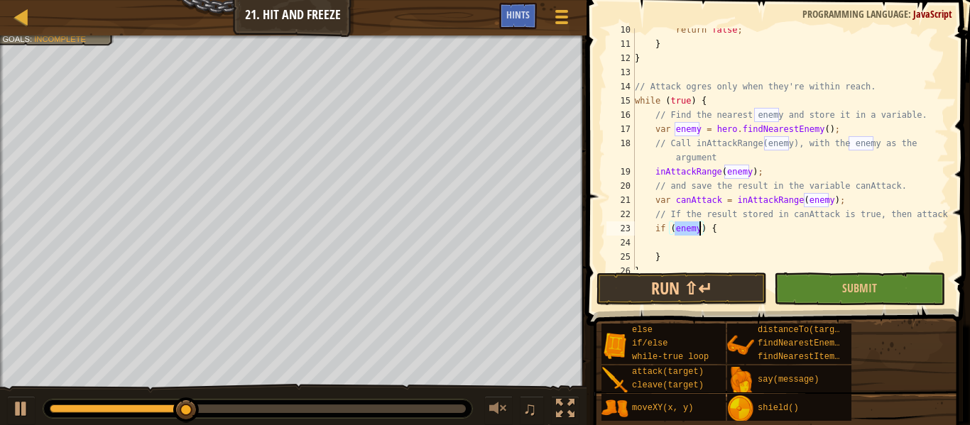
scroll to position [156, 0]
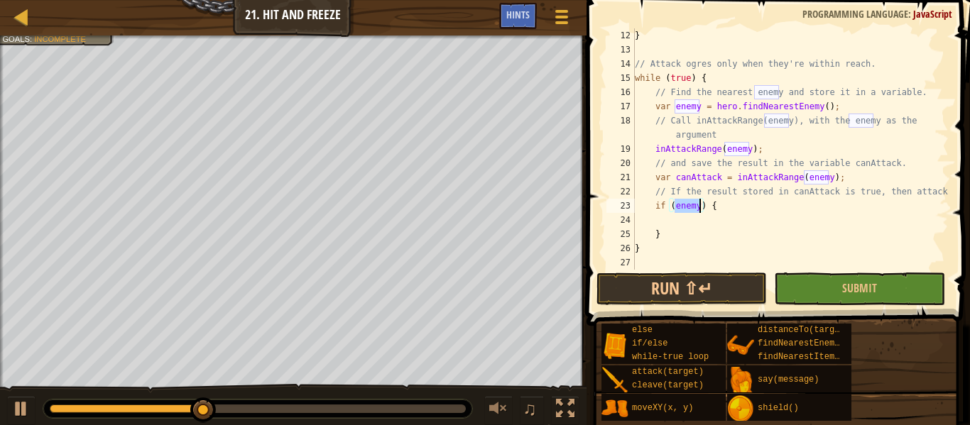
click at [712, 221] on div "} // Attack ogres only when they're within reach. while ( true ) { // Find the …" at bounding box center [790, 163] width 317 height 270
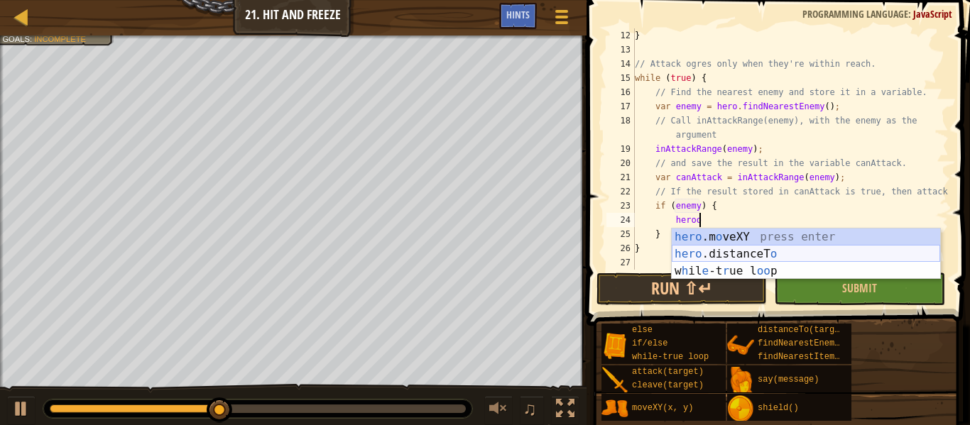
scroll to position [6, 8]
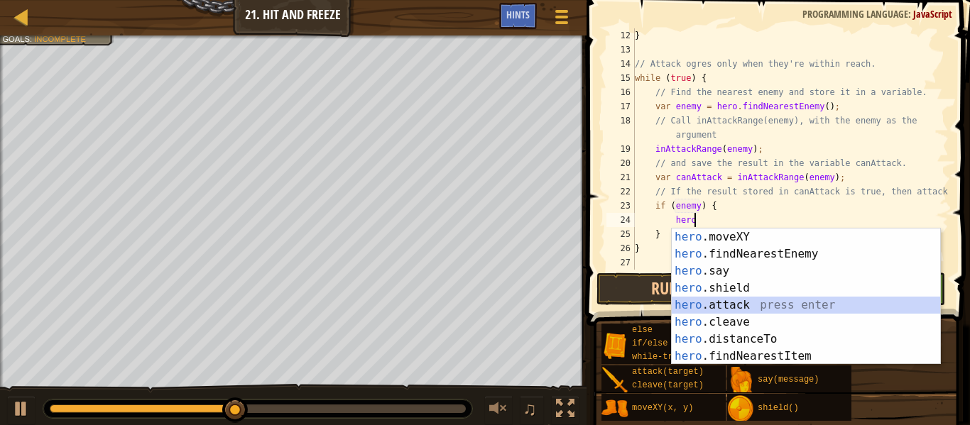
click at [719, 309] on div "hero .moveXY press enter hero .findNearestEnemy press enter hero .say press ent…" at bounding box center [806, 314] width 268 height 170
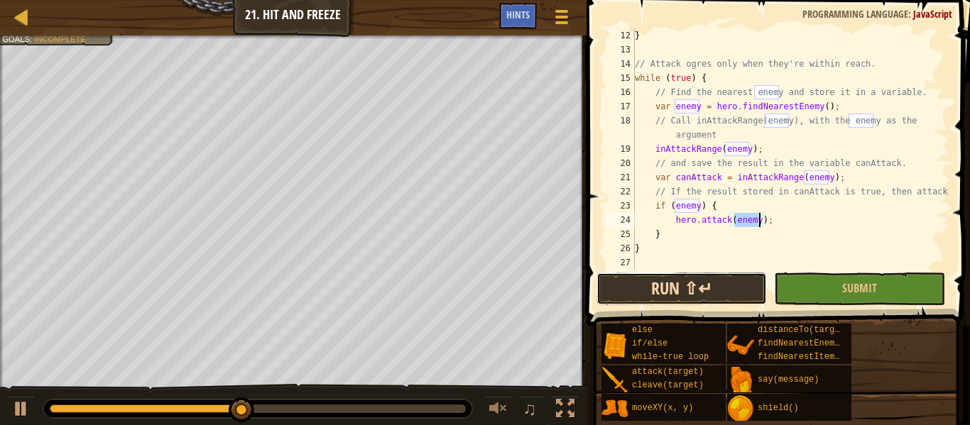
click at [702, 288] on button "Run ⇧↵" at bounding box center [681, 289] width 170 height 33
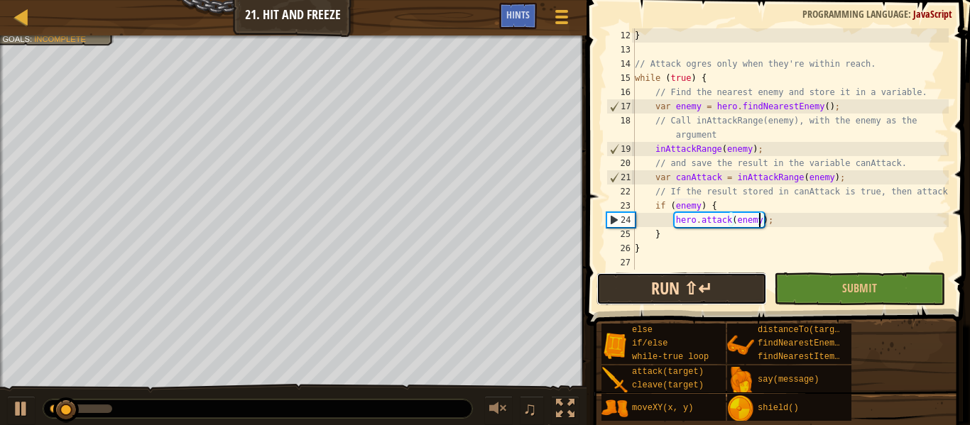
click at [702, 288] on button "Run ⇧↵" at bounding box center [681, 289] width 170 height 33
click at [698, 203] on div "} // Attack ogres only when they're within reach. while ( true ) { // Find the …" at bounding box center [790, 163] width 317 height 270
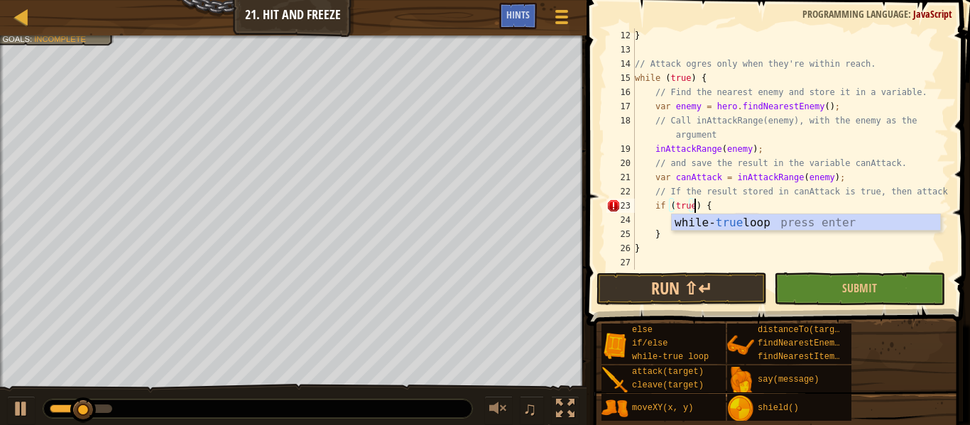
scroll to position [6, 9]
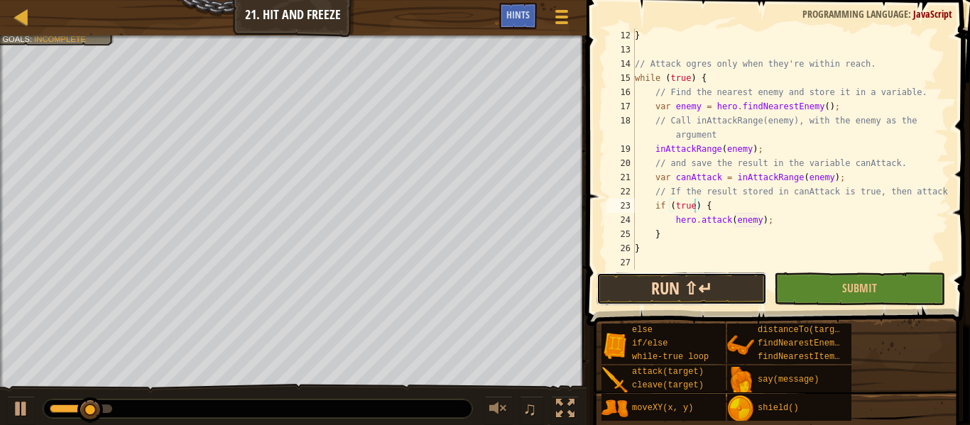
click at [676, 283] on button "Run ⇧↵" at bounding box center [681, 289] width 170 height 33
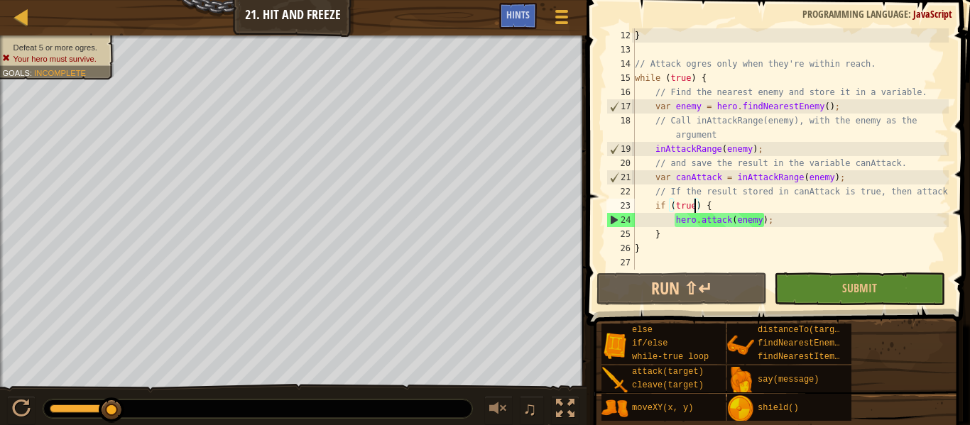
click at [771, 217] on div "} // Attack ogres only when they're within reach. while ( true ) { // Find the …" at bounding box center [790, 163] width 317 height 270
click at [771, 222] on div "} // Attack ogres only when they're within reach. while ( true ) { // Find the …" at bounding box center [790, 163] width 317 height 270
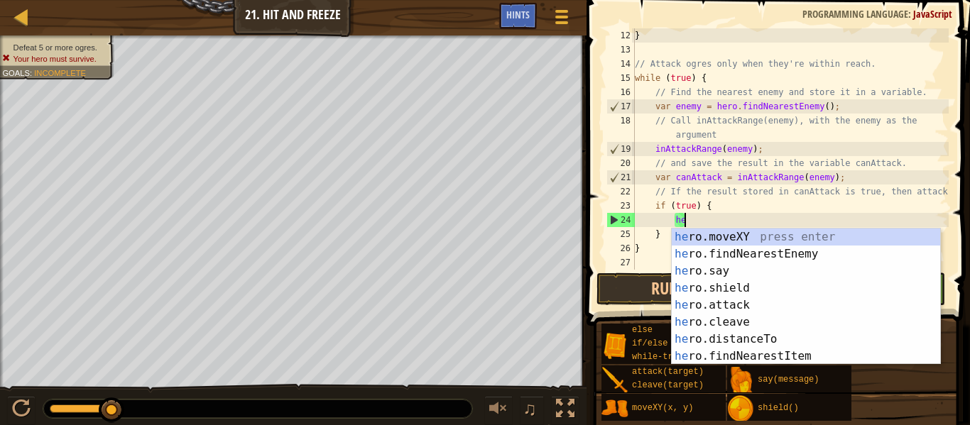
type textarea "h"
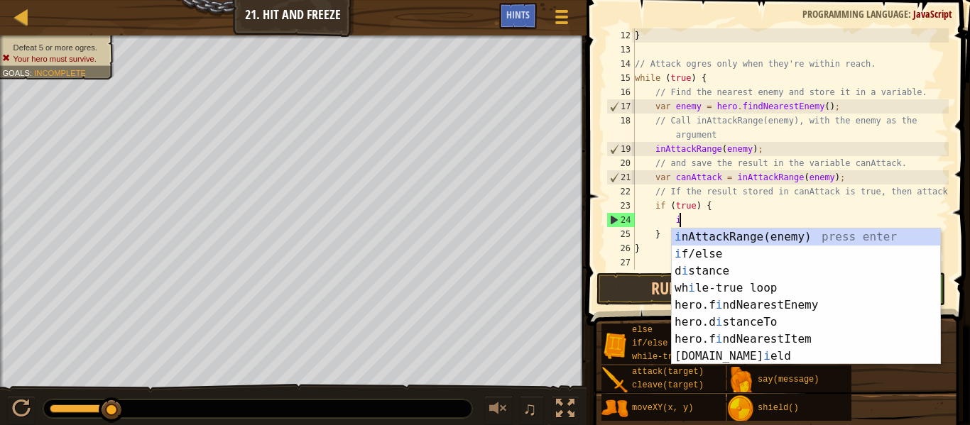
scroll to position [6, 6]
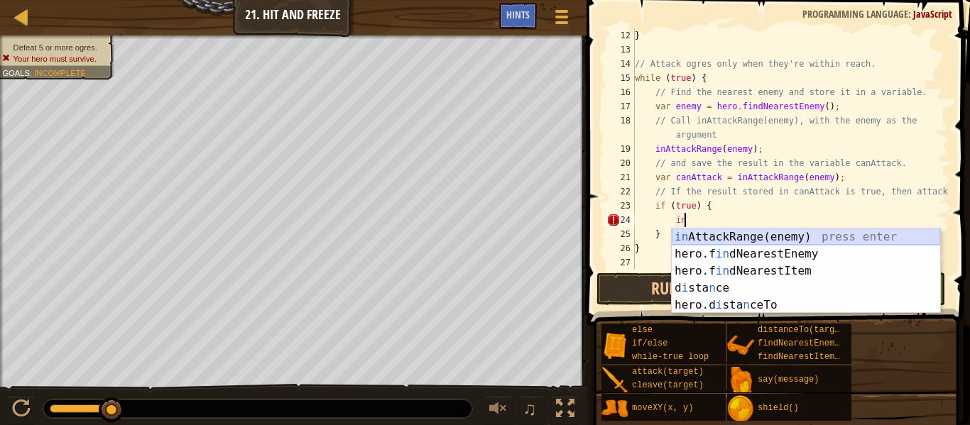
click at [764, 237] on div "in AttackRange(enemy) press enter hero.f in dNearestEnemy press enter hero.f in…" at bounding box center [806, 288] width 268 height 119
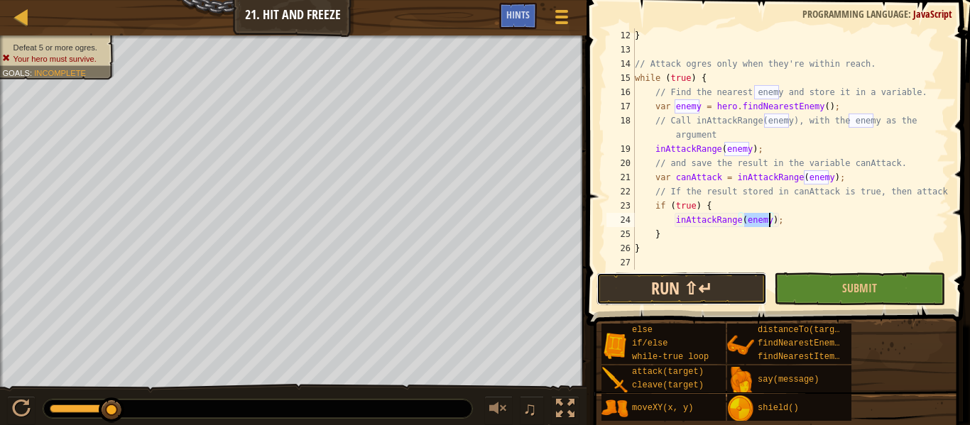
click at [705, 293] on button "Run ⇧↵" at bounding box center [681, 289] width 170 height 33
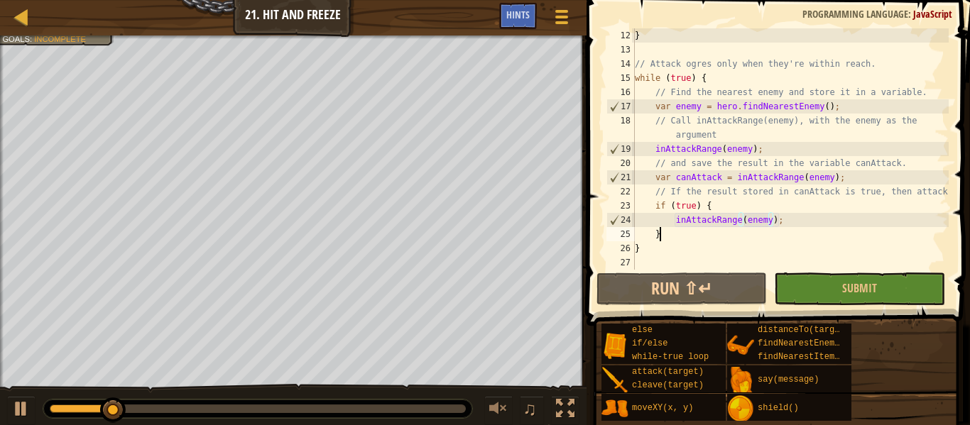
click at [797, 227] on div "} // Attack ogres only when they're within reach. while ( true ) { // Find the …" at bounding box center [790, 163] width 317 height 270
click at [803, 224] on div "} // Attack ogres only when they're within reach. while ( true ) { // Find the …" at bounding box center [790, 163] width 317 height 270
type textarea "inAttackRange(enemy);"
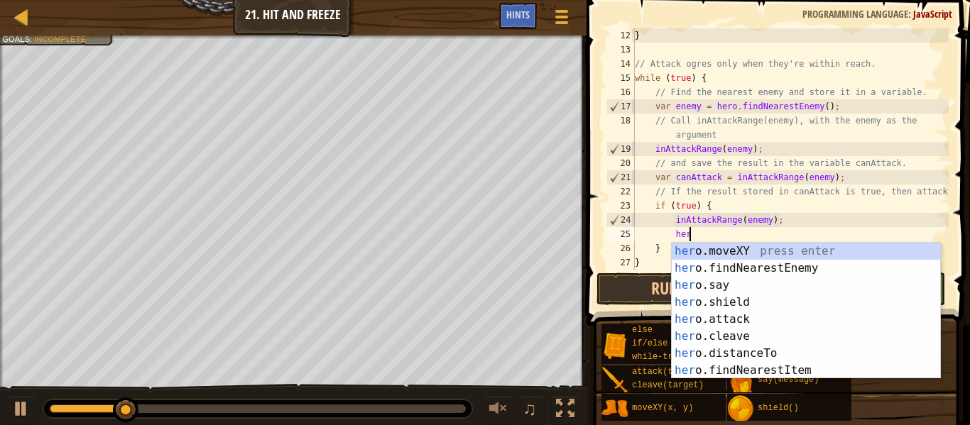
scroll to position [6, 8]
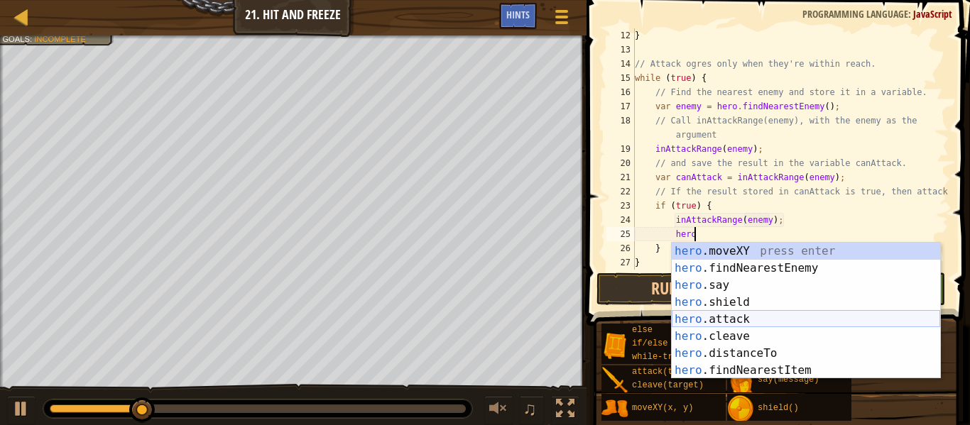
click at [697, 322] on div "hero .moveXY press enter hero .findNearestEnemy press enter hero .say press ent…" at bounding box center [806, 328] width 268 height 170
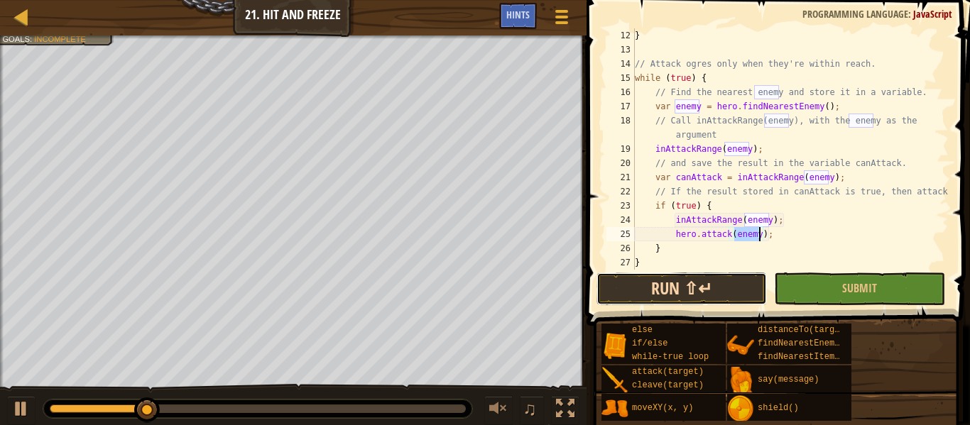
click at [736, 303] on button "Run ⇧↵" at bounding box center [681, 289] width 170 height 33
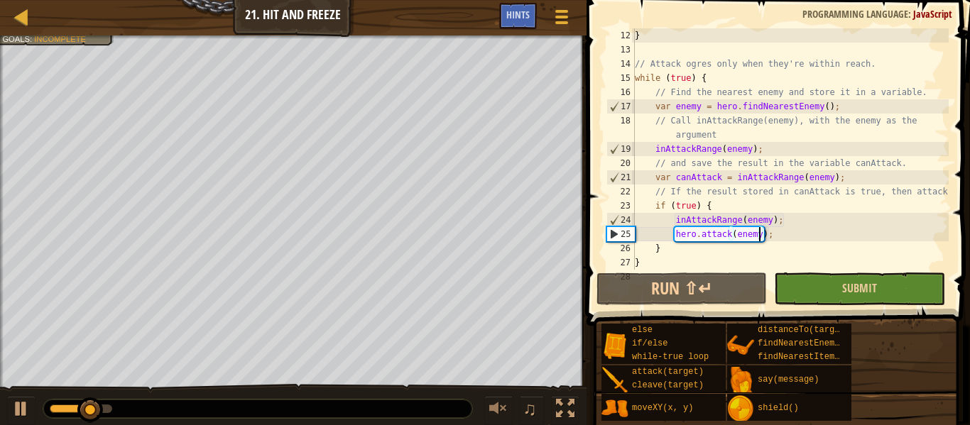
click at [902, 291] on button "Submit" at bounding box center [859, 289] width 170 height 33
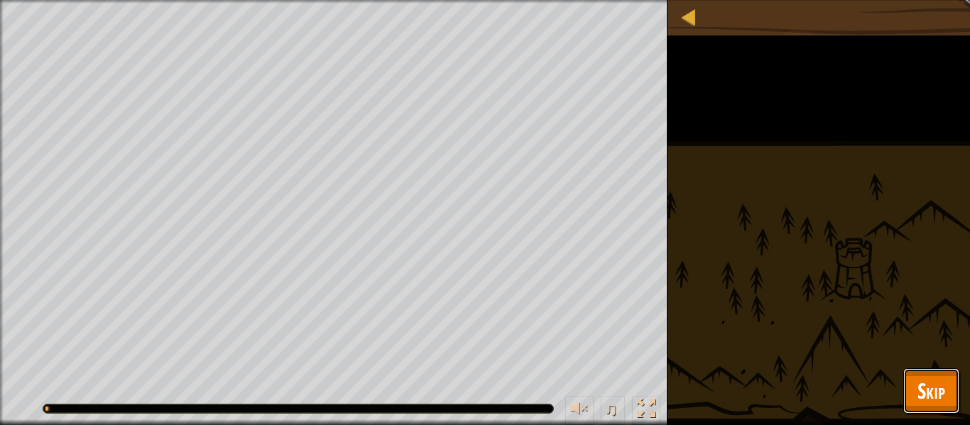
click at [953, 399] on button "Skip" at bounding box center [931, 391] width 56 height 45
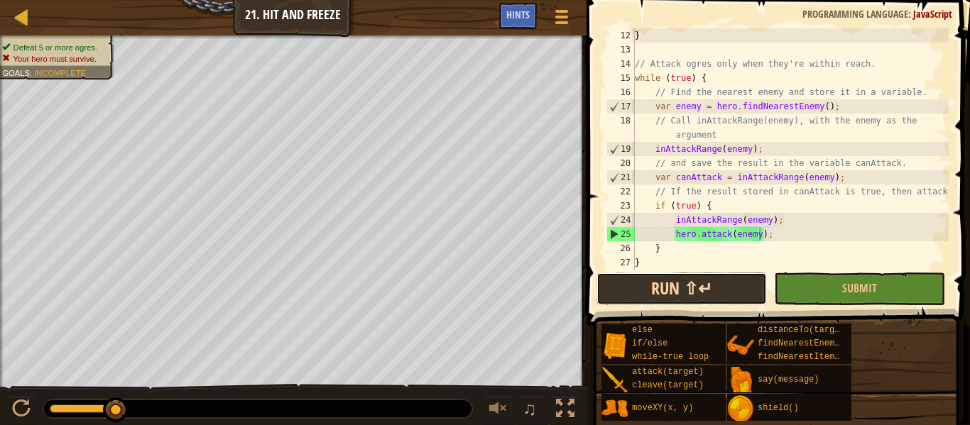
click at [748, 289] on button "Run ⇧↵" at bounding box center [681, 289] width 170 height 33
click at [680, 298] on button "Run ⇧↵" at bounding box center [681, 289] width 170 height 33
click at [665, 296] on button "Run ⇧↵" at bounding box center [681, 289] width 170 height 33
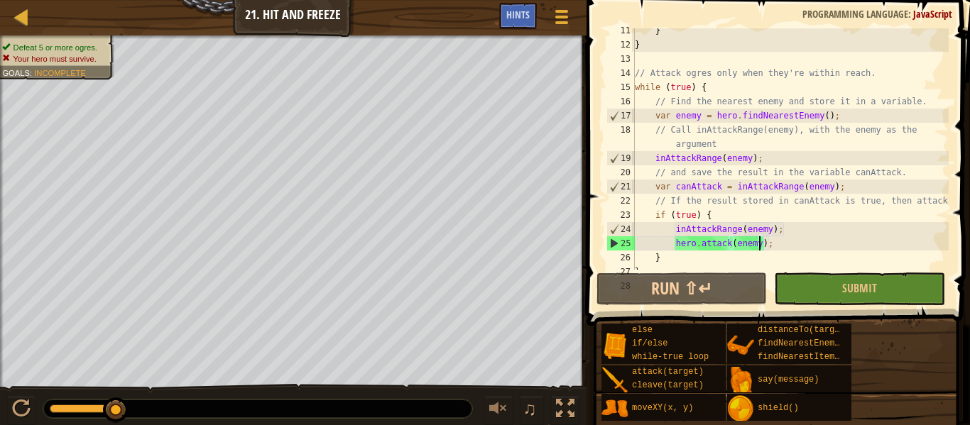
scroll to position [147, 0]
click at [523, 24] on div "Hints" at bounding box center [518, 16] width 38 height 26
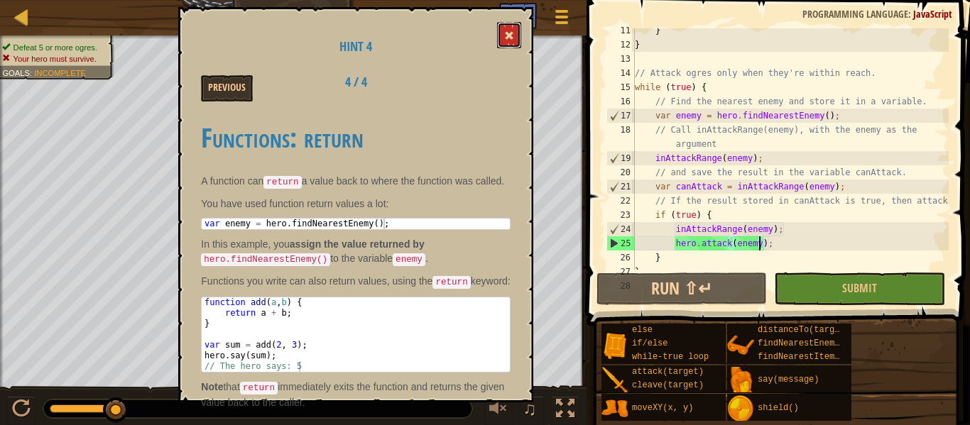
click at [502, 40] on button at bounding box center [509, 35] width 24 height 26
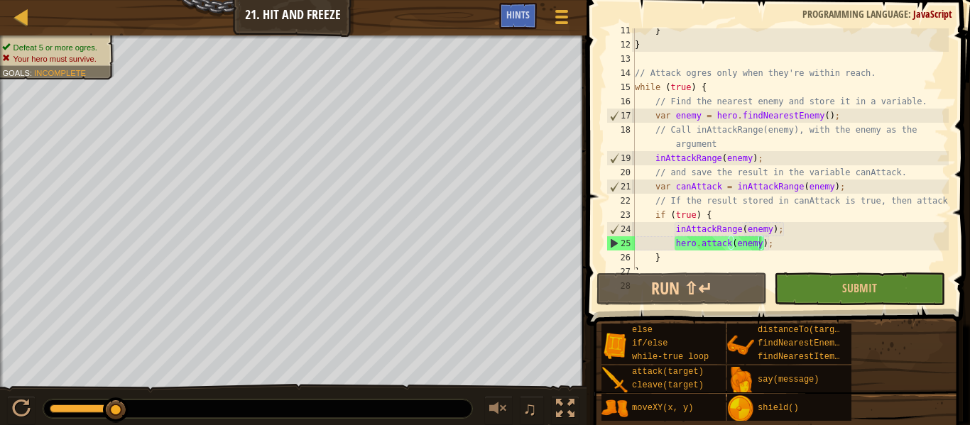
click at [697, 266] on div "} } // Attack ogres only when they're within reach. while ( true ) { // Find th…" at bounding box center [790, 158] width 317 height 270
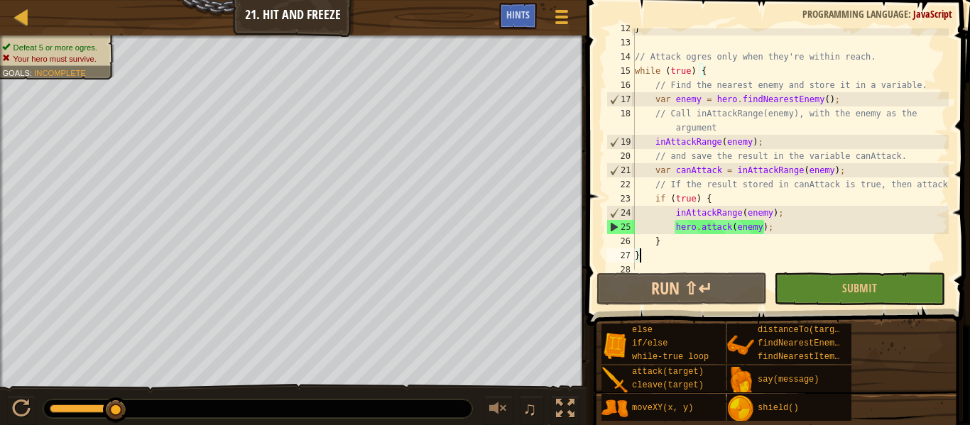
scroll to position [170, 0]
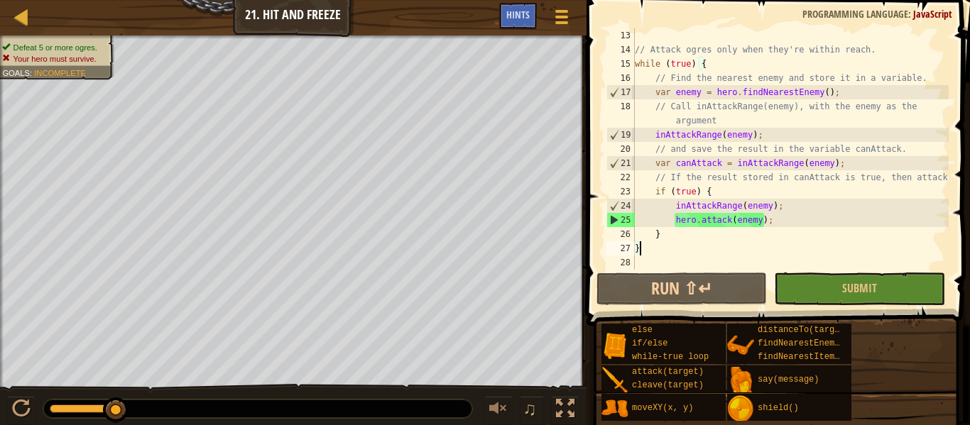
click at [807, 218] on div "// Attack ogres only when they're within reach. while ( true ) { // Find the ne…" at bounding box center [790, 163] width 317 height 270
click at [889, 243] on div "// Attack ogres only when they're within reach. while ( true ) { // Find the ne…" at bounding box center [790, 163] width 317 height 270
click at [731, 280] on button "Run ⇧↵" at bounding box center [681, 289] width 170 height 33
click at [726, 283] on button "Run ⇧↵" at bounding box center [681, 289] width 170 height 33
click at [710, 194] on div "// Attack ogres only when they're within reach. while ( true ) { // Find the ne…" at bounding box center [790, 163] width 317 height 270
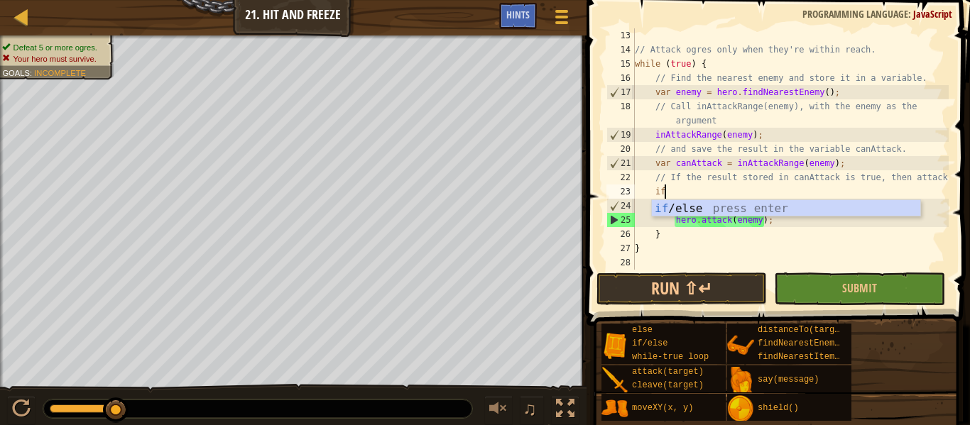
type textarea "i"
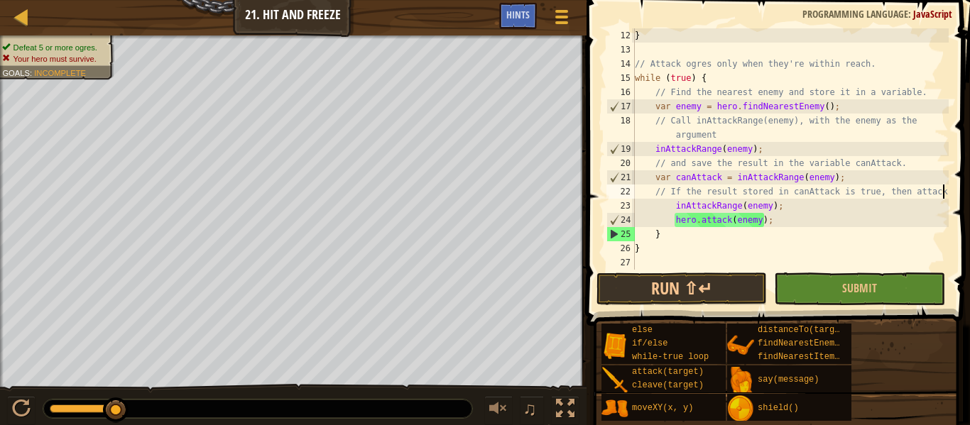
scroll to position [156, 0]
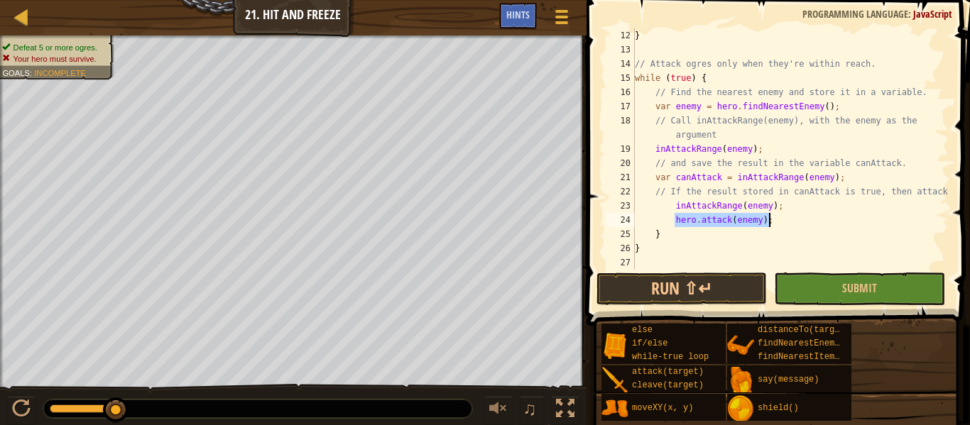
drag, startPoint x: 675, startPoint y: 222, endPoint x: 785, endPoint y: 222, distance: 110.8
click at [785, 222] on div "} // Attack ogres only when they're within reach. while ( true ) { // Find the …" at bounding box center [790, 163] width 317 height 270
type textarea "hero.attack(enemy);"
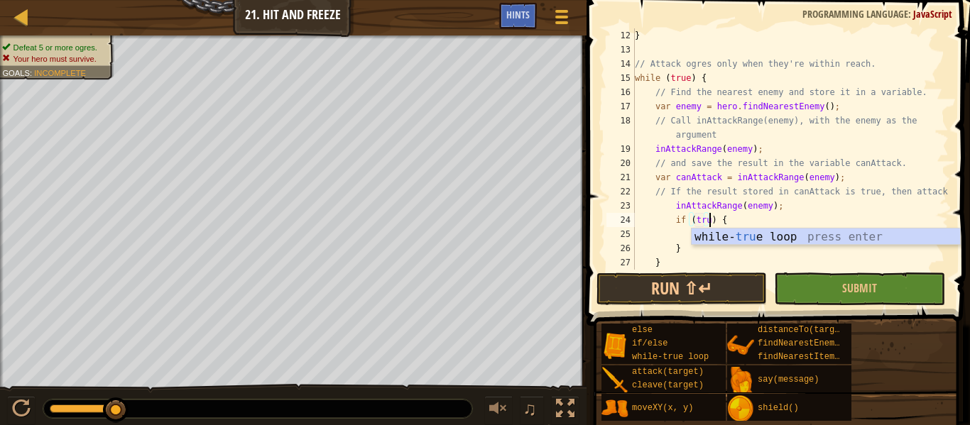
scroll to position [6, 11]
click at [639, 210] on div "} // Attack ogres only when they're within reach. while ( true ) { // Find the …" at bounding box center [790, 163] width 317 height 270
type textarea "inAttackRange(enemy);"
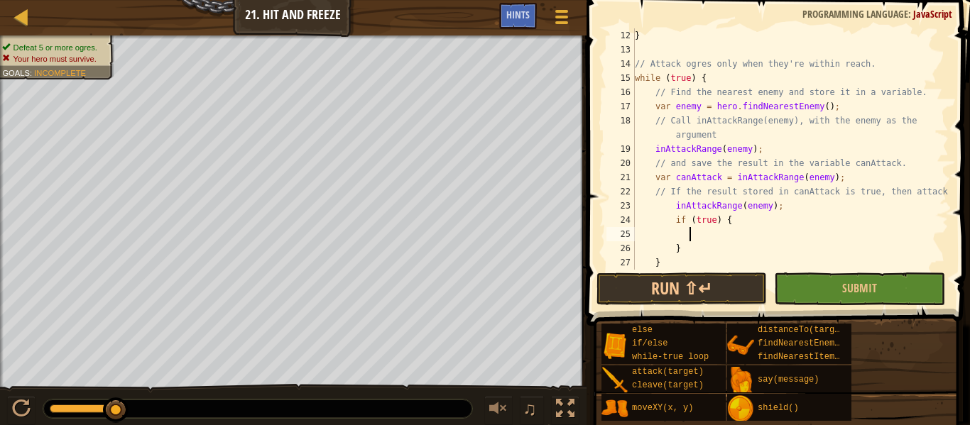
click at [690, 236] on div "} // Attack ogres only when they're within reach. while ( true ) { // Find the …" at bounding box center [790, 163] width 317 height 270
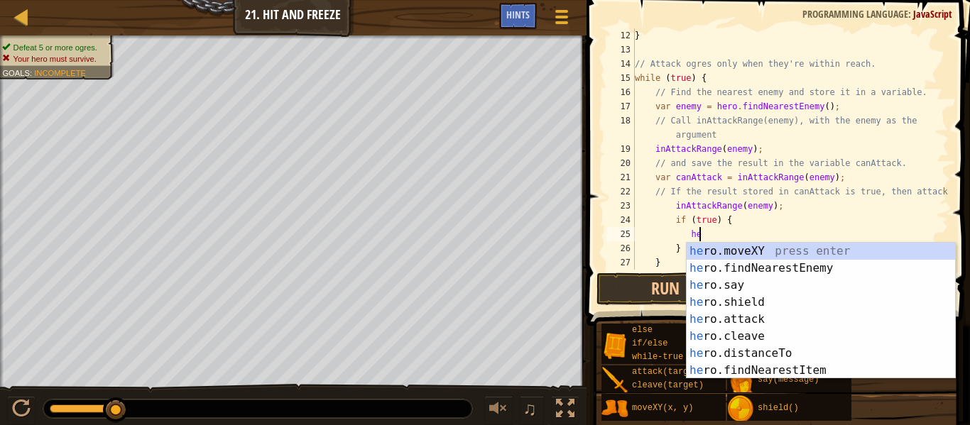
scroll to position [6, 11]
click at [717, 320] on div "hero .moveXY press enter hero .findNearestEnemy press enter hero .say press ent…" at bounding box center [821, 328] width 268 height 170
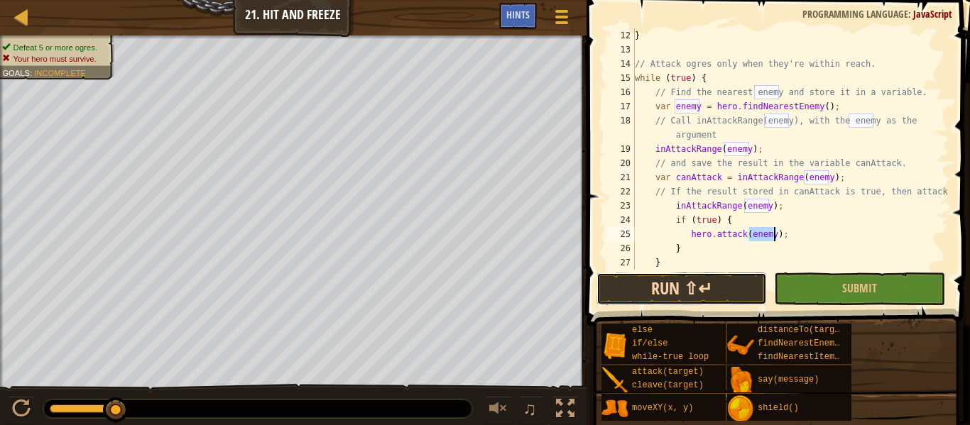
click at [738, 294] on button "Run ⇧↵" at bounding box center [681, 289] width 170 height 33
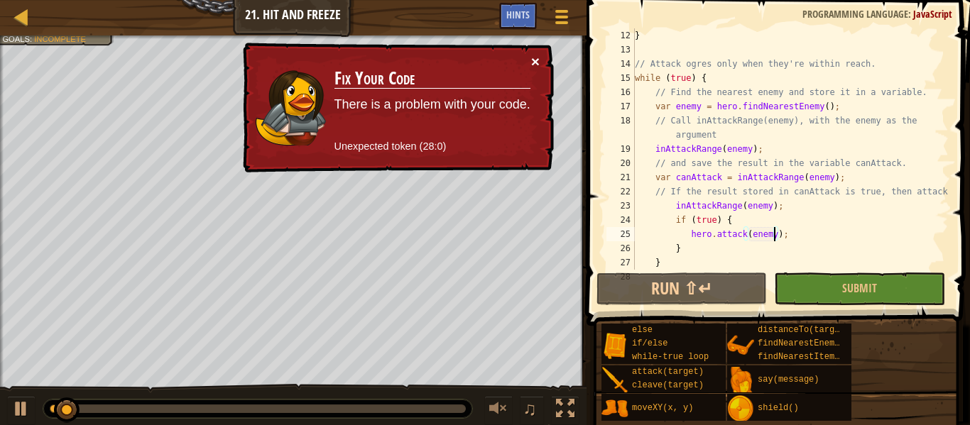
click at [534, 58] on button "×" at bounding box center [535, 61] width 9 height 15
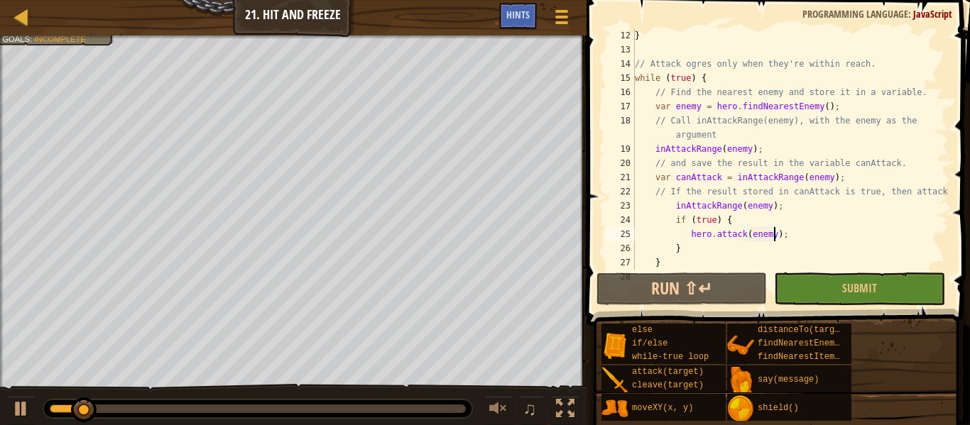
type textarea "hero"
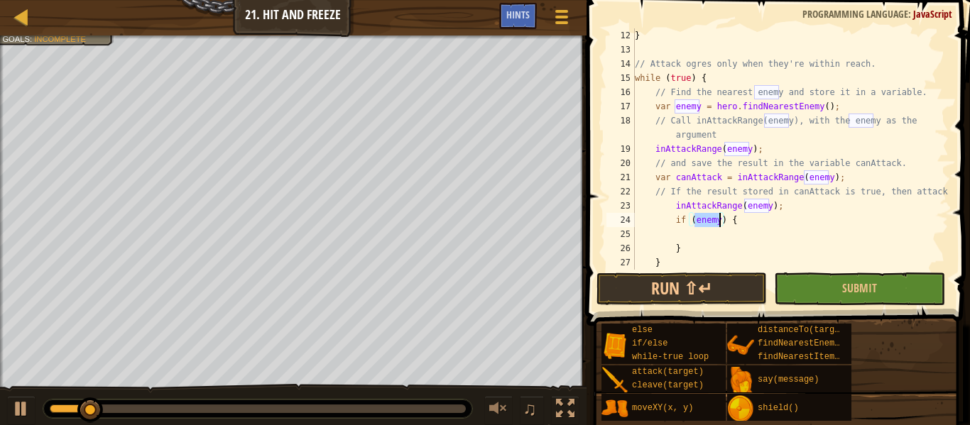
type textarea "if"
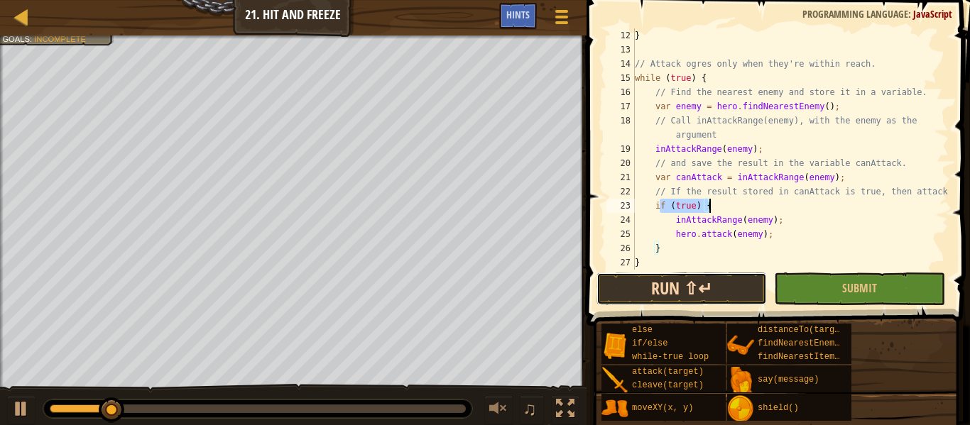
click at [726, 296] on button "Run ⇧↵" at bounding box center [681, 289] width 170 height 33
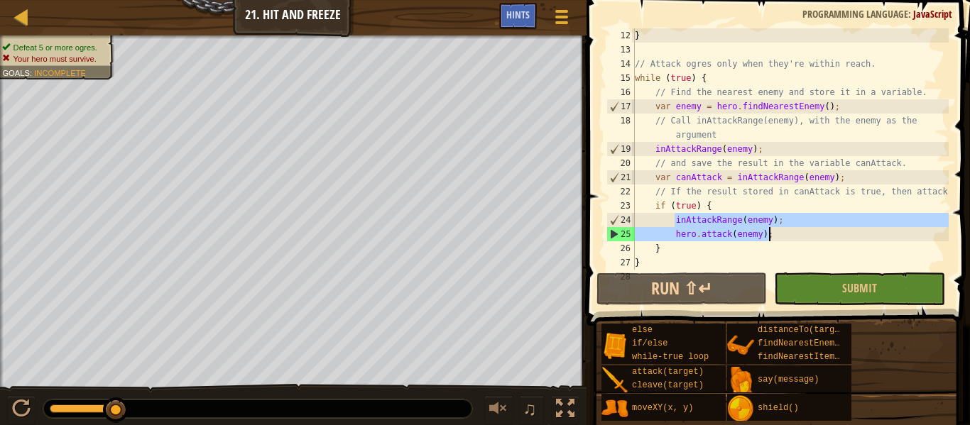
drag, startPoint x: 675, startPoint y: 217, endPoint x: 773, endPoint y: 241, distance: 101.4
click at [773, 241] on div "} // Attack ogres only when they're within reach. while ( true ) { // Find the …" at bounding box center [790, 163] width 317 height 270
click at [773, 241] on div "} // Attack ogres only when they're within reach. while ( true ) { // Find the …" at bounding box center [790, 148] width 317 height 241
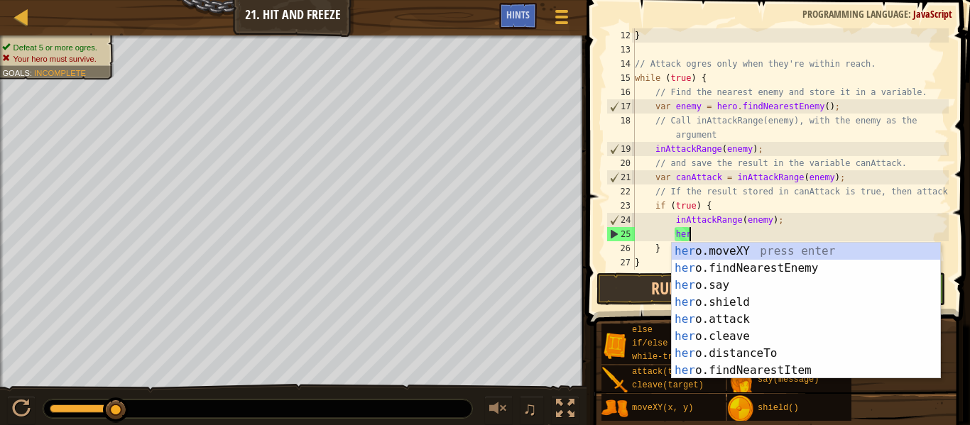
type textarea "h"
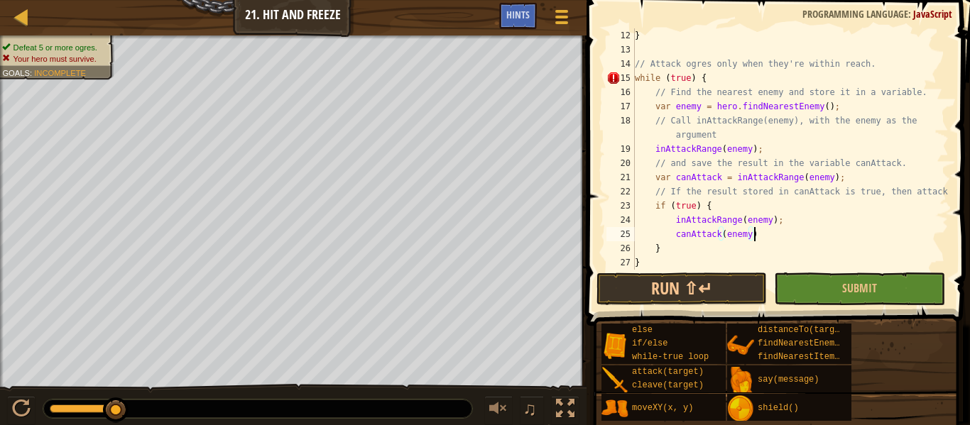
scroll to position [6, 17]
click at [651, 285] on button "Run ⇧↵" at bounding box center [681, 289] width 170 height 33
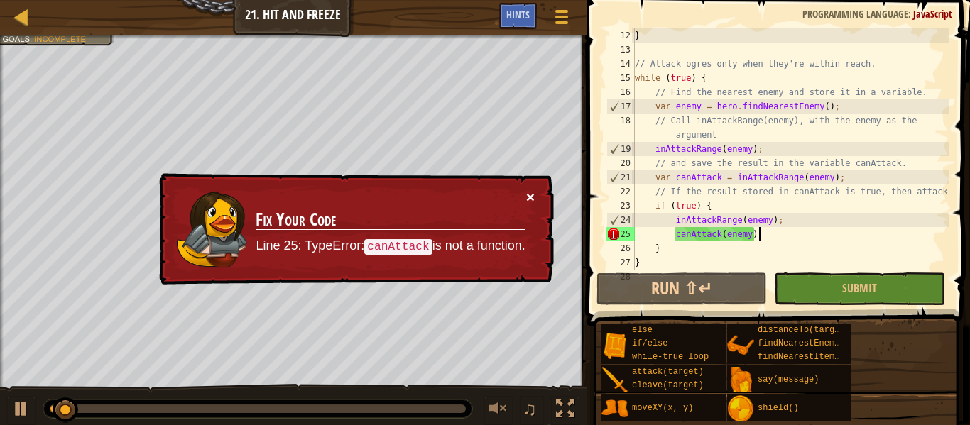
click at [528, 197] on button "×" at bounding box center [530, 197] width 9 height 15
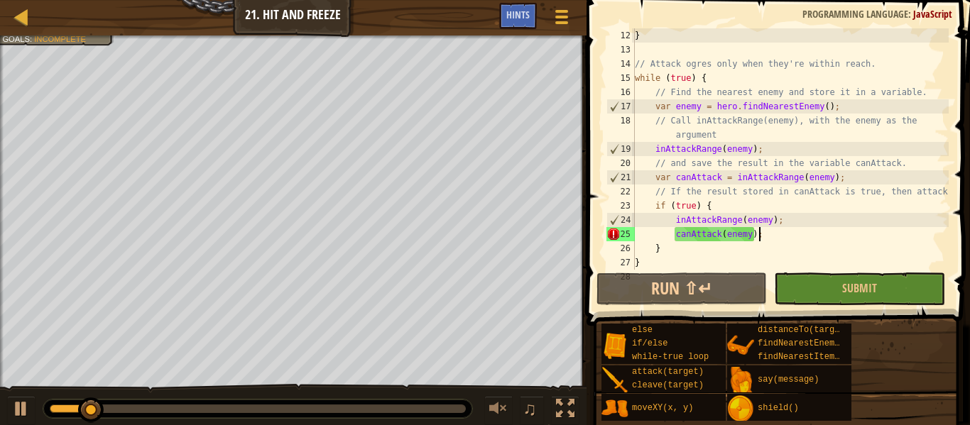
click at [780, 229] on div "} // Attack ogres only when they're within reach. while ( true ) { // Find the …" at bounding box center [790, 163] width 317 height 270
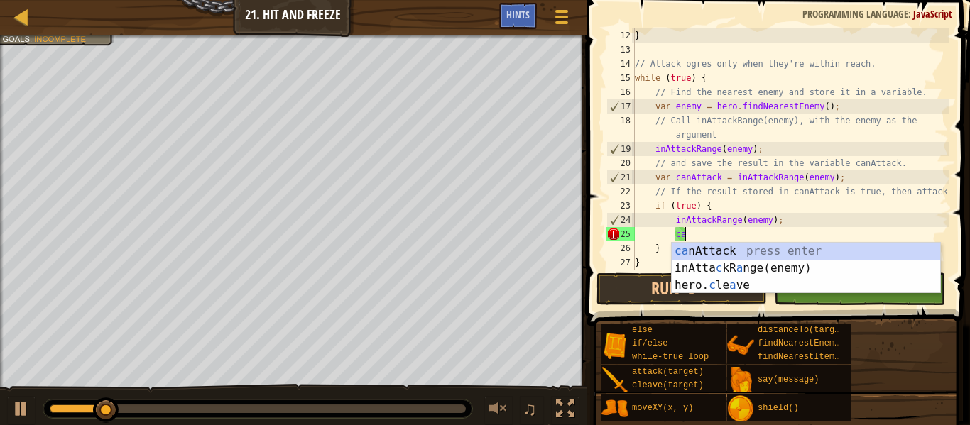
type textarea "c"
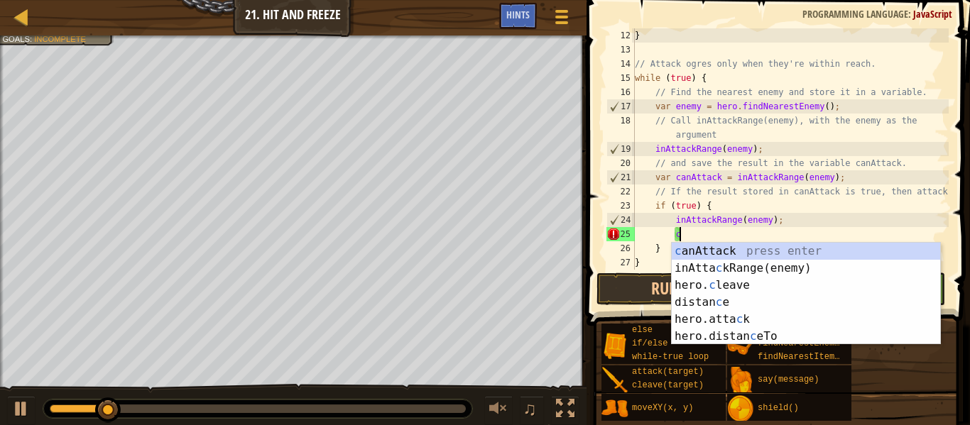
scroll to position [6, 5]
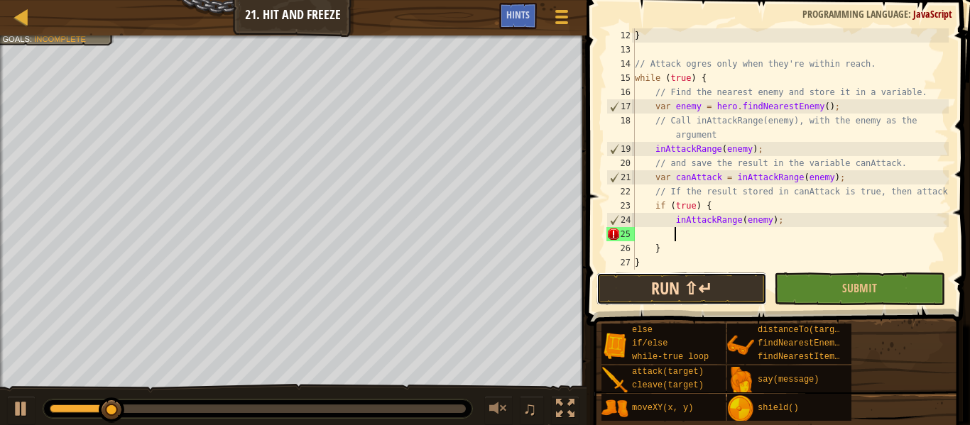
click at [635, 295] on button "Run ⇧↵" at bounding box center [681, 289] width 170 height 33
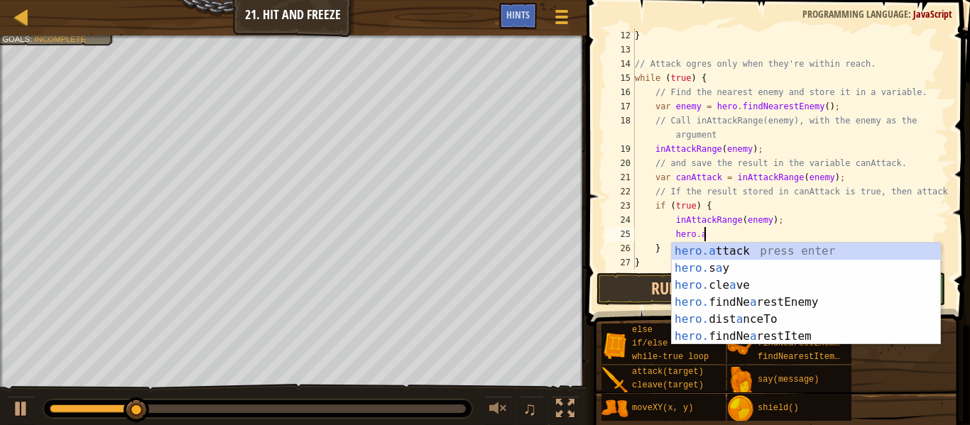
scroll to position [6, 9]
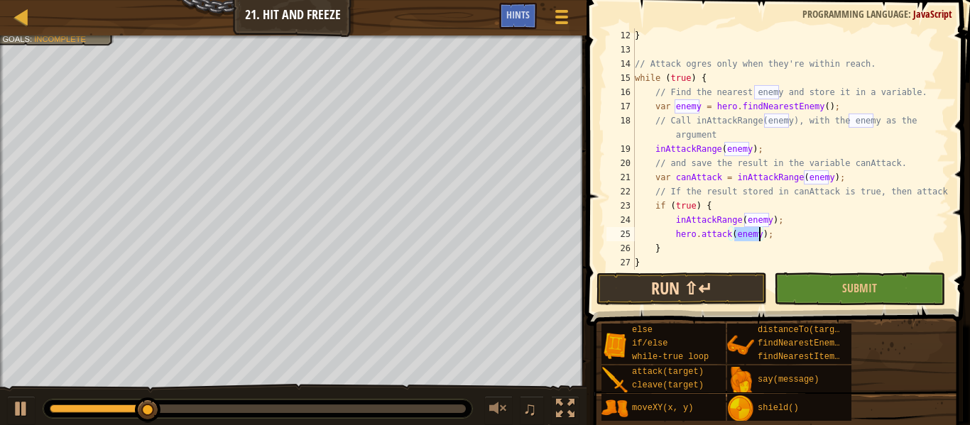
type textarea "hero.attack(enemy);"
click at [688, 274] on button "Run ⇧↵" at bounding box center [681, 289] width 170 height 33
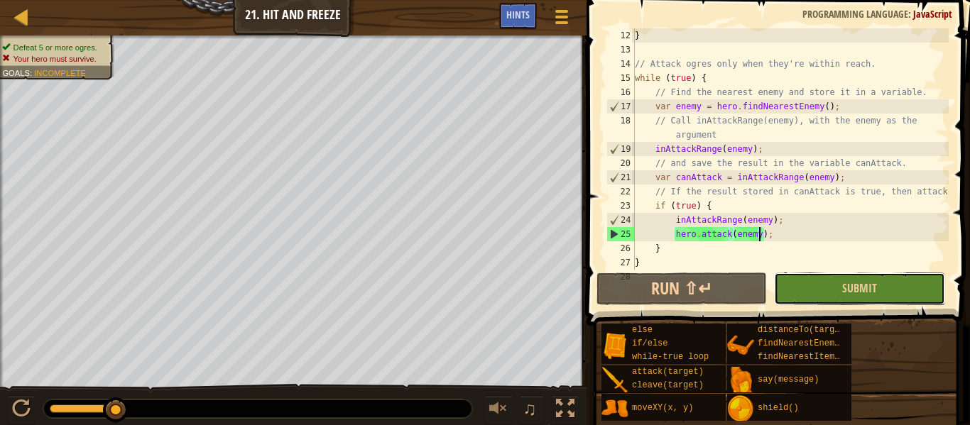
click at [900, 302] on button "Submit" at bounding box center [859, 289] width 170 height 33
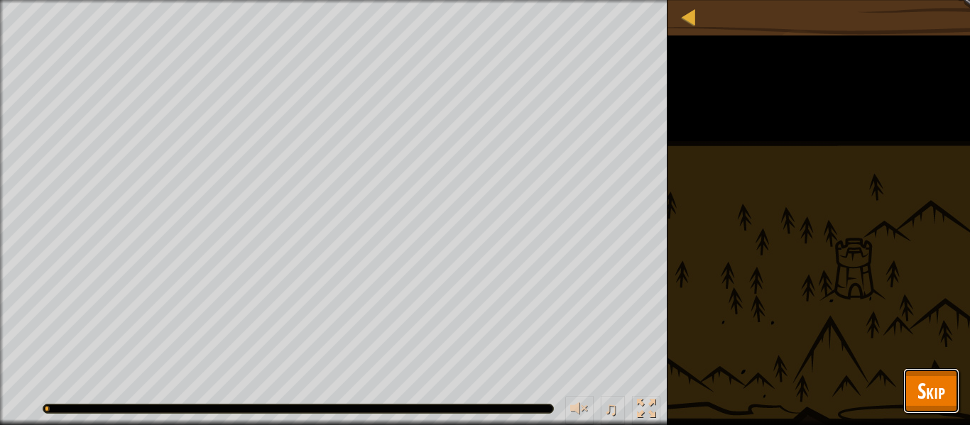
click at [947, 410] on button "Skip" at bounding box center [931, 391] width 56 height 45
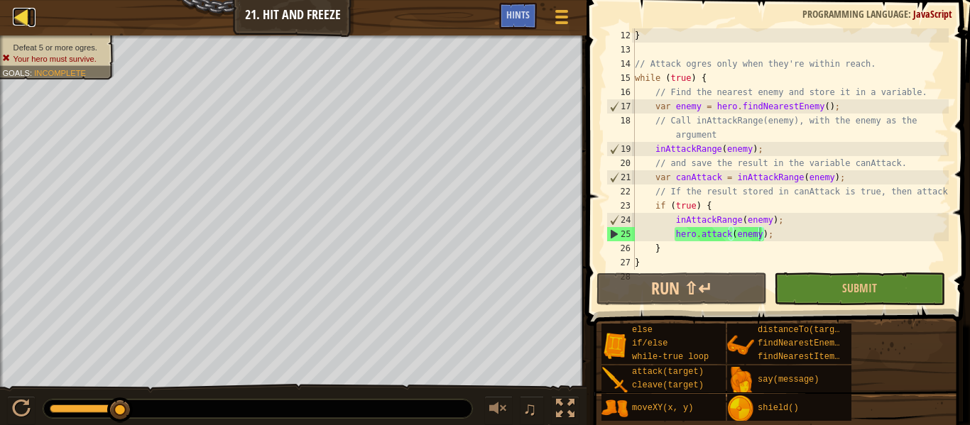
click at [17, 18] on div at bounding box center [22, 17] width 18 height 18
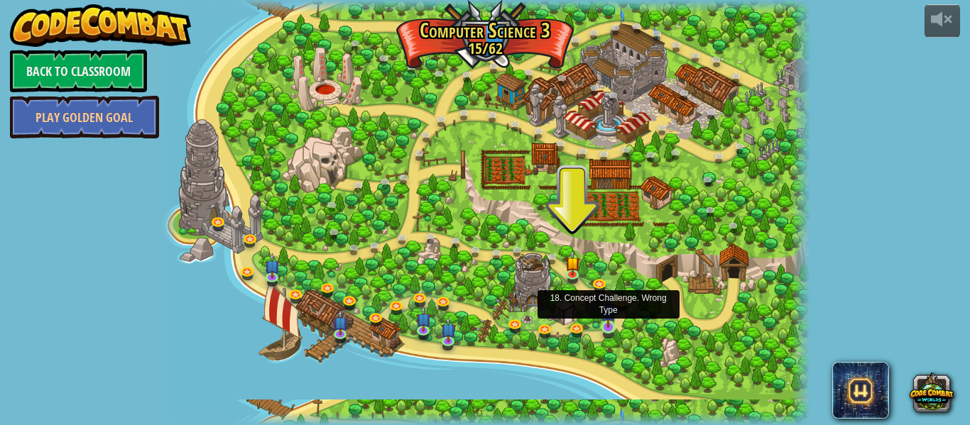
click at [612, 322] on img at bounding box center [608, 311] width 15 height 34
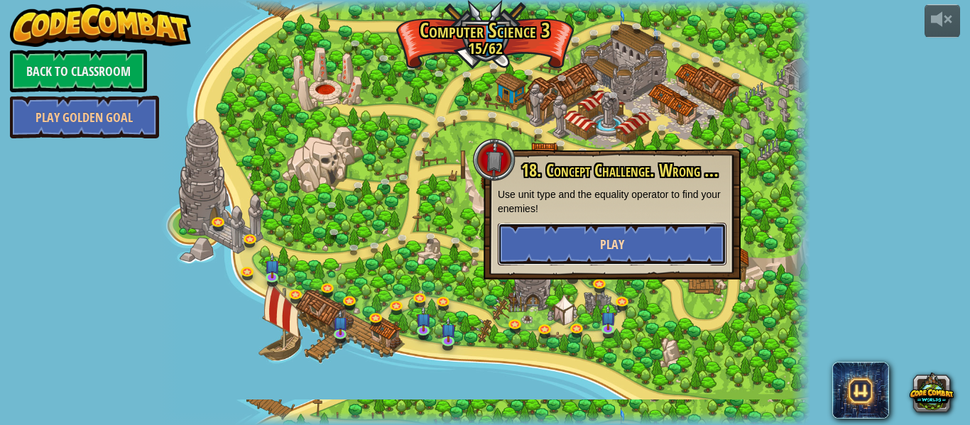
click at [557, 237] on button "Play" at bounding box center [612, 244] width 229 height 43
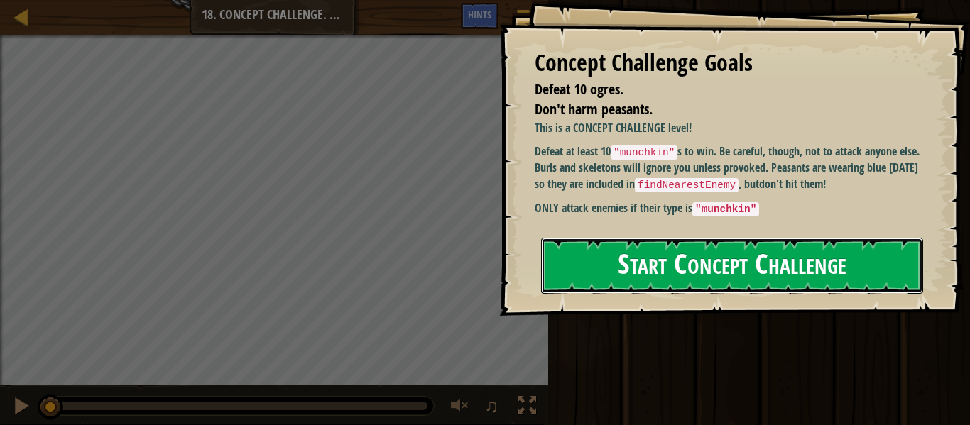
click at [641, 250] on button "Start Concept Challenge" at bounding box center [732, 266] width 382 height 56
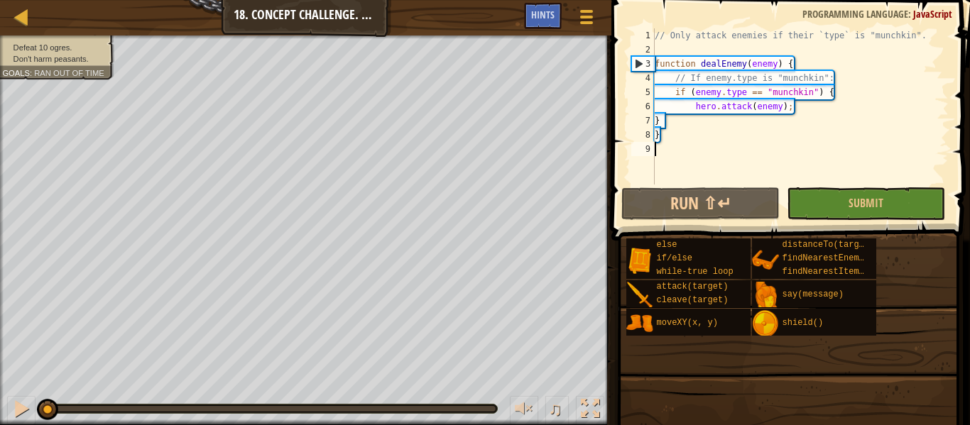
click at [479, 16] on div "Map Computer Science 3 18. Concept Challenge. Wrong Type Game Menu Done Hints" at bounding box center [305, 18] width 611 height 36
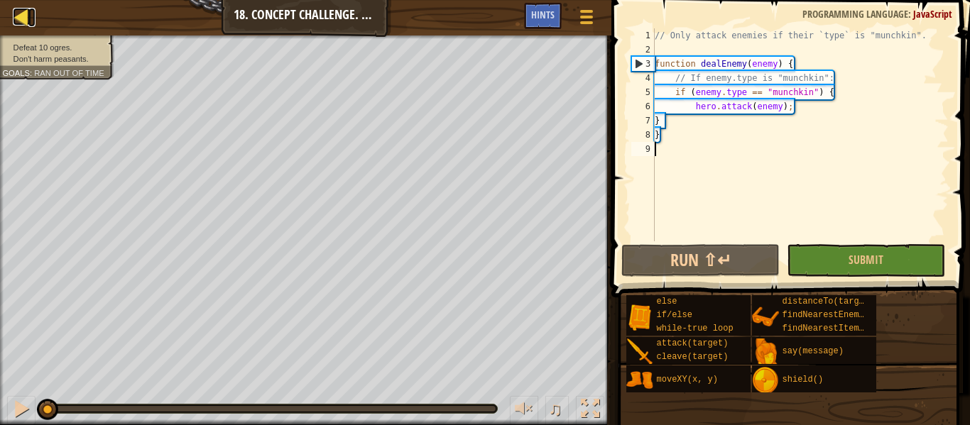
click at [22, 20] on div at bounding box center [22, 17] width 18 height 18
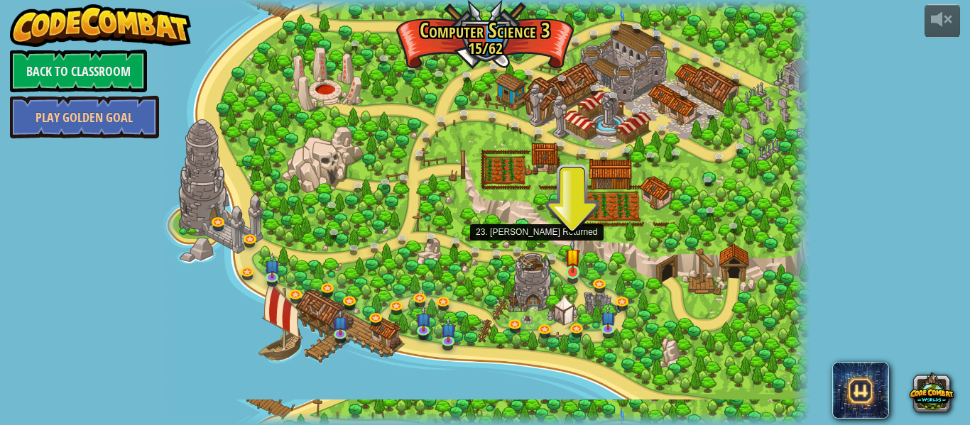
click at [571, 268] on img at bounding box center [572, 256] width 15 height 34
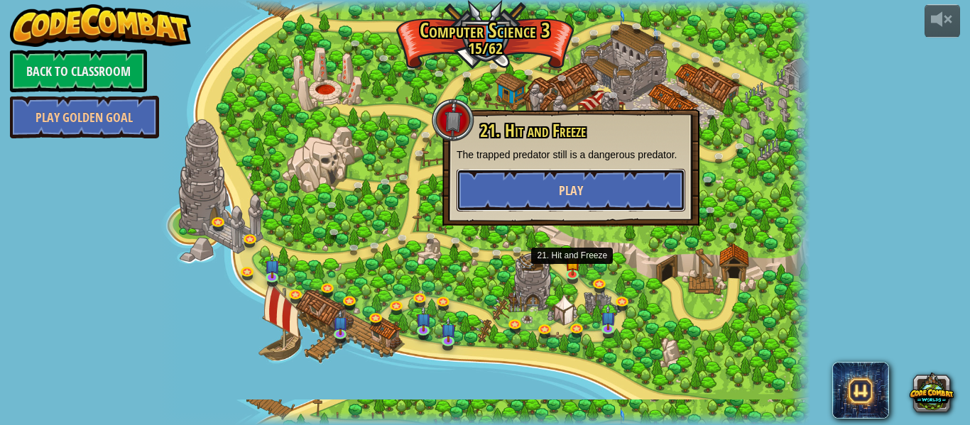
click at [658, 178] on button "Play" at bounding box center [571, 190] width 229 height 43
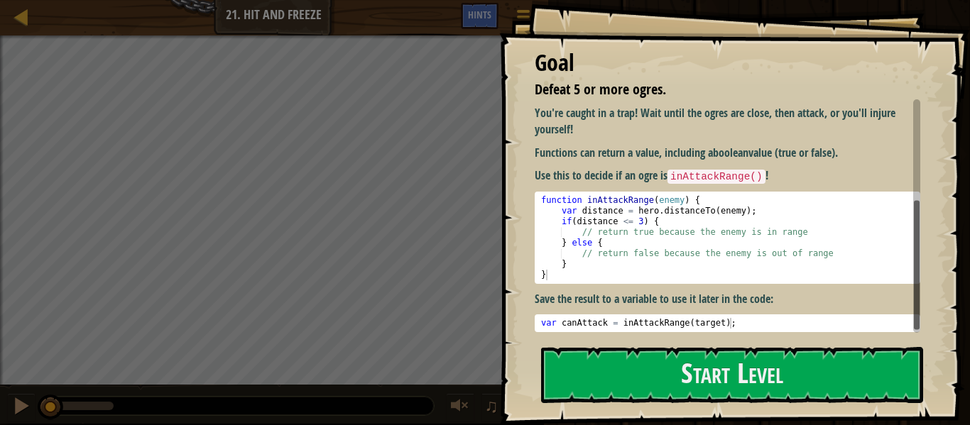
scroll to position [183, 0]
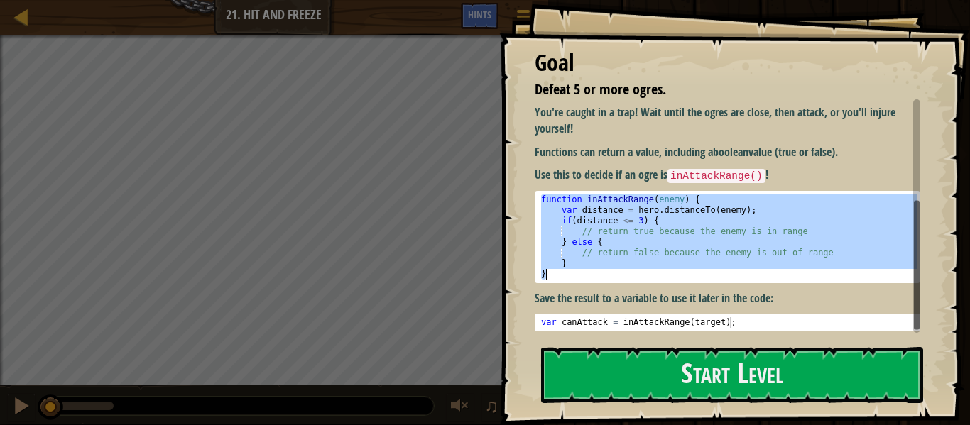
drag, startPoint x: 540, startPoint y: 199, endPoint x: 648, endPoint y: 282, distance: 136.8
click at [648, 282] on pre "function inAttackRange(enemy) { 1 2 3 4 5 6 7 8 function inAttackRange ( enemy …" at bounding box center [728, 237] width 386 height 92
type textarea "} }"
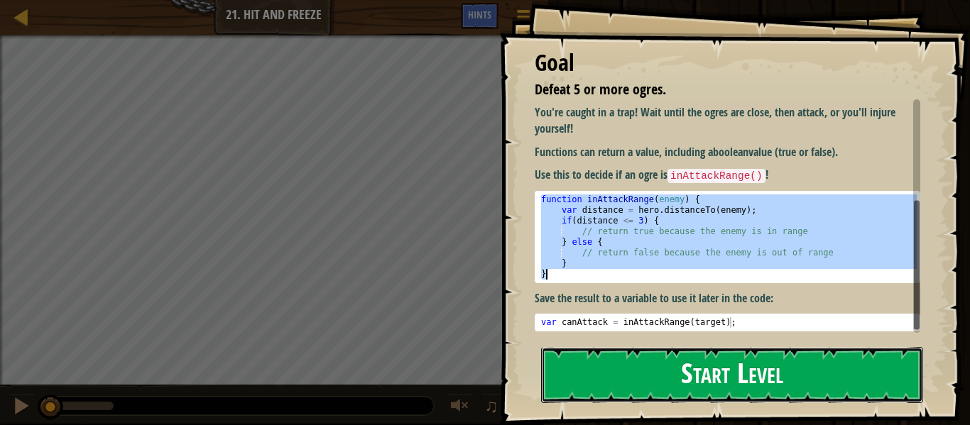
click at [901, 376] on button "Start Level" at bounding box center [732, 375] width 382 height 56
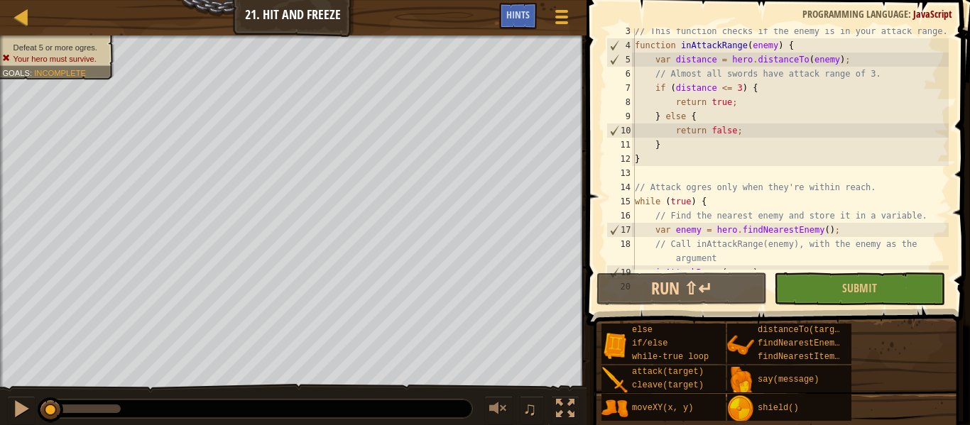
scroll to position [170, 0]
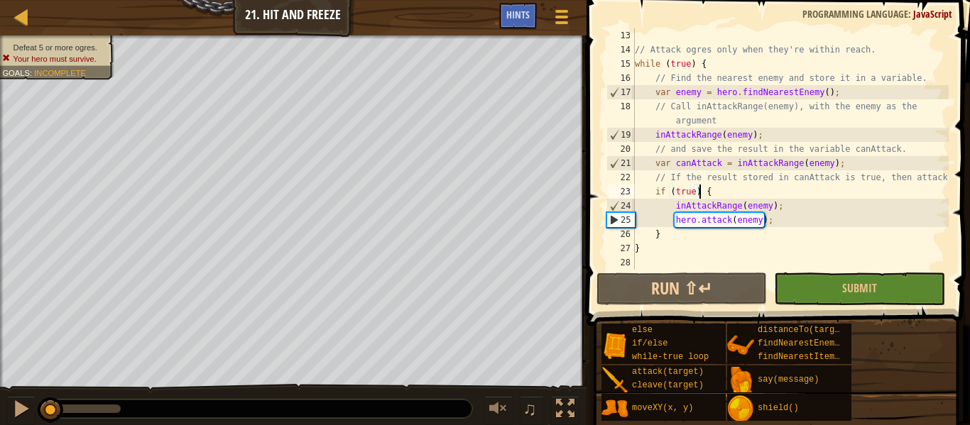
click at [700, 193] on div "// Attack ogres only when they're within reach. while ( true ) { // Find the ne…" at bounding box center [790, 163] width 317 height 270
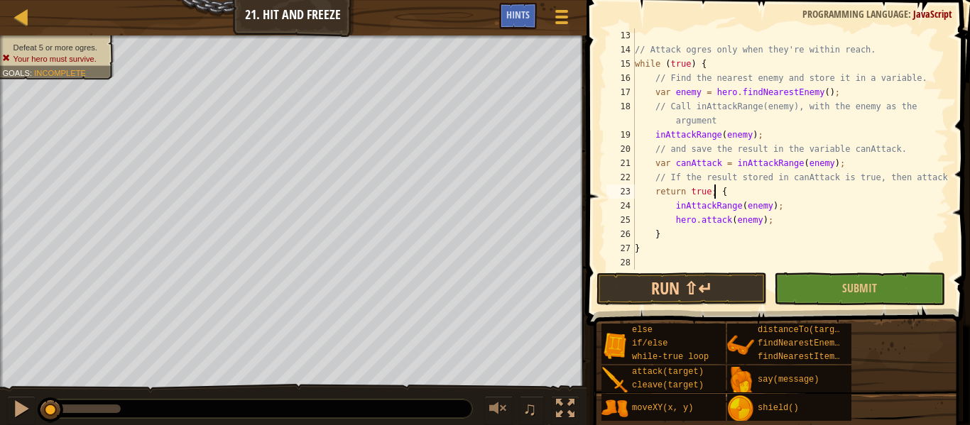
scroll to position [6, 11]
click at [736, 192] on div "// Attack ogres only when they're within reach. while ( true ) { // Find the ne…" at bounding box center [790, 163] width 317 height 270
click at [662, 293] on button "Run ⇧↵" at bounding box center [681, 289] width 170 height 33
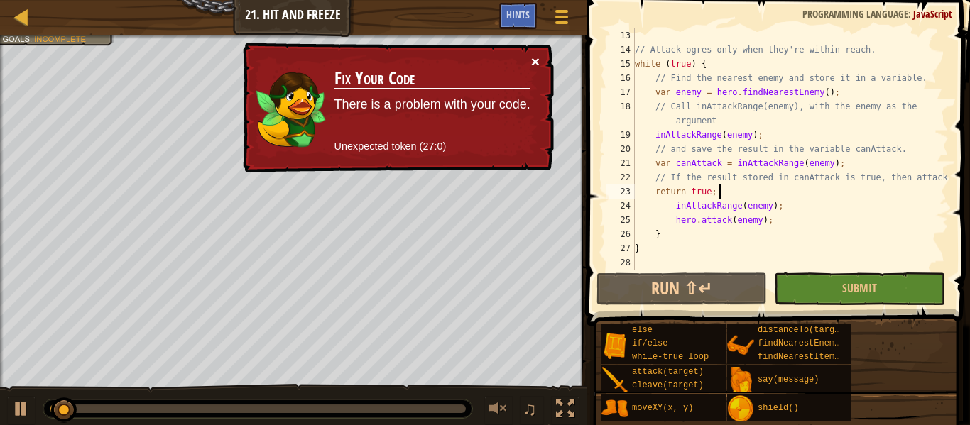
click at [532, 60] on button "×" at bounding box center [535, 61] width 9 height 15
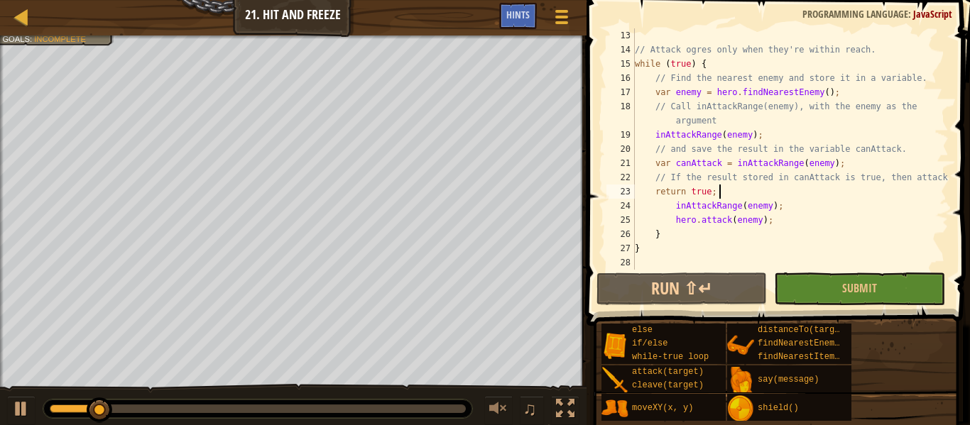
scroll to position [0, 0]
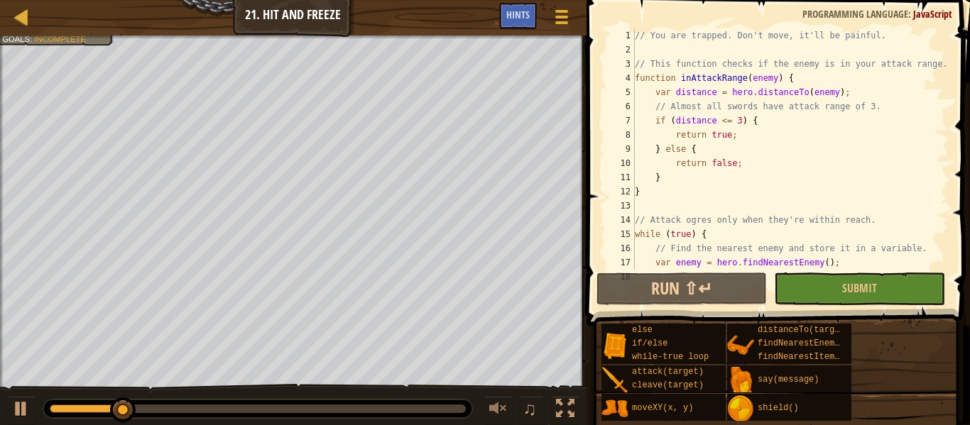
click at [900, 255] on div "// You are trapped. Don't move, it'll be painful. // This function checks if th…" at bounding box center [790, 170] width 317 height 284
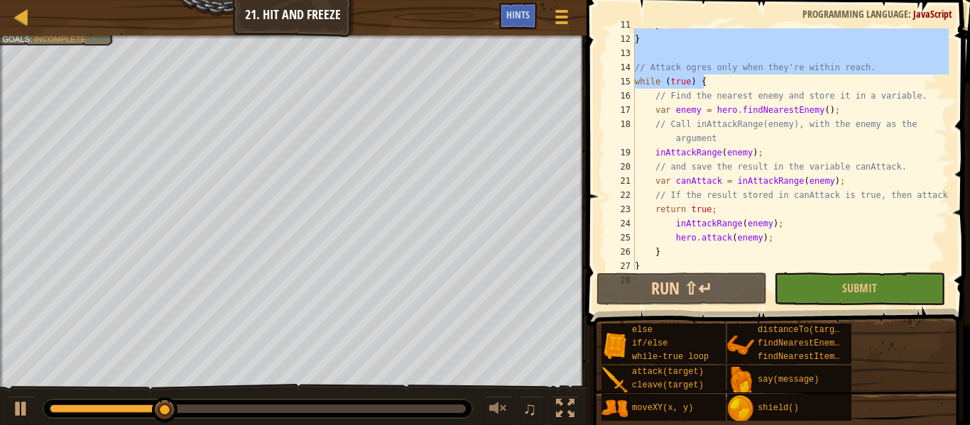
scroll to position [170, 0]
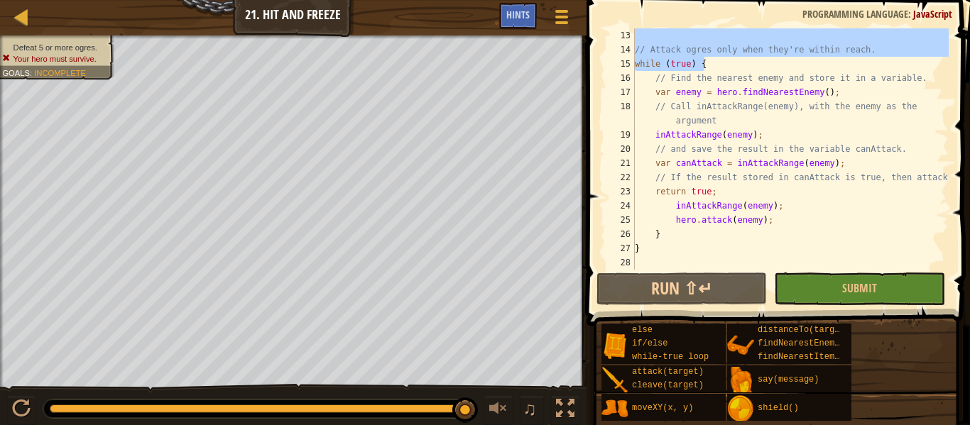
click at [0, 0] on span "..." at bounding box center [0, 0] width 0 height 0
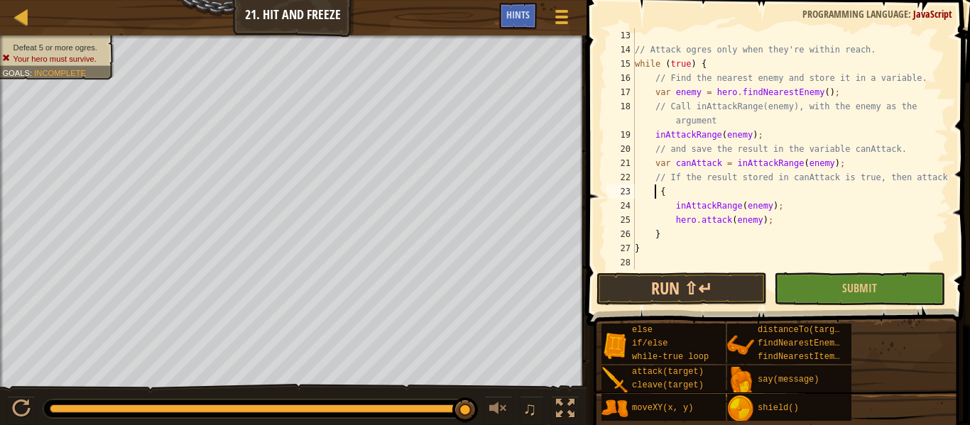
type textarea "if (true) {"
click at [743, 273] on button "Run ⇧↵" at bounding box center [681, 289] width 170 height 33
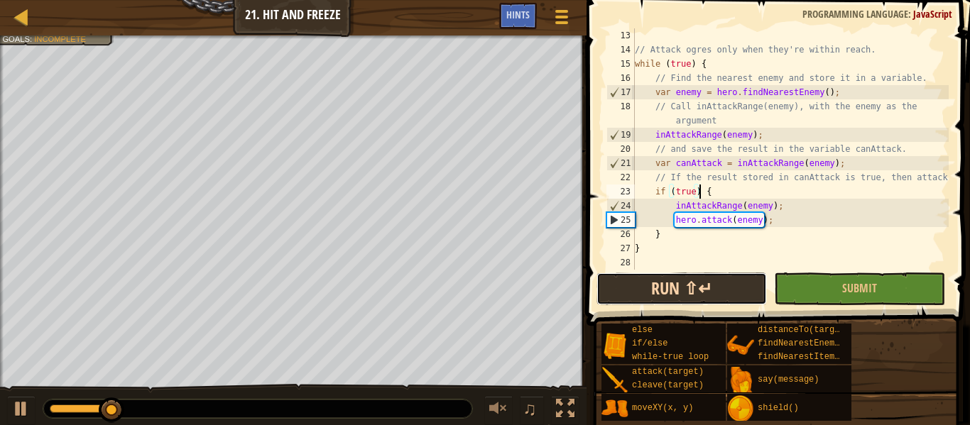
click at [748, 290] on button "Run ⇧↵" at bounding box center [681, 289] width 170 height 33
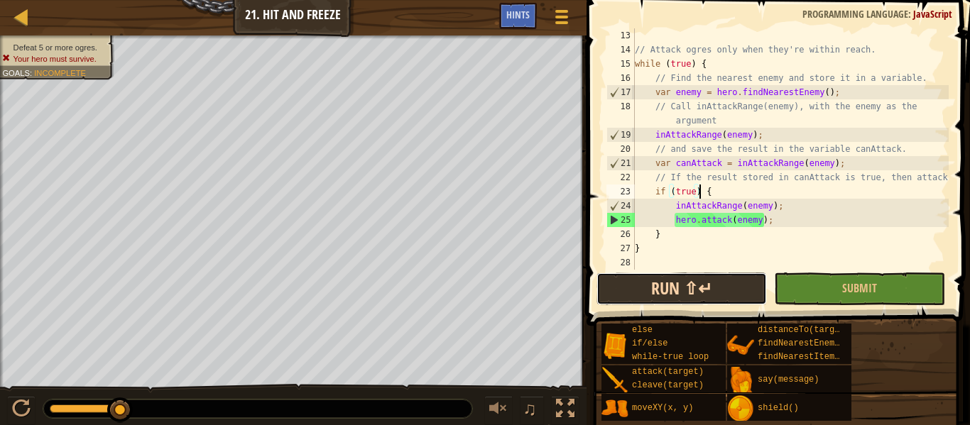
click at [670, 288] on button "Run ⇧↵" at bounding box center [681, 289] width 170 height 33
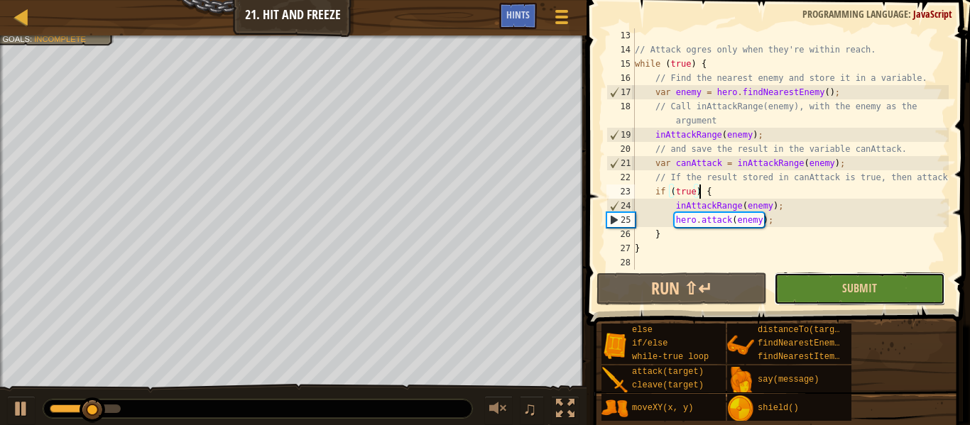
click at [891, 286] on button "Submit" at bounding box center [859, 289] width 170 height 33
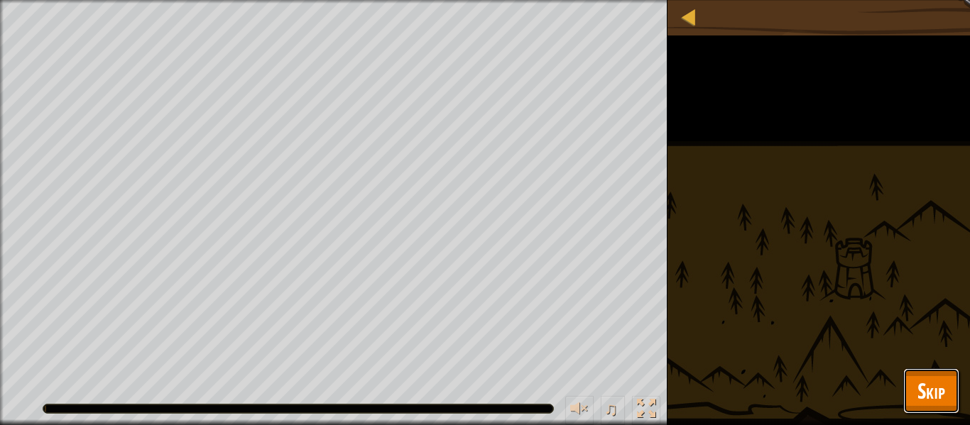
click at [934, 410] on button "Skip" at bounding box center [931, 391] width 56 height 45
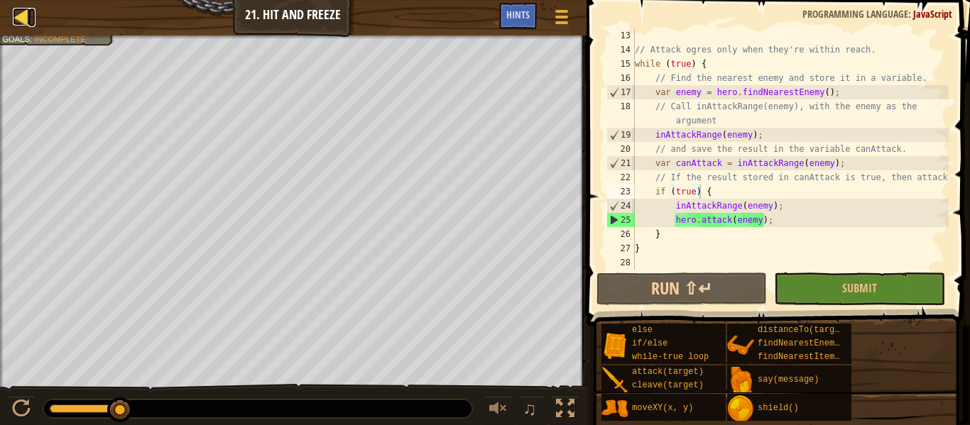
click at [25, 21] on div at bounding box center [22, 17] width 18 height 18
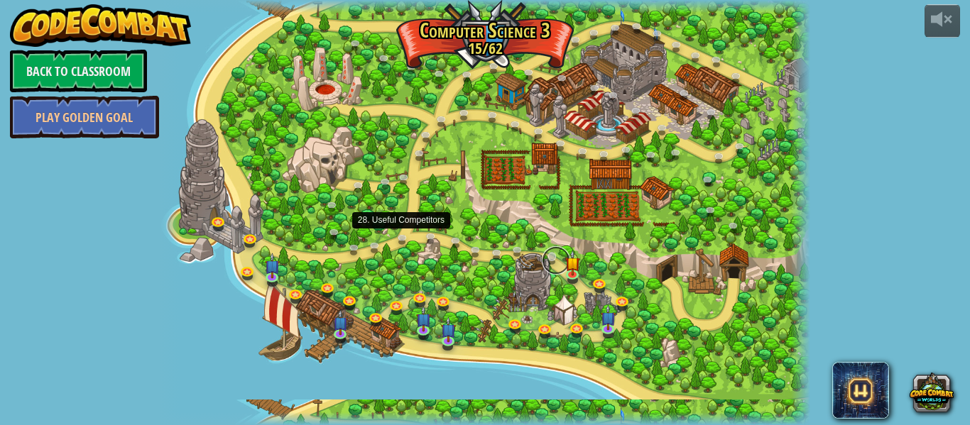
click at [562, 264] on link at bounding box center [556, 260] width 28 height 28
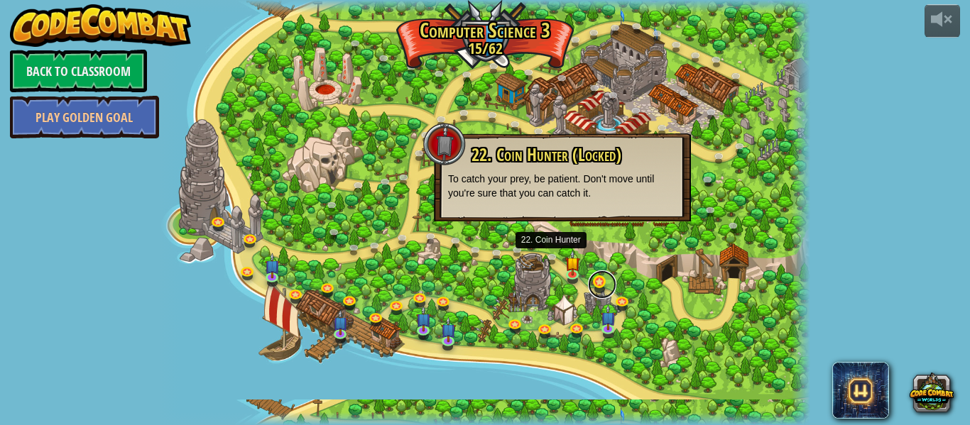
click at [606, 285] on link at bounding box center [602, 285] width 28 height 28
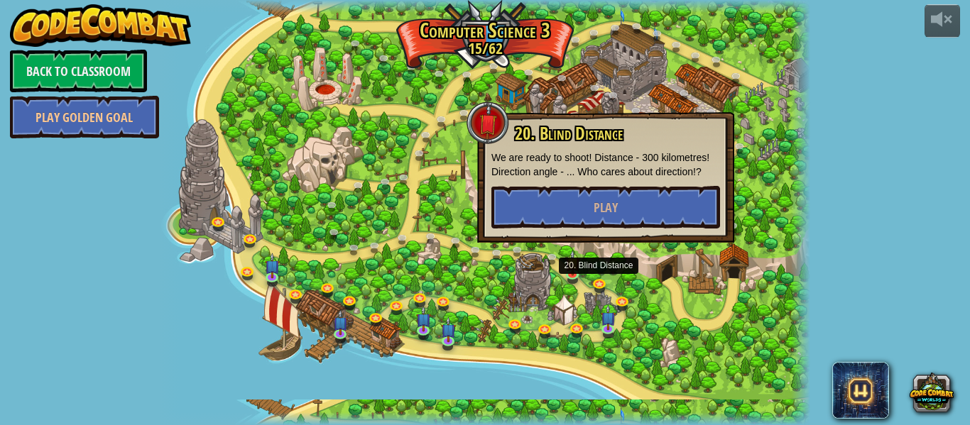
click at [576, 266] on img at bounding box center [572, 263] width 15 height 26
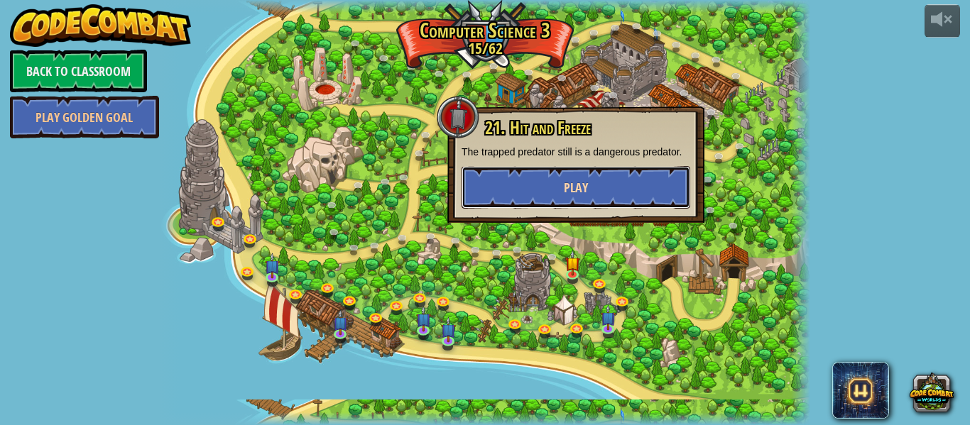
click at [646, 173] on button "Play" at bounding box center [576, 187] width 229 height 43
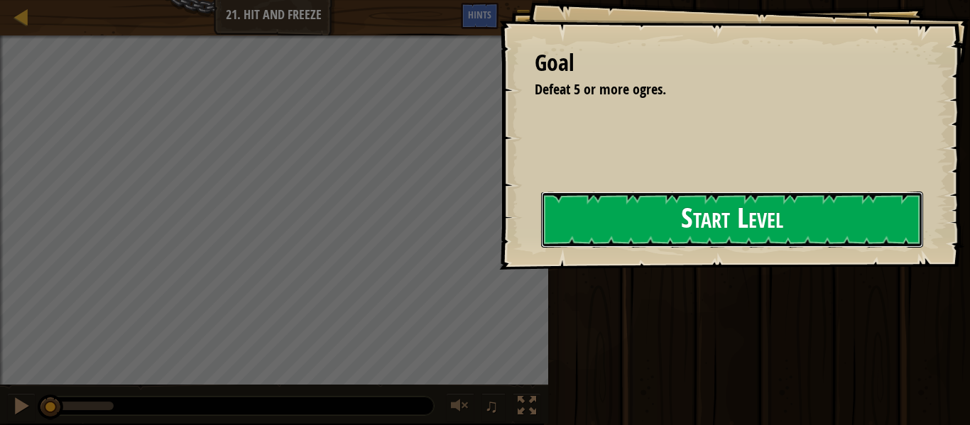
click at [867, 227] on button "Start Level" at bounding box center [732, 220] width 382 height 56
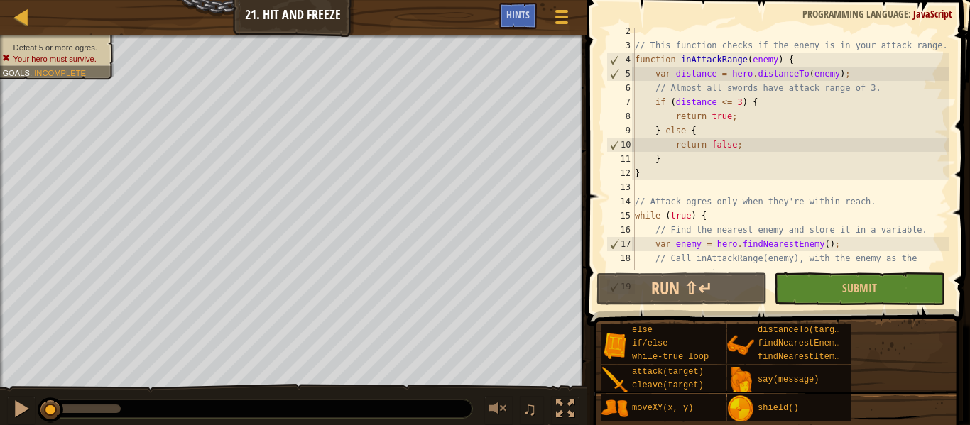
scroll to position [18, 0]
click at [742, 107] on div "// This function checks if the enemy is in your attack range. function inAttack…" at bounding box center [790, 166] width 317 height 284
click at [738, 106] on div "// This function checks if the enemy is in your attack range. function inAttack…" at bounding box center [790, 166] width 317 height 284
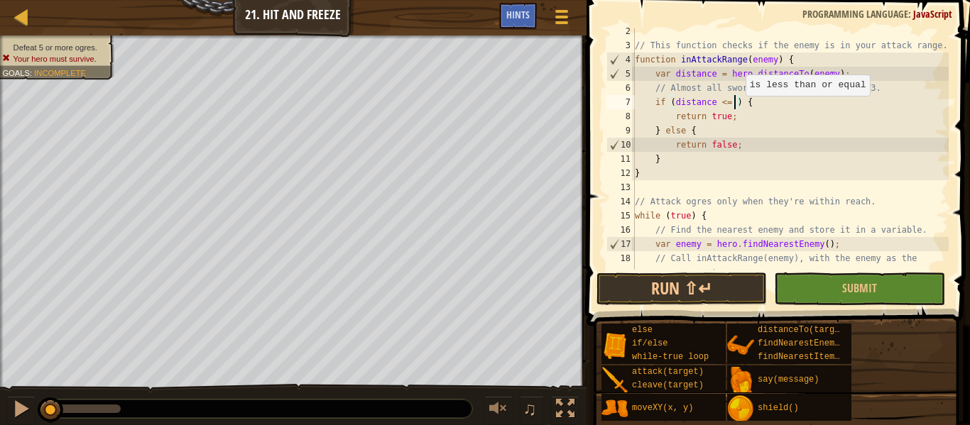
scroll to position [6, 15]
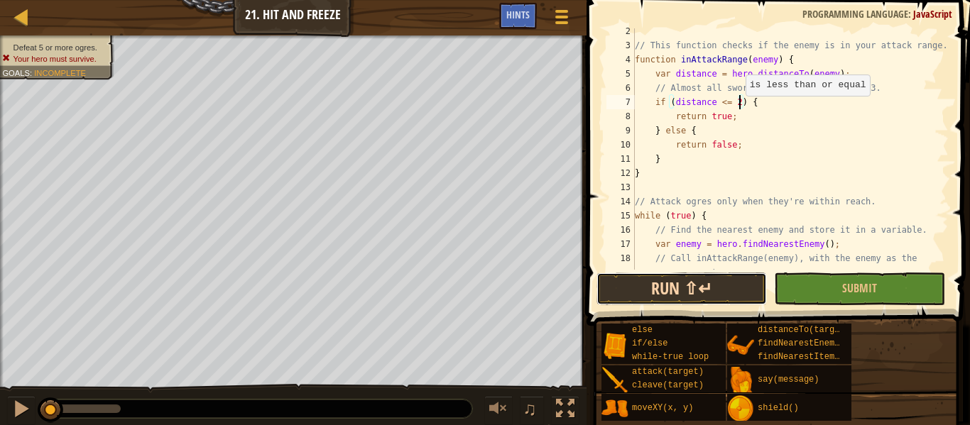
click at [738, 288] on button "Run ⇧↵" at bounding box center [681, 289] width 170 height 33
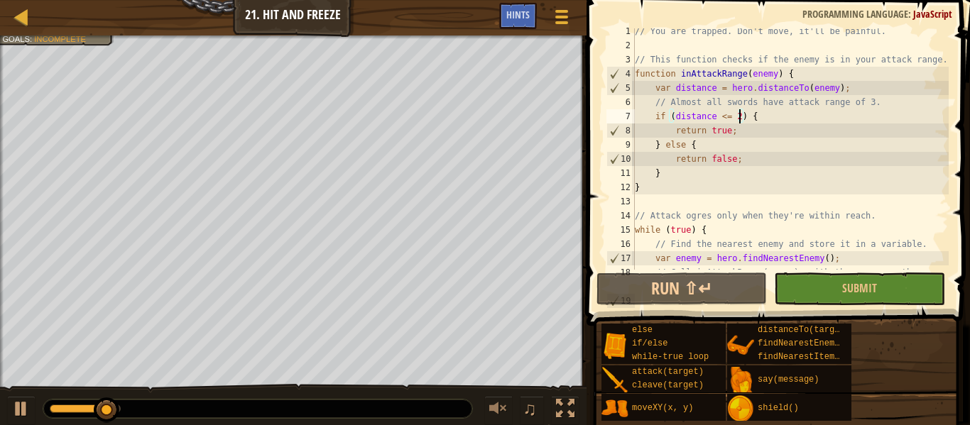
scroll to position [0, 0]
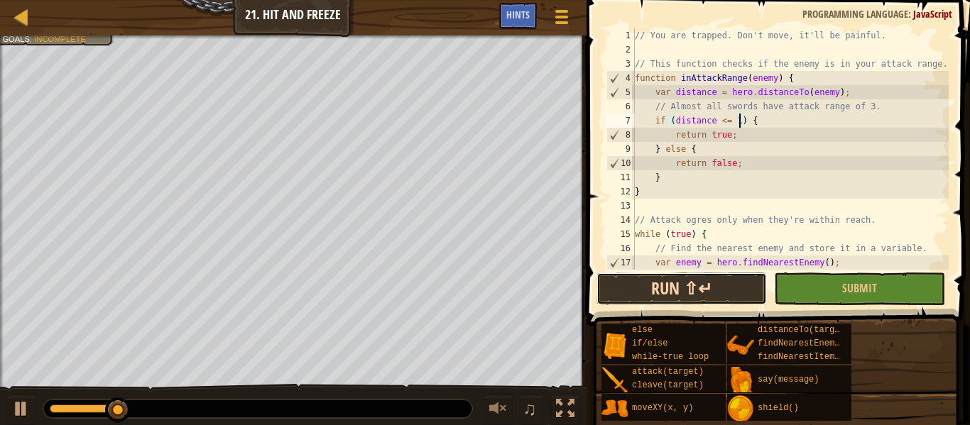
click at [738, 281] on button "Run ⇧↵" at bounding box center [681, 289] width 170 height 33
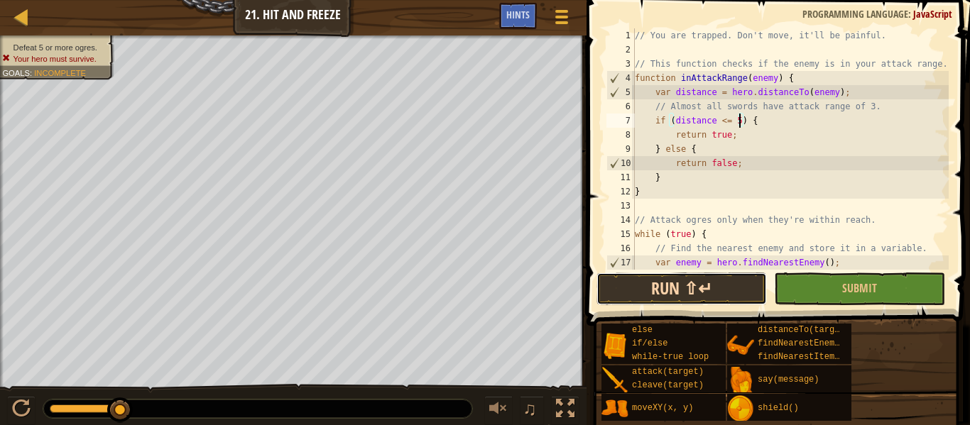
click at [742, 291] on button "Run ⇧↵" at bounding box center [681, 289] width 170 height 33
click at [739, 270] on span at bounding box center [779, 143] width 395 height 368
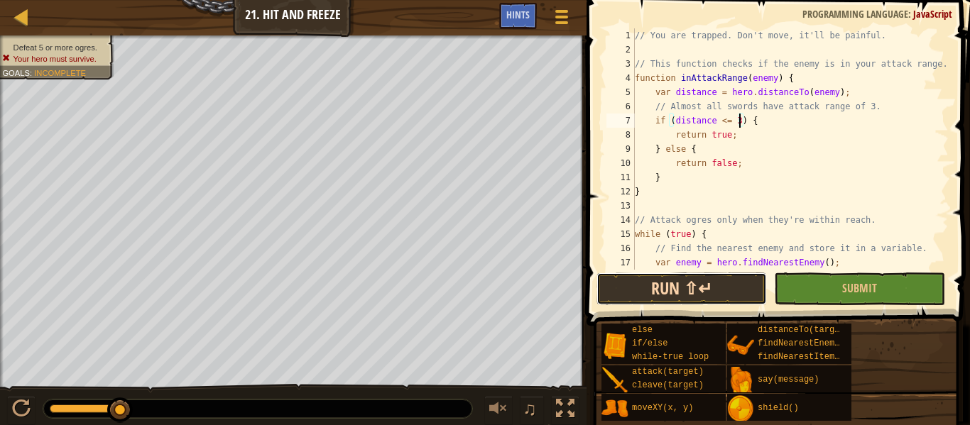
click at [740, 292] on button "Run ⇧↵" at bounding box center [681, 289] width 170 height 33
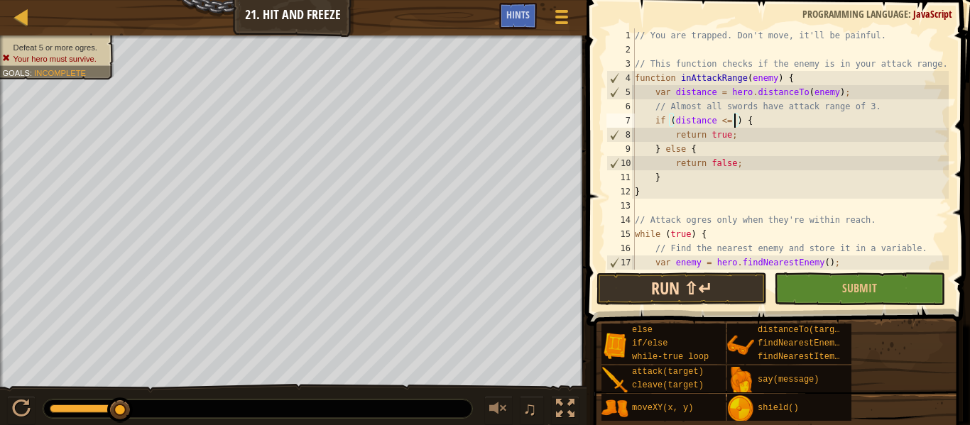
scroll to position [6, 16]
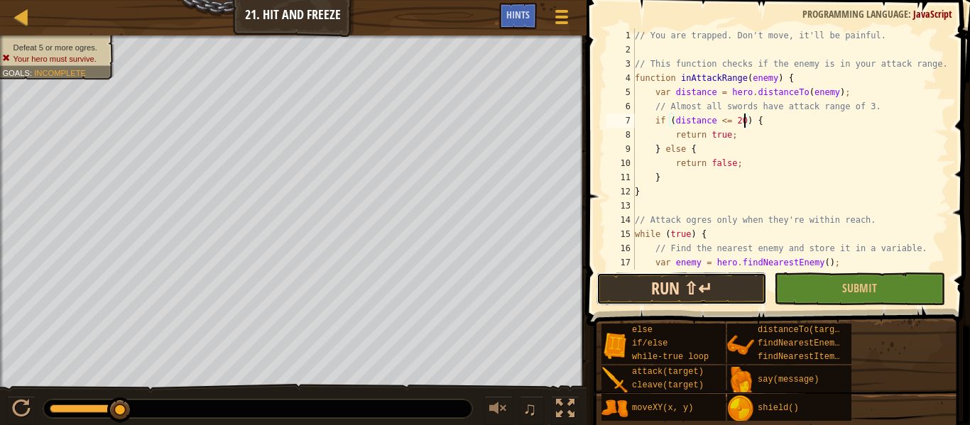
click at [739, 302] on button "Run ⇧↵" at bounding box center [681, 289] width 170 height 33
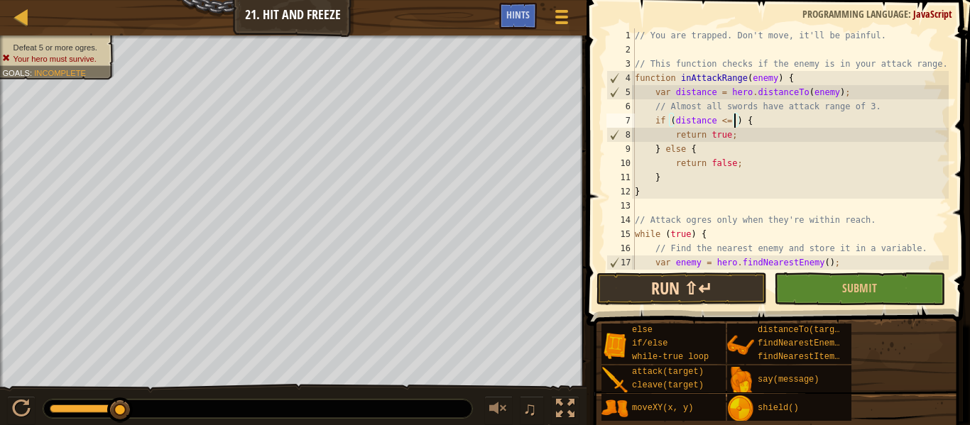
scroll to position [6, 15]
click at [743, 289] on button "Run ⇧↵" at bounding box center [681, 289] width 170 height 33
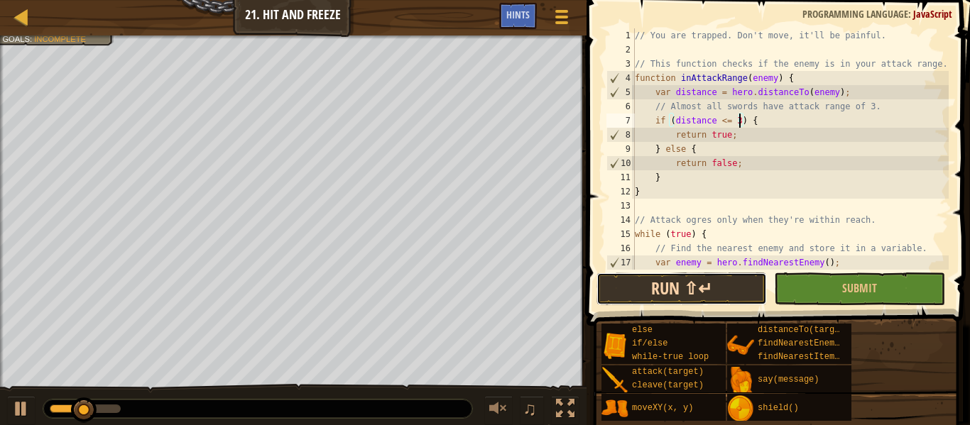
click at [734, 295] on button "Run ⇧↵" at bounding box center [681, 289] width 170 height 33
click at [744, 280] on button "Run ⇧↵" at bounding box center [681, 289] width 170 height 33
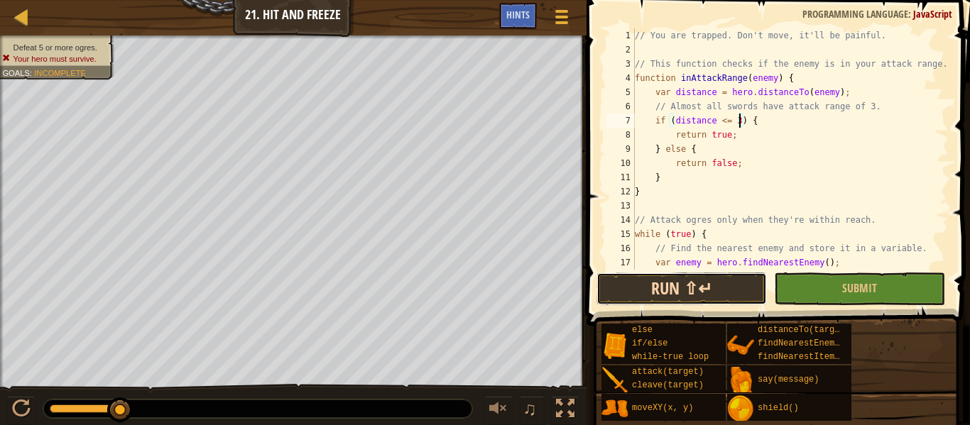
click at [731, 283] on button "Run ⇧↵" at bounding box center [681, 289] width 170 height 33
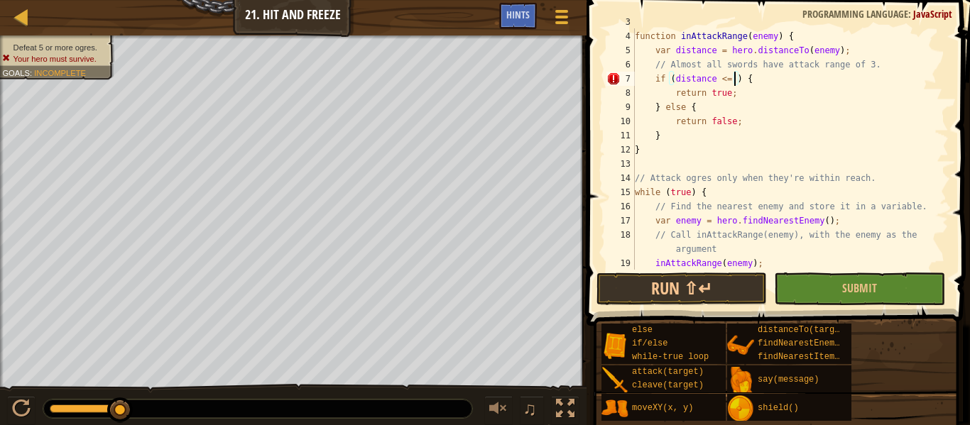
scroll to position [0, 0]
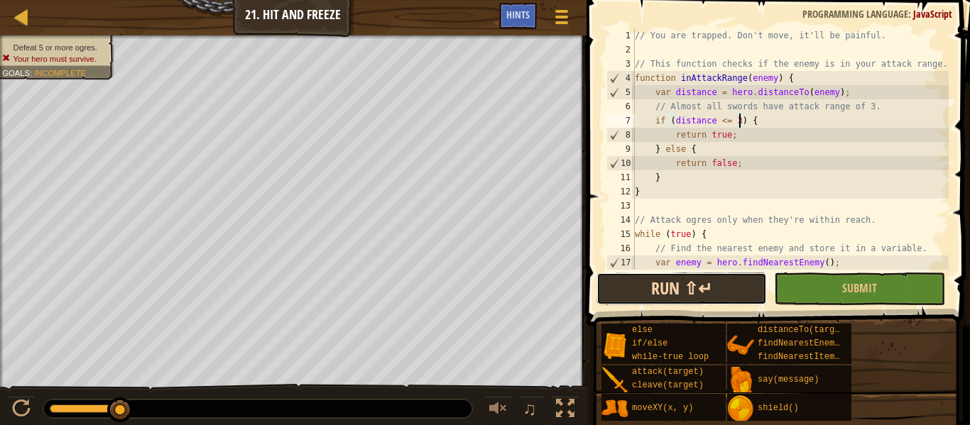
click at [658, 302] on button "Run ⇧↵" at bounding box center [681, 289] width 170 height 33
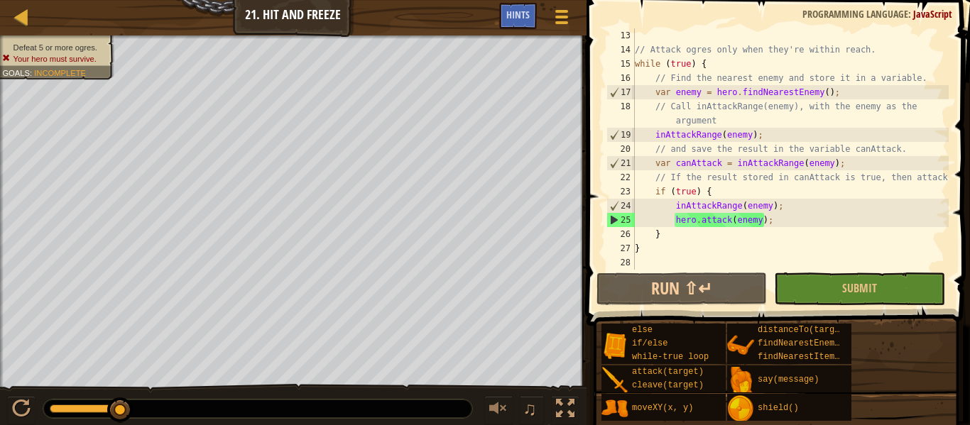
scroll to position [170, 0]
click at [515, 14] on span "Hints" at bounding box center [517, 14] width 23 height 13
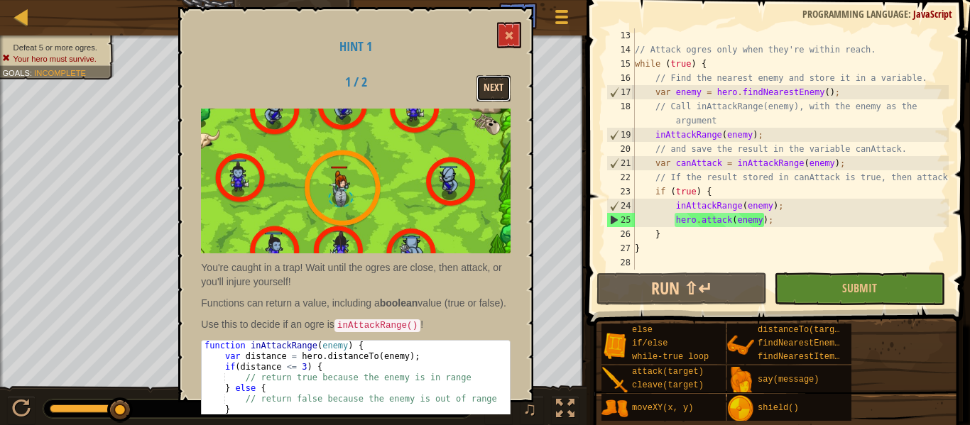
click at [479, 78] on button "Next" at bounding box center [493, 88] width 34 height 26
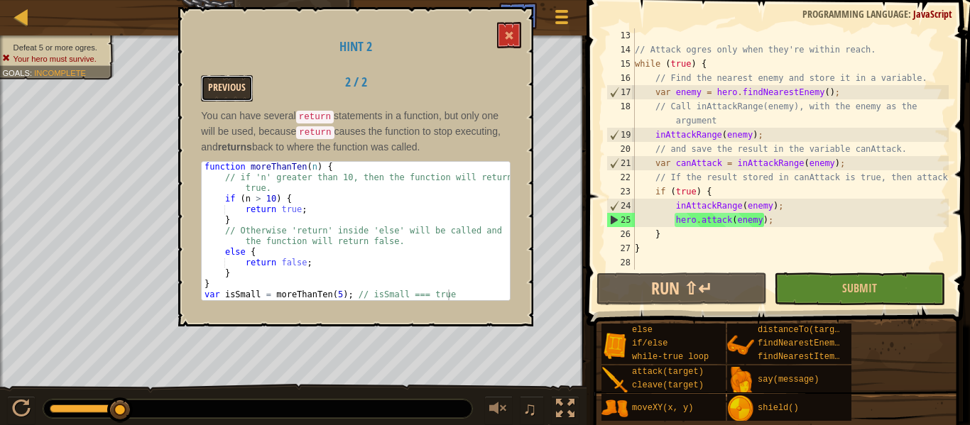
click at [236, 90] on button "Previous" at bounding box center [227, 88] width 52 height 26
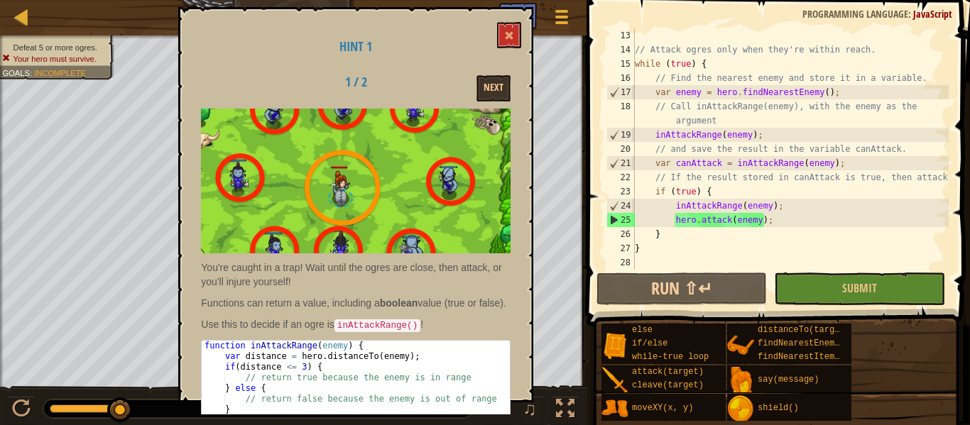
scroll to position [73, 0]
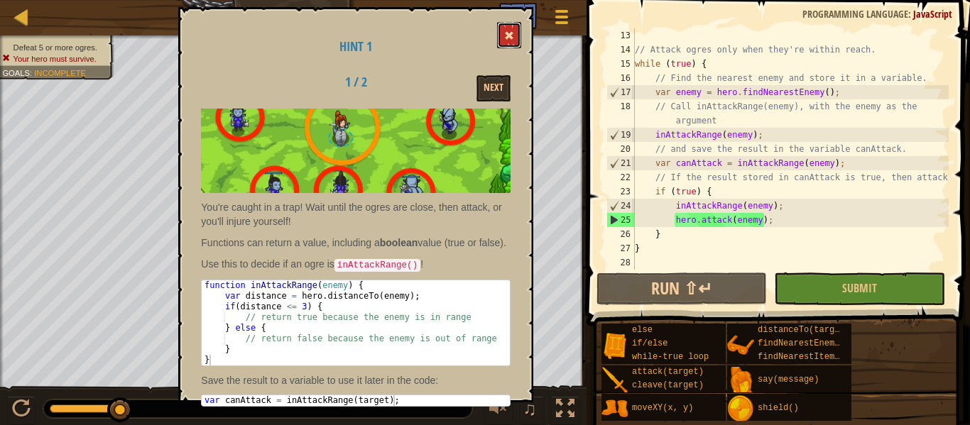
click at [513, 38] on span at bounding box center [509, 36] width 10 height 10
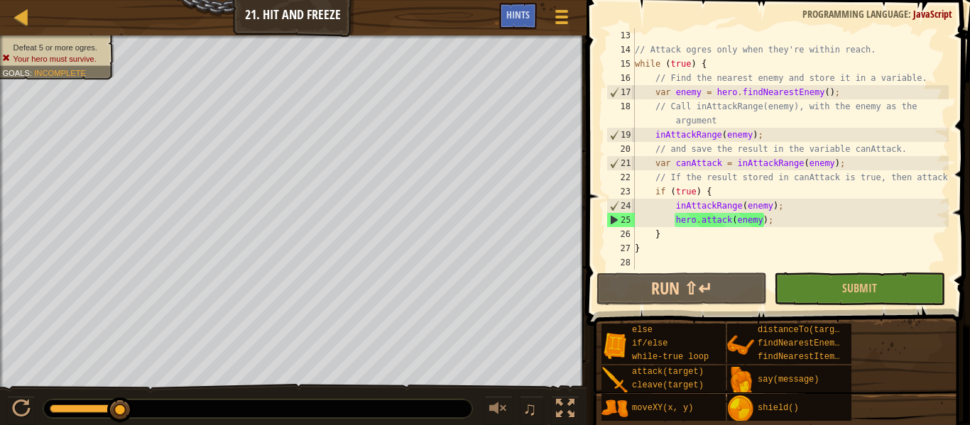
click at [699, 217] on div "// Attack ogres only when they're within reach. while ( true ) { // Find the ne…" at bounding box center [790, 163] width 317 height 270
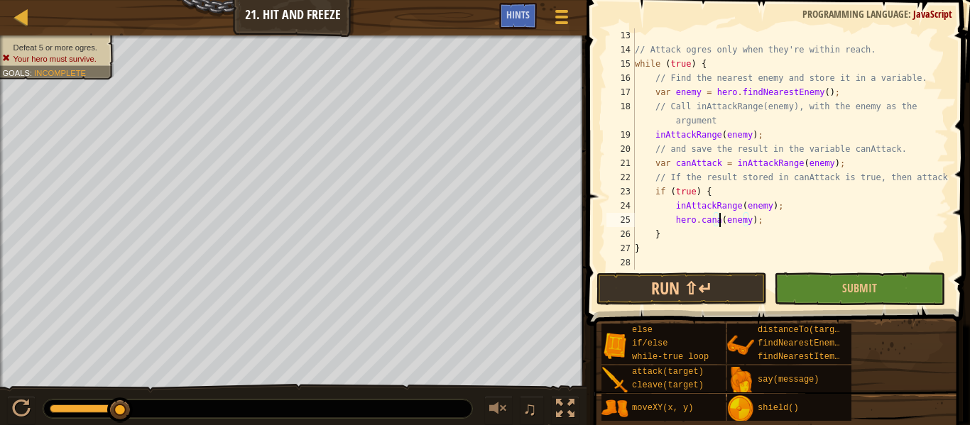
scroll to position [6, 12]
click at [703, 219] on div "// Attack ogres only when they're within reach. while ( true ) { // Find the ne…" at bounding box center [790, 148] width 317 height 241
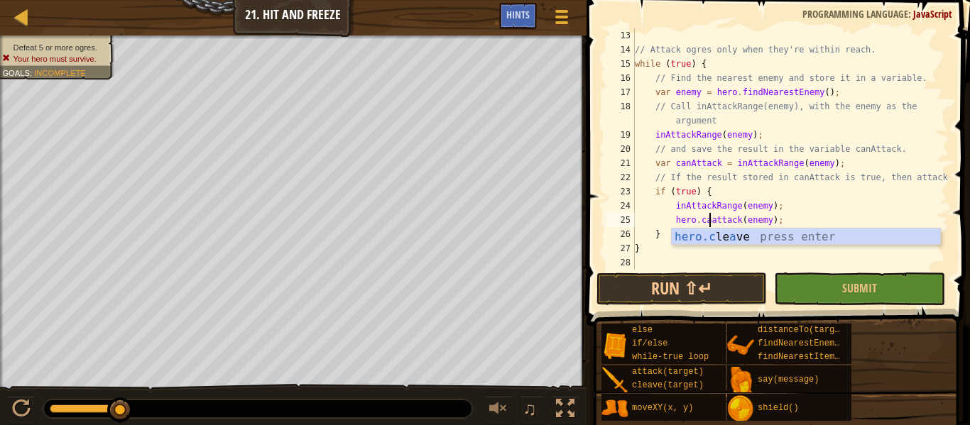
scroll to position [6, 11]
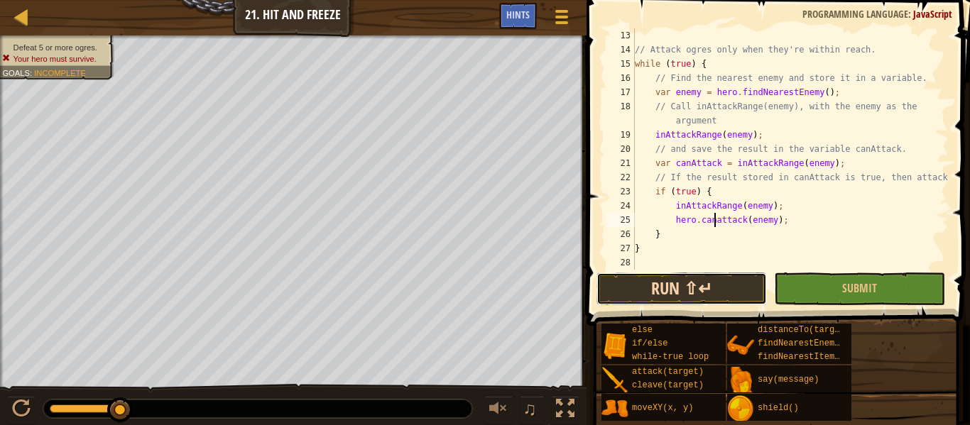
click at [694, 278] on button "Run ⇧↵" at bounding box center [681, 289] width 170 height 33
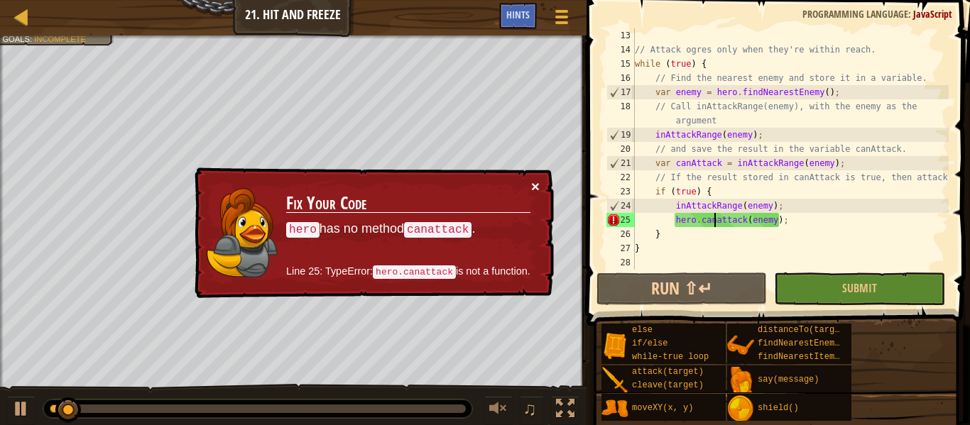
click at [537, 187] on button "×" at bounding box center [535, 186] width 9 height 15
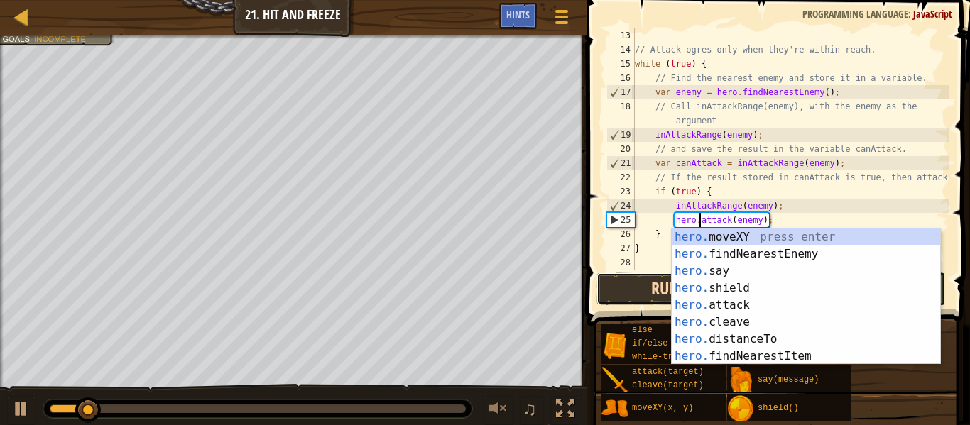
click at [616, 292] on button "Run ⇧↵" at bounding box center [681, 289] width 170 height 33
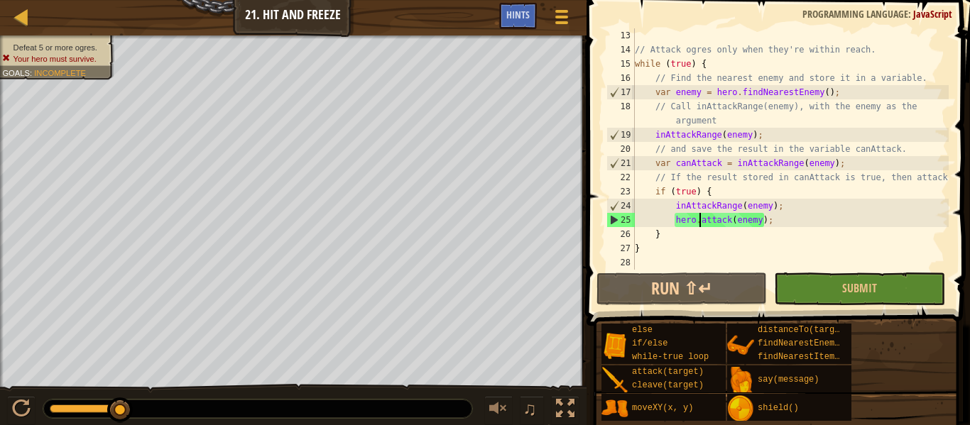
scroll to position [170, 0]
click at [496, 11] on div "Map Computer Science 3 21. Hit and Freeze Game Menu Done Hints" at bounding box center [293, 18] width 587 height 36
click at [515, 18] on span "Hints" at bounding box center [517, 14] width 23 height 13
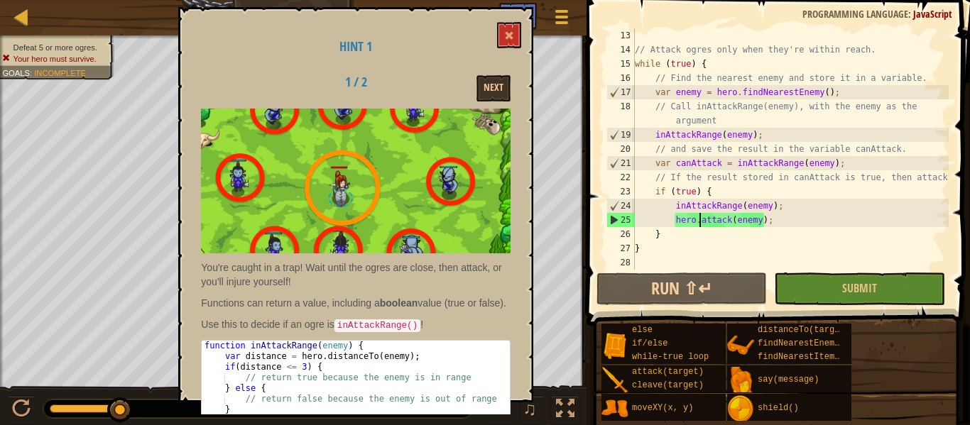
scroll to position [73, 0]
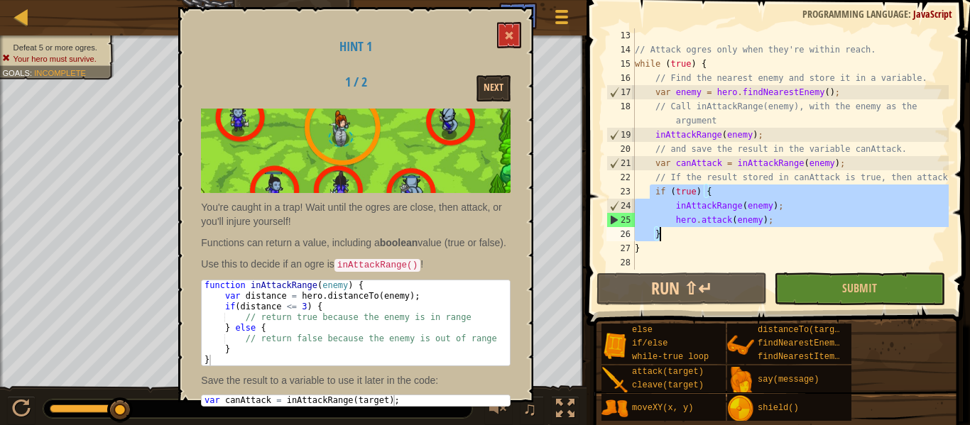
drag, startPoint x: 648, startPoint y: 187, endPoint x: 684, endPoint y: 235, distance: 60.4
click at [684, 235] on div "// Attack ogres only when they're within reach. while ( true ) { // Find the ne…" at bounding box center [790, 163] width 317 height 270
type textarea "hero.attack(enemy); }"
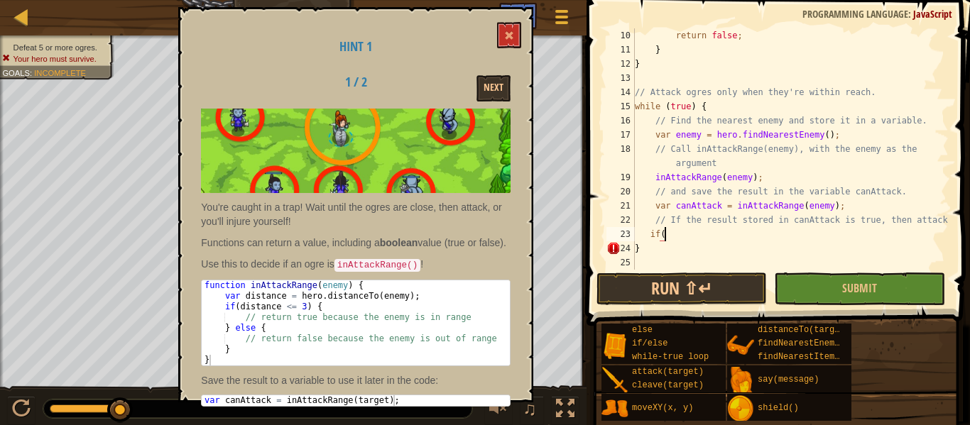
scroll to position [6, 3]
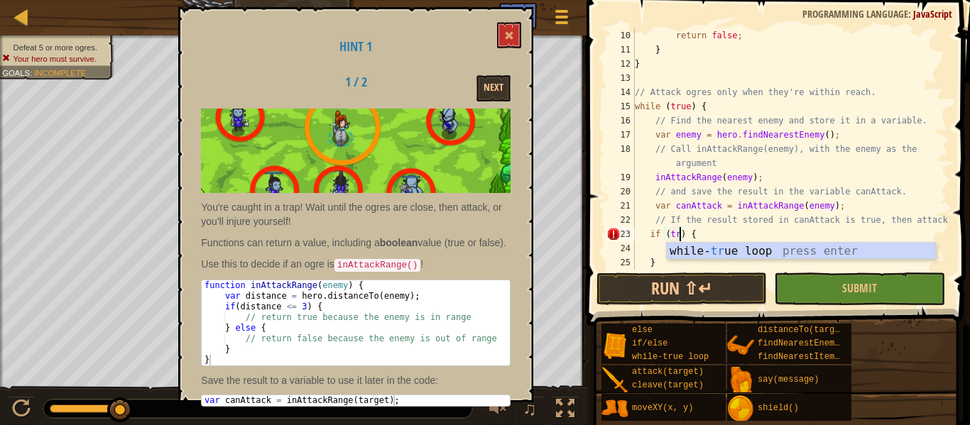
type textarea "if (true) {"
click at [674, 239] on div "return false ; } } // Attack ogres only when they're within reach. while ( true…" at bounding box center [790, 163] width 317 height 270
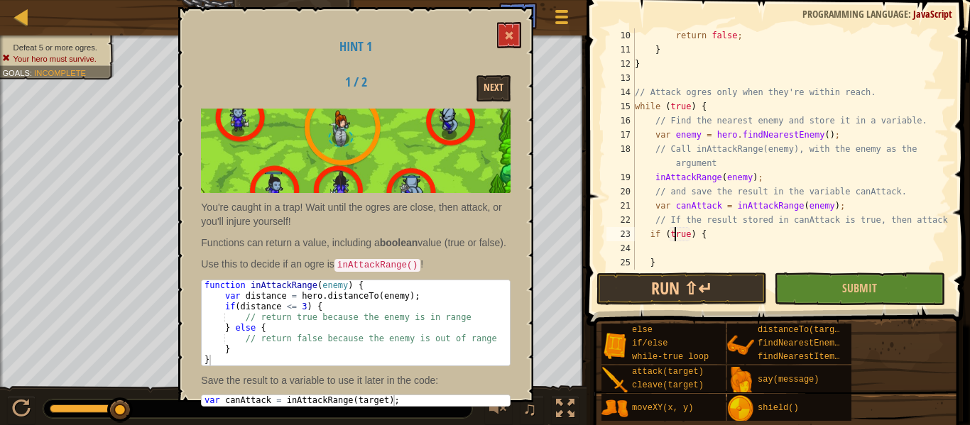
click at [665, 247] on div "return false ; } } // Attack ogres only when they're within reach. while ( true…" at bounding box center [790, 163] width 317 height 270
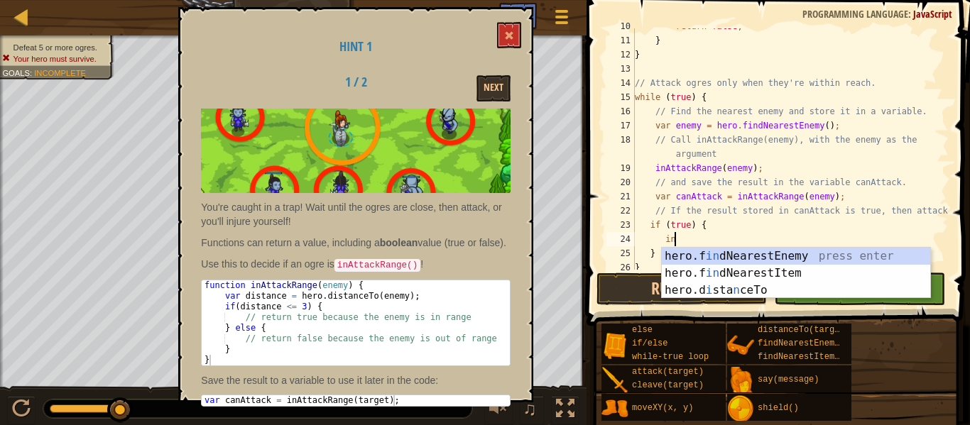
scroll to position [6, 6]
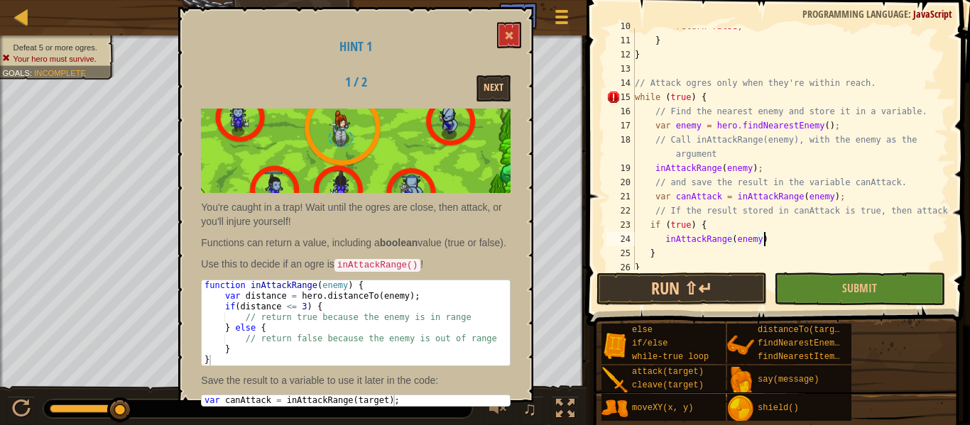
type textarea "inAttackRange(enemy);"
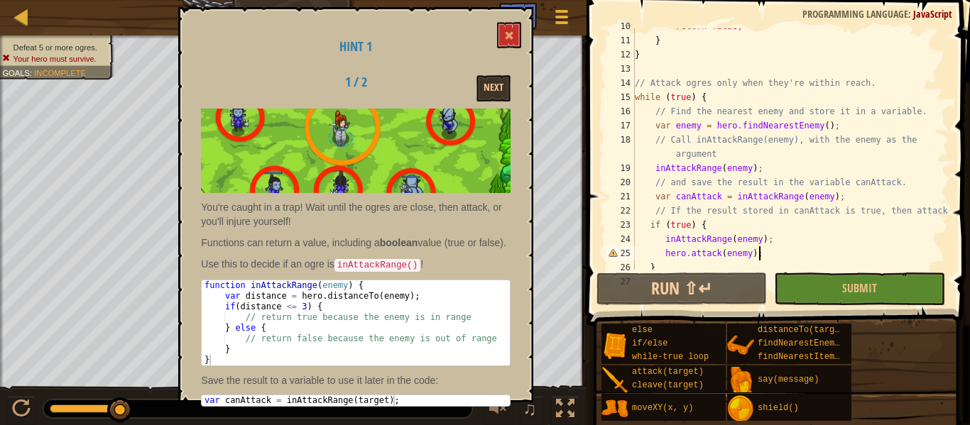
scroll to position [6, 17]
click at [653, 290] on button "Run ⇧↵" at bounding box center [681, 289] width 170 height 33
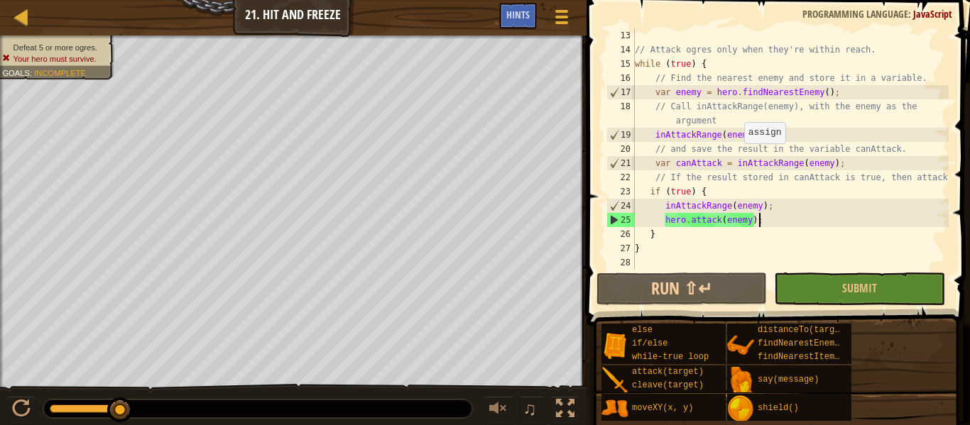
scroll to position [170, 0]
click at [771, 142] on div "// Attack ogres only when they're within reach. while ( true ) { // Find the ne…" at bounding box center [790, 163] width 317 height 270
click at [846, 164] on div "// Attack ogres only when they're within reach. while ( true ) { // Find the ne…" at bounding box center [790, 163] width 317 height 270
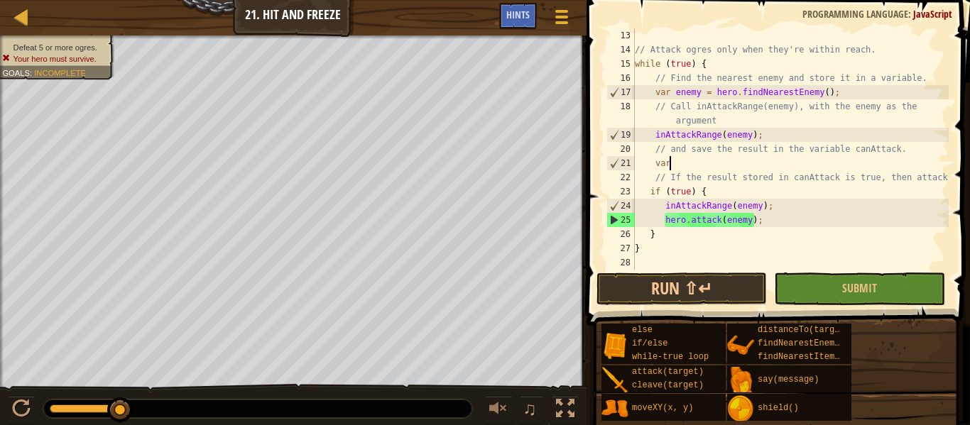
type textarea "v"
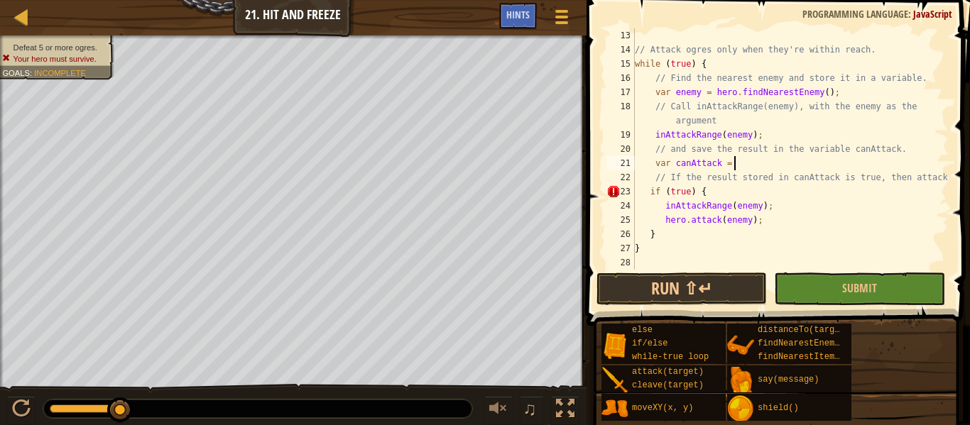
scroll to position [6, 15]
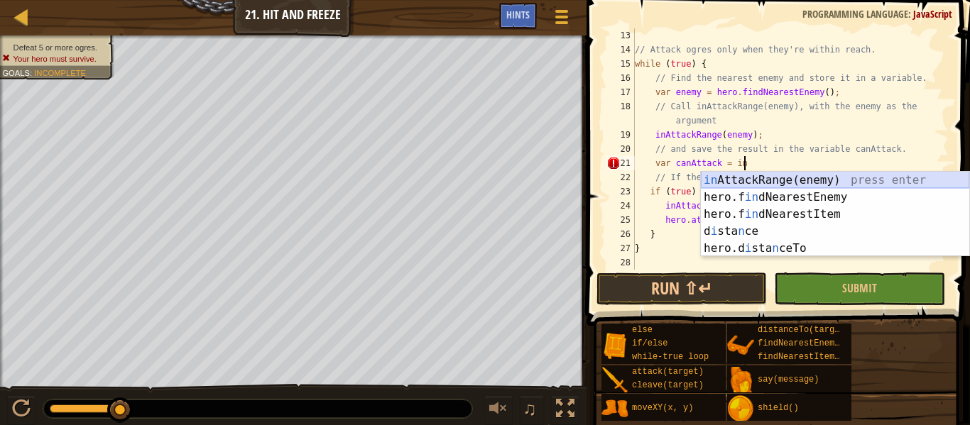
click at [864, 178] on div "in AttackRange(enemy) press enter hero.f in dNearestEnemy press enter hero.f in…" at bounding box center [835, 231] width 268 height 119
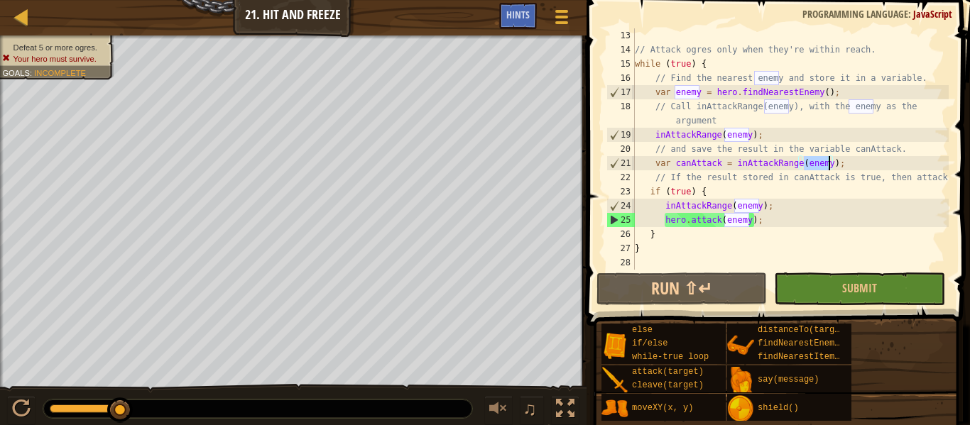
click at [772, 198] on div "// Attack ogres only when they're within reach. while ( true ) { // Find the ne…" at bounding box center [790, 163] width 317 height 270
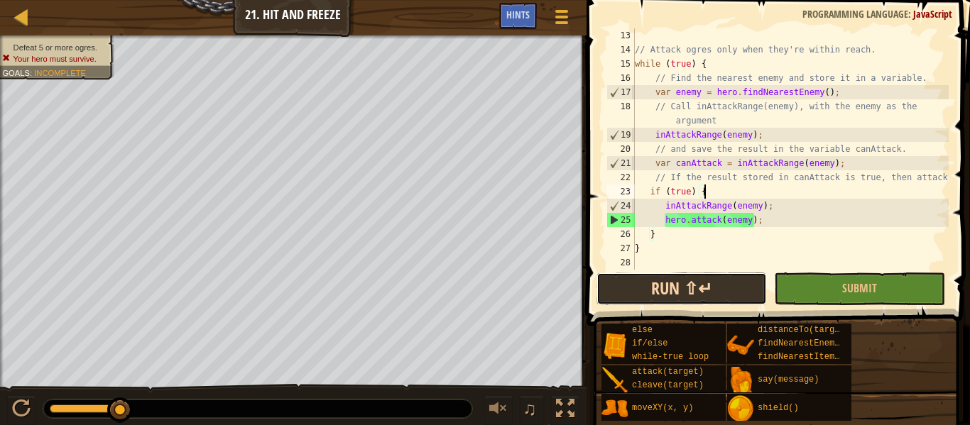
click at [689, 276] on button "Run ⇧↵" at bounding box center [681, 289] width 170 height 33
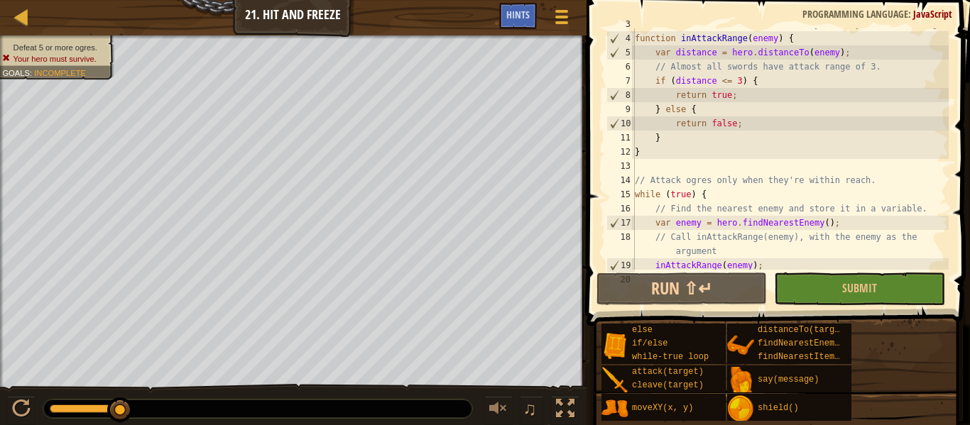
scroll to position [0, 0]
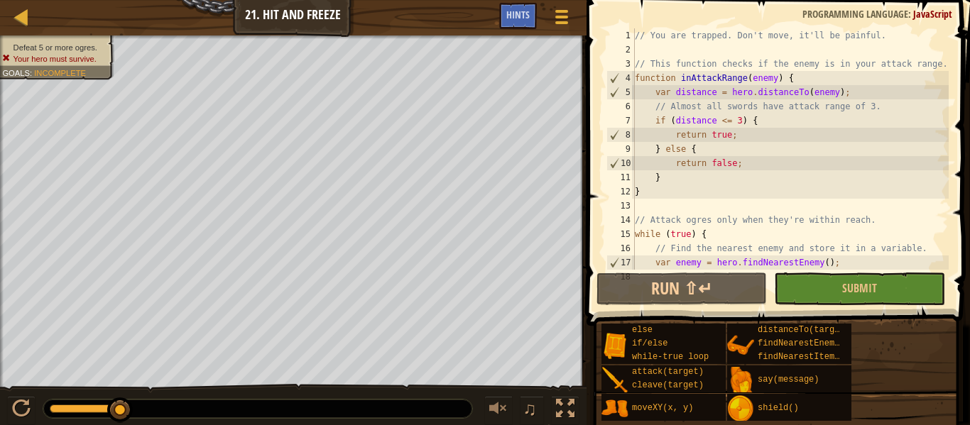
click at [738, 120] on div "// You are trapped. Don't move, it'll be painful. // This function checks if th…" at bounding box center [790, 170] width 317 height 284
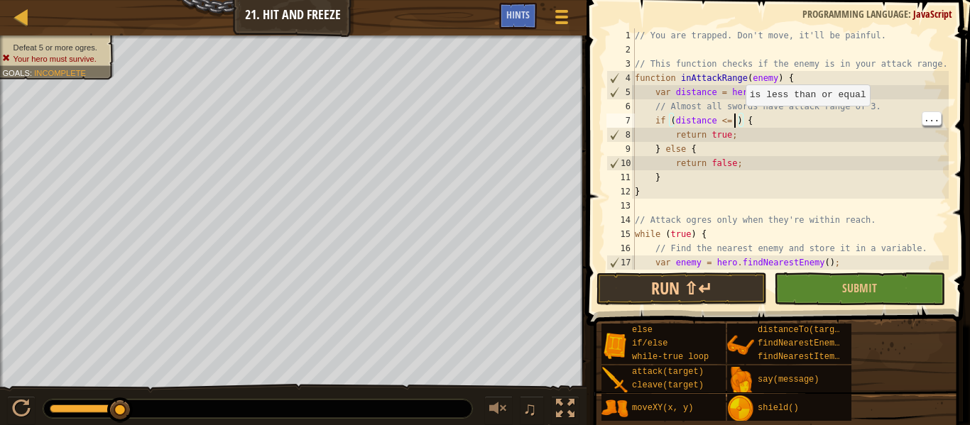
scroll to position [6, 15]
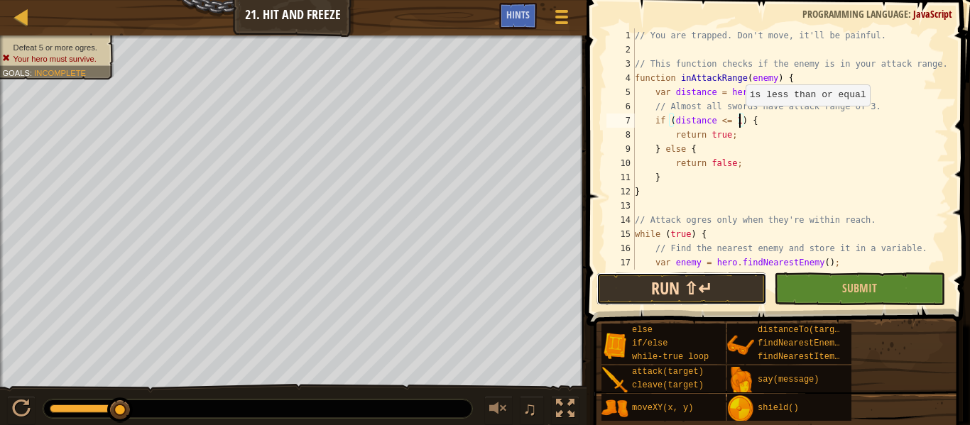
click at [726, 286] on button "Run ⇧↵" at bounding box center [681, 289] width 170 height 33
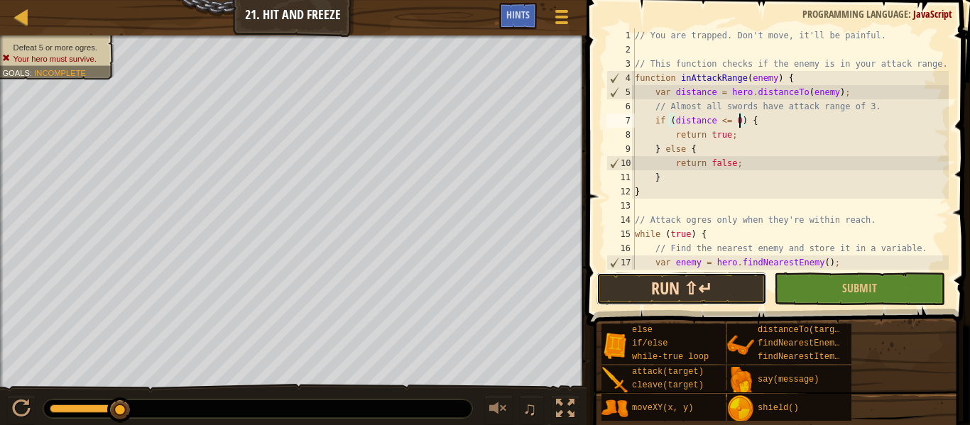
click at [743, 293] on button "Run ⇧↵" at bounding box center [681, 289] width 170 height 33
click at [733, 291] on button "Run ⇧↵" at bounding box center [681, 289] width 170 height 33
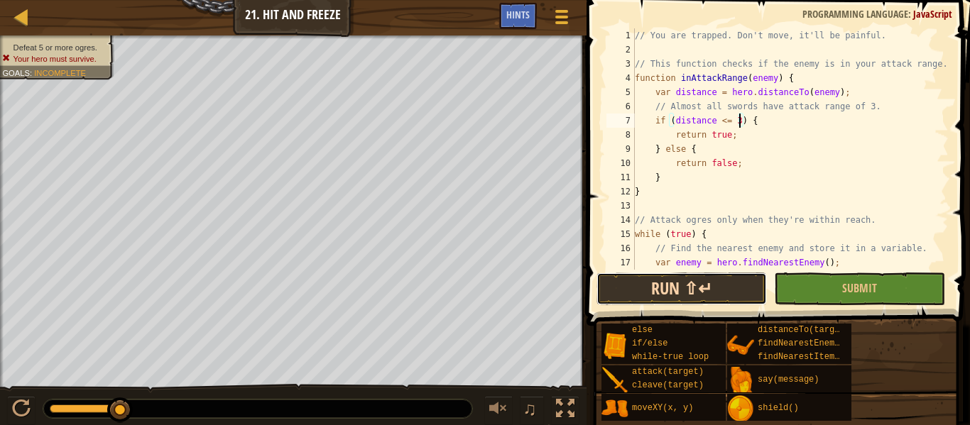
click at [717, 301] on button "Run ⇧↵" at bounding box center [681, 289] width 170 height 33
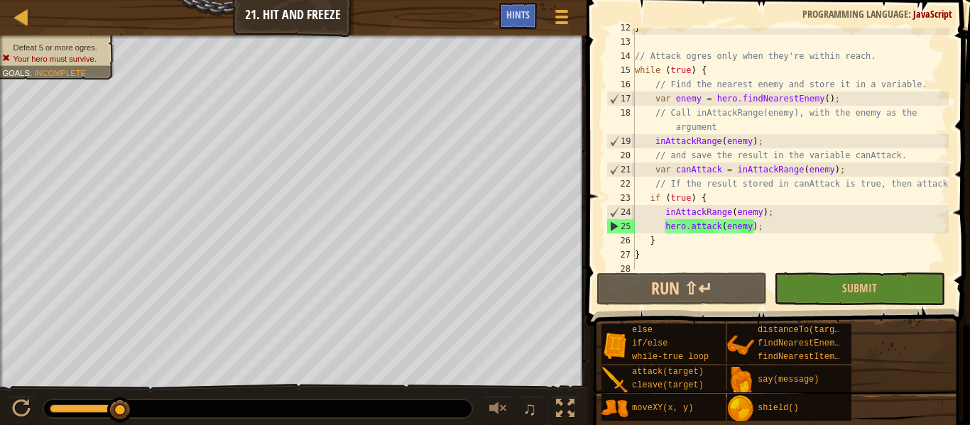
scroll to position [170, 0]
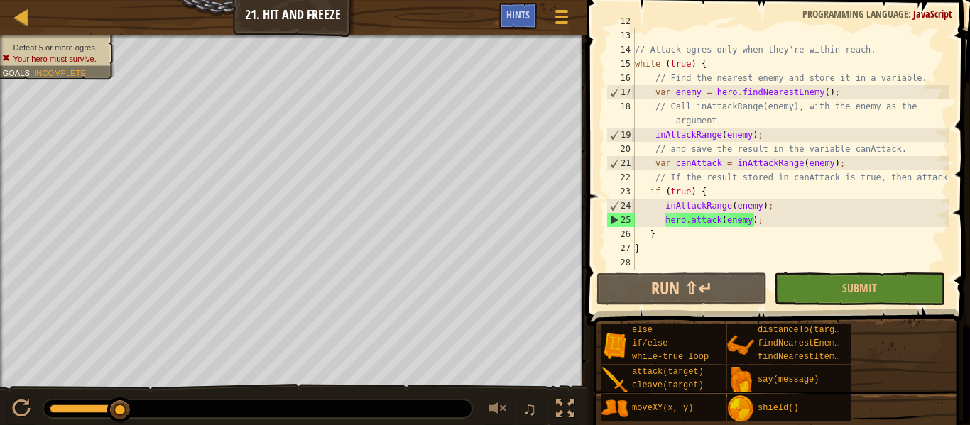
click at [822, 222] on div "} // Attack ogres only when they're within reach. while ( true ) { // Find the …" at bounding box center [790, 149] width 317 height 270
type textarea "hero.attack(enemy);"
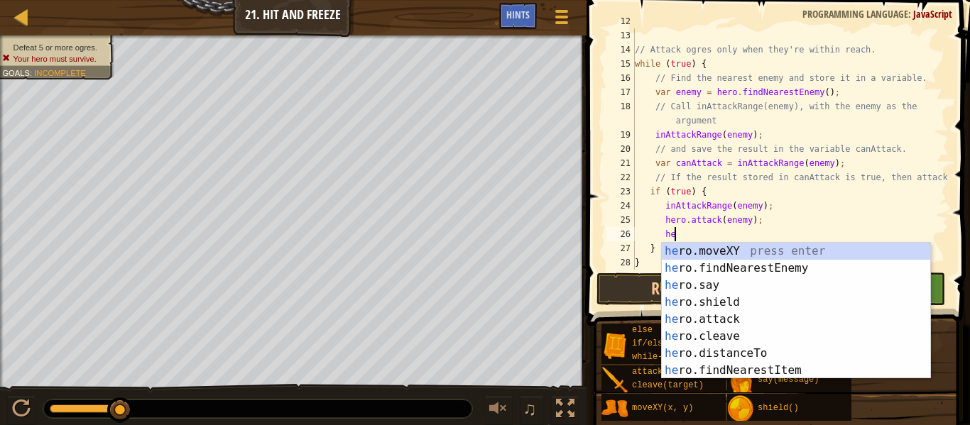
type textarea "h"
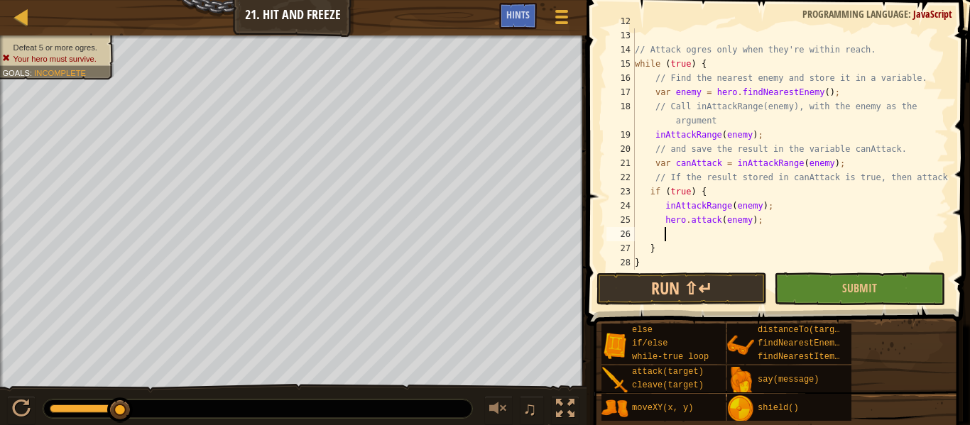
scroll to position [6, 4]
